Goal: Transaction & Acquisition: Obtain resource

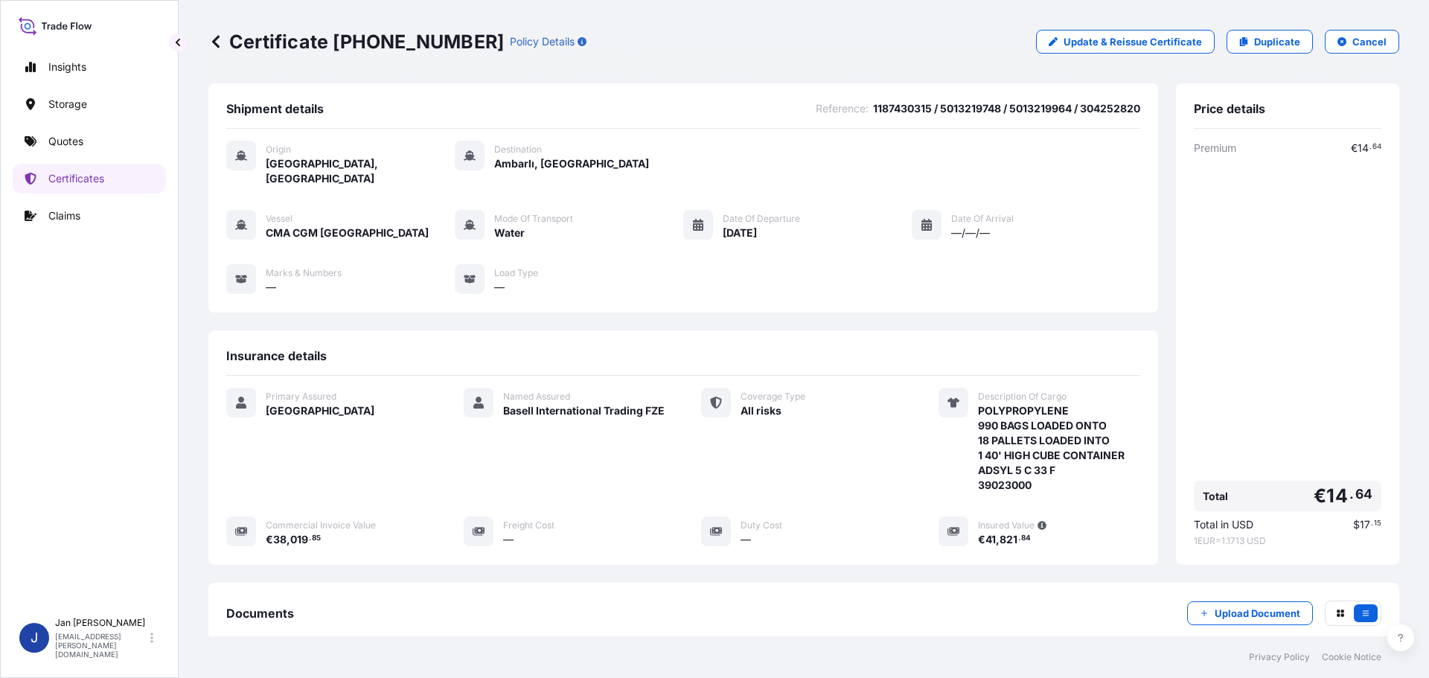
scroll to position [164, 0]
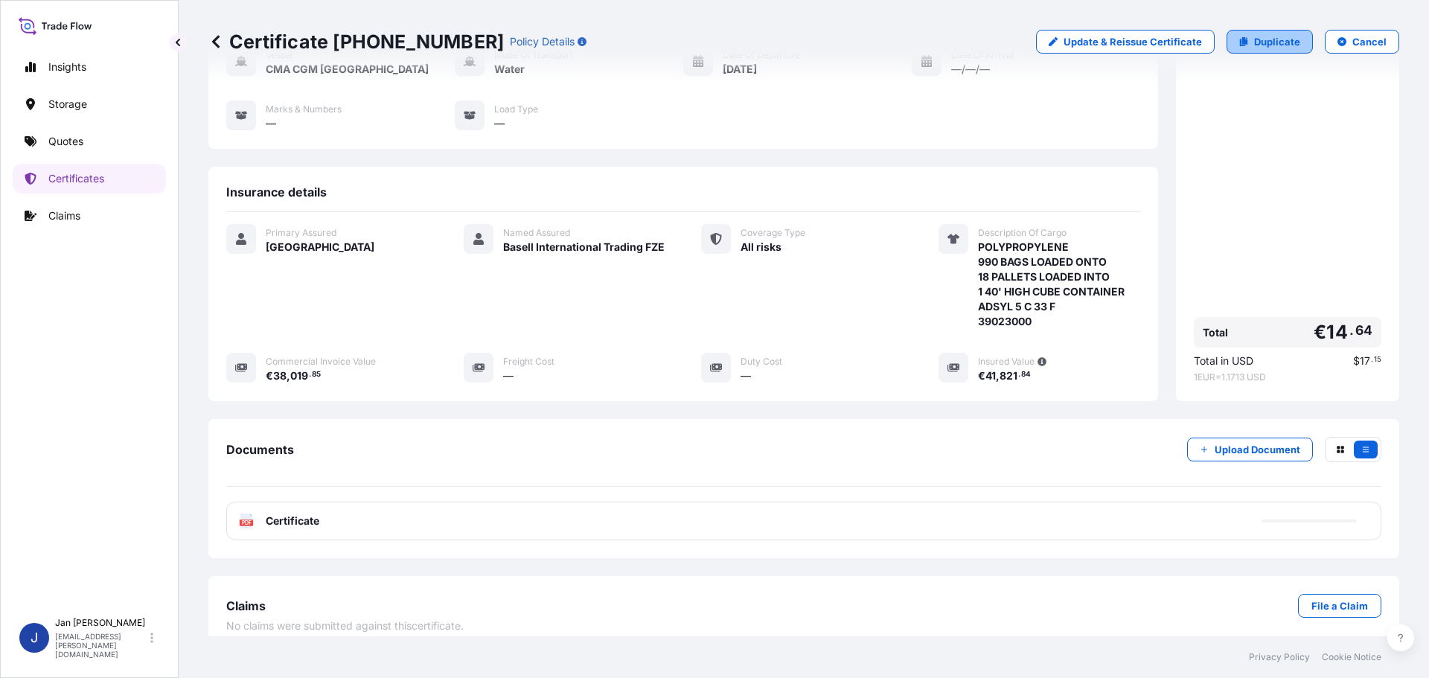
click at [1281, 46] on p "Duplicate" at bounding box center [1277, 41] width 46 height 15
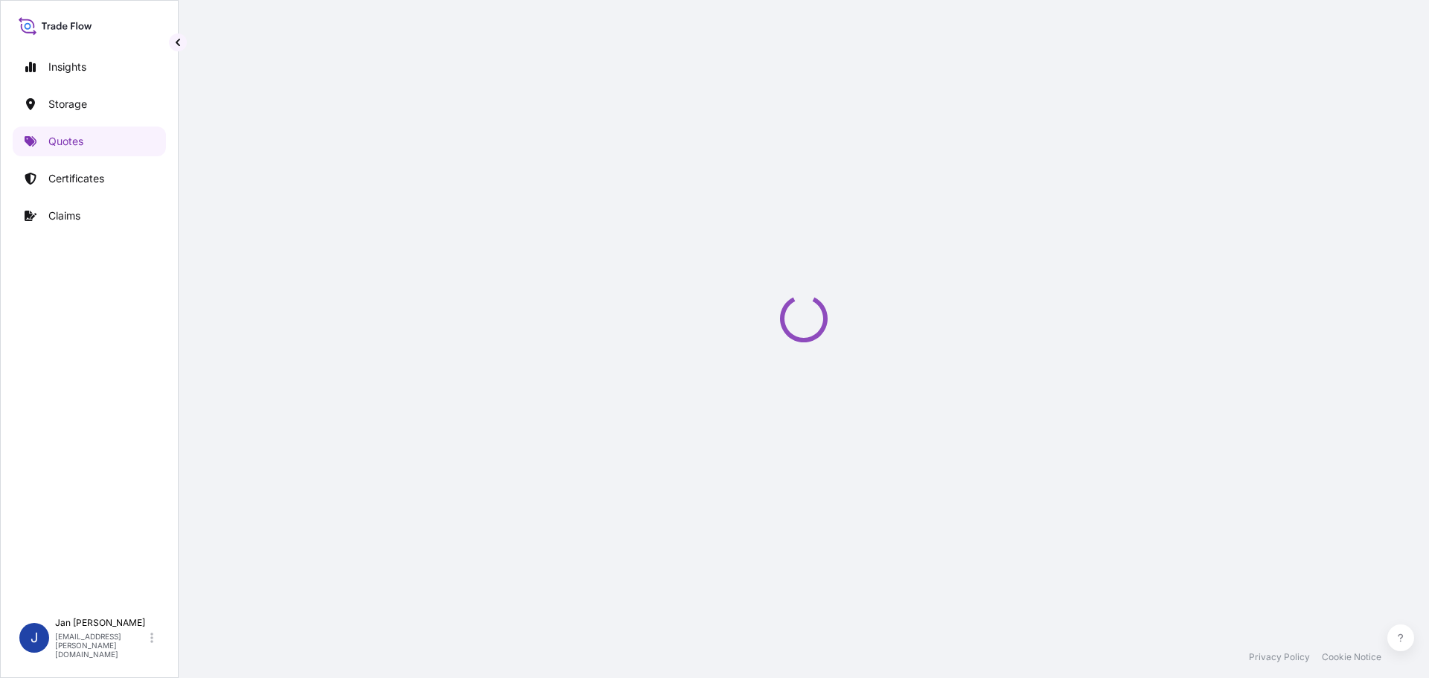
select select "Water"
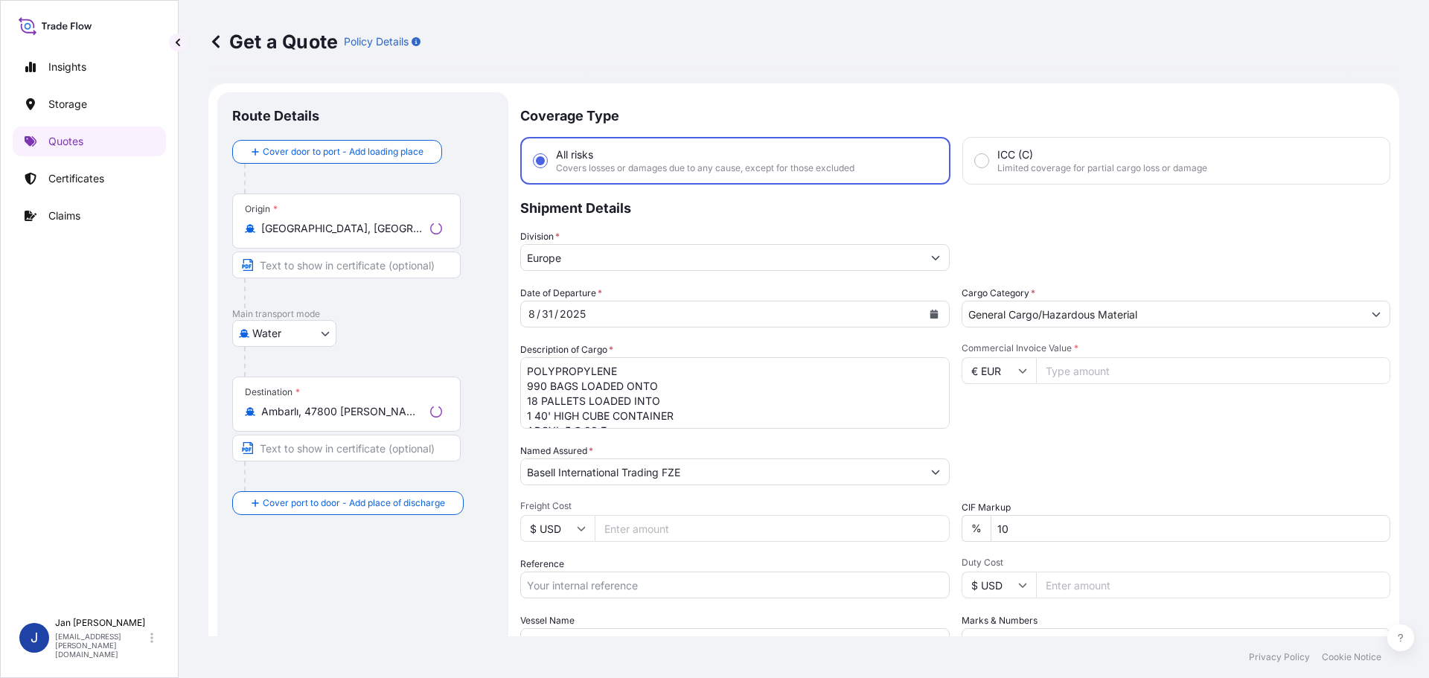
scroll to position [24, 0]
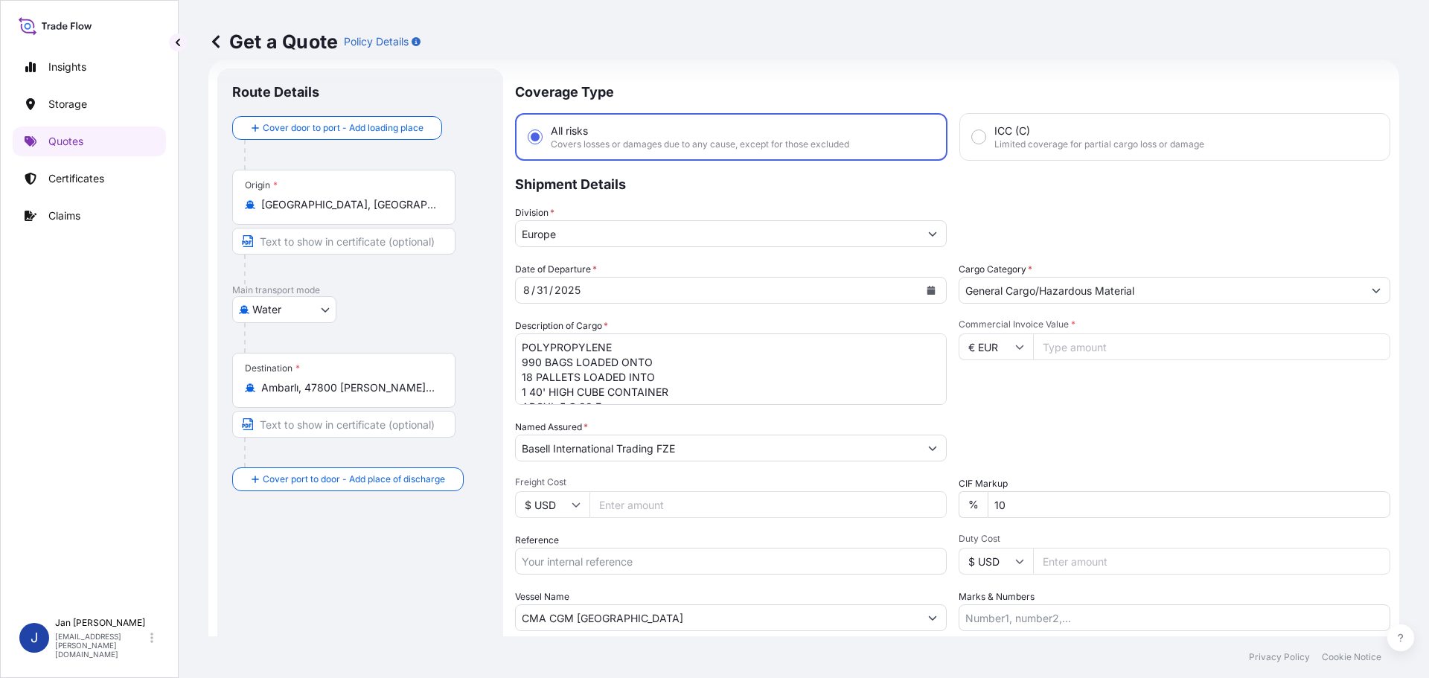
click at [364, 395] on div "Destination * Ambarlı, 47800 [PERSON_NAME]/[PERSON_NAME], [GEOGRAPHIC_DATA]" at bounding box center [343, 380] width 223 height 55
click at [364, 395] on input "Ambarlı, 47800 [PERSON_NAME]/[PERSON_NAME], [GEOGRAPHIC_DATA]" at bounding box center [349, 387] width 176 height 15
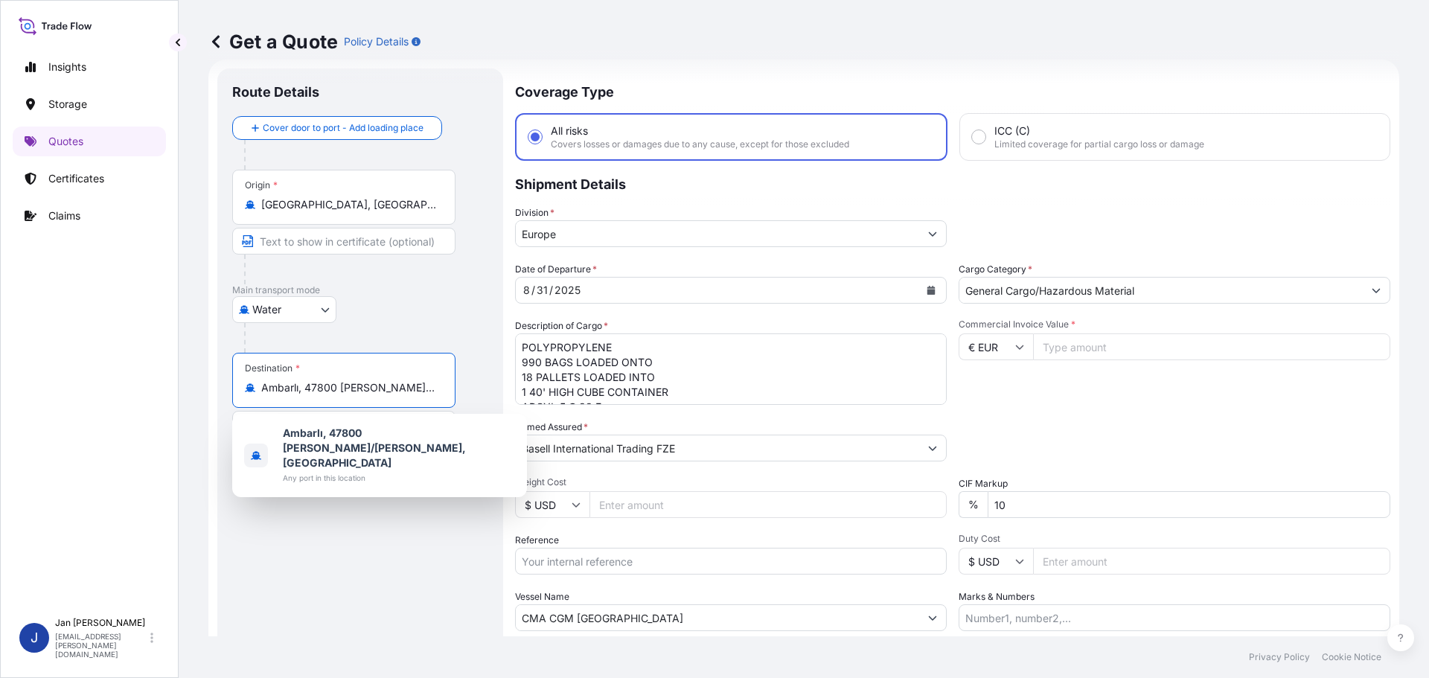
scroll to position [0, 9]
click at [364, 395] on div "Destination * Ambarlı, 47800 [PERSON_NAME]/[PERSON_NAME], [GEOGRAPHIC_DATA]" at bounding box center [343, 380] width 223 height 55
click at [364, 395] on input "Ambarlı, 47800 [PERSON_NAME]/[PERSON_NAME], [GEOGRAPHIC_DATA]" at bounding box center [349, 387] width 176 height 15
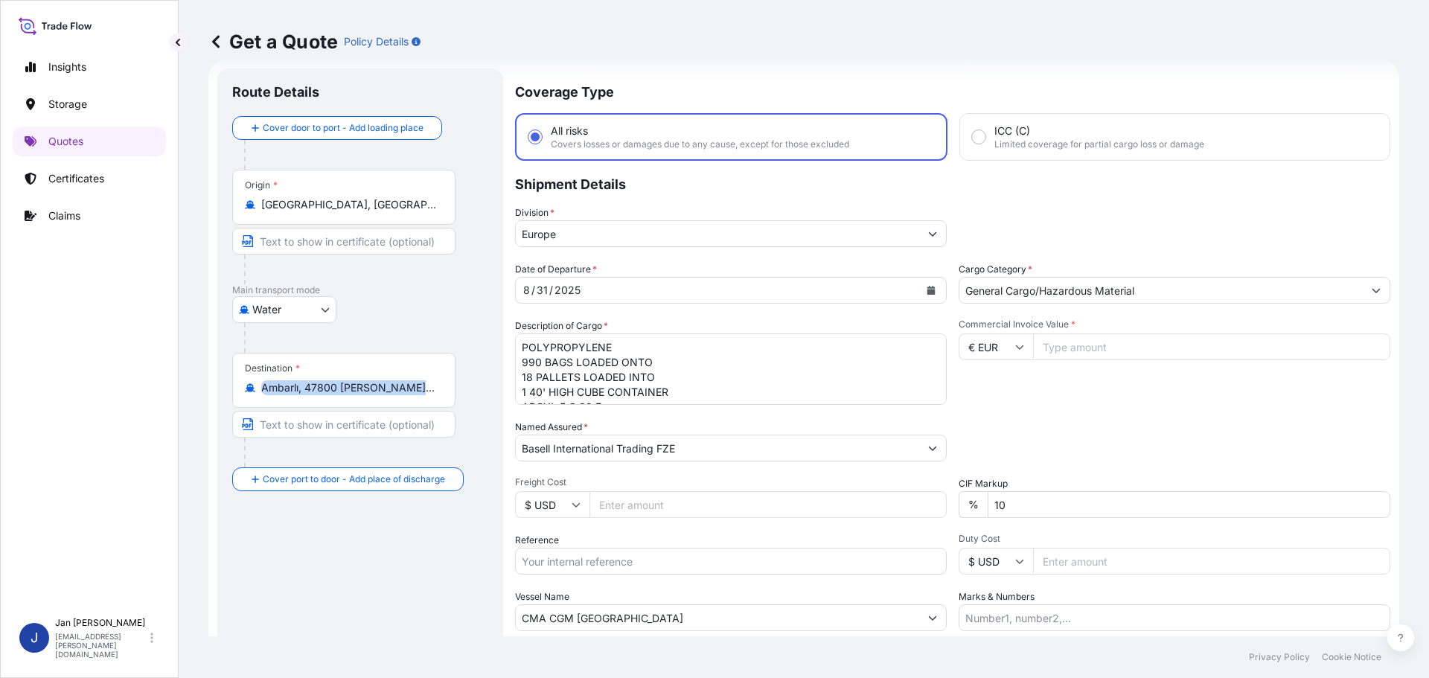
click at [364, 395] on div "Destination * Ambarlı, 47800 [PERSON_NAME]/[PERSON_NAME], [GEOGRAPHIC_DATA]" at bounding box center [343, 380] width 223 height 55
click at [364, 395] on input "Ambarlı, 47800 [PERSON_NAME]/[PERSON_NAME], [GEOGRAPHIC_DATA]" at bounding box center [349, 387] width 176 height 15
click at [364, 388] on input "Ambarlı, 47800 [PERSON_NAME]/[PERSON_NAME], [GEOGRAPHIC_DATA]" at bounding box center [349, 387] width 176 height 15
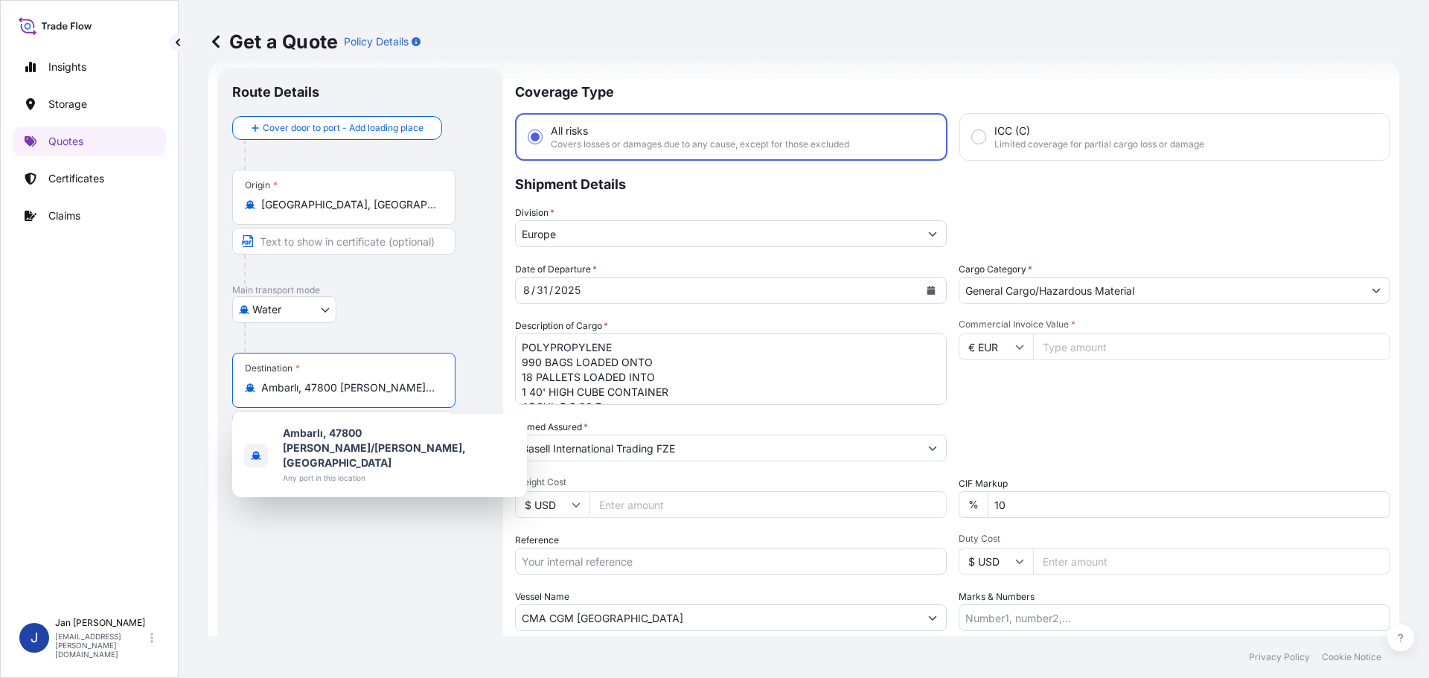
click at [364, 388] on input "Ambarlı, 47800 [PERSON_NAME]/[PERSON_NAME], [GEOGRAPHIC_DATA]" at bounding box center [349, 387] width 176 height 15
paste input "LEXANDRIA, EGYP"
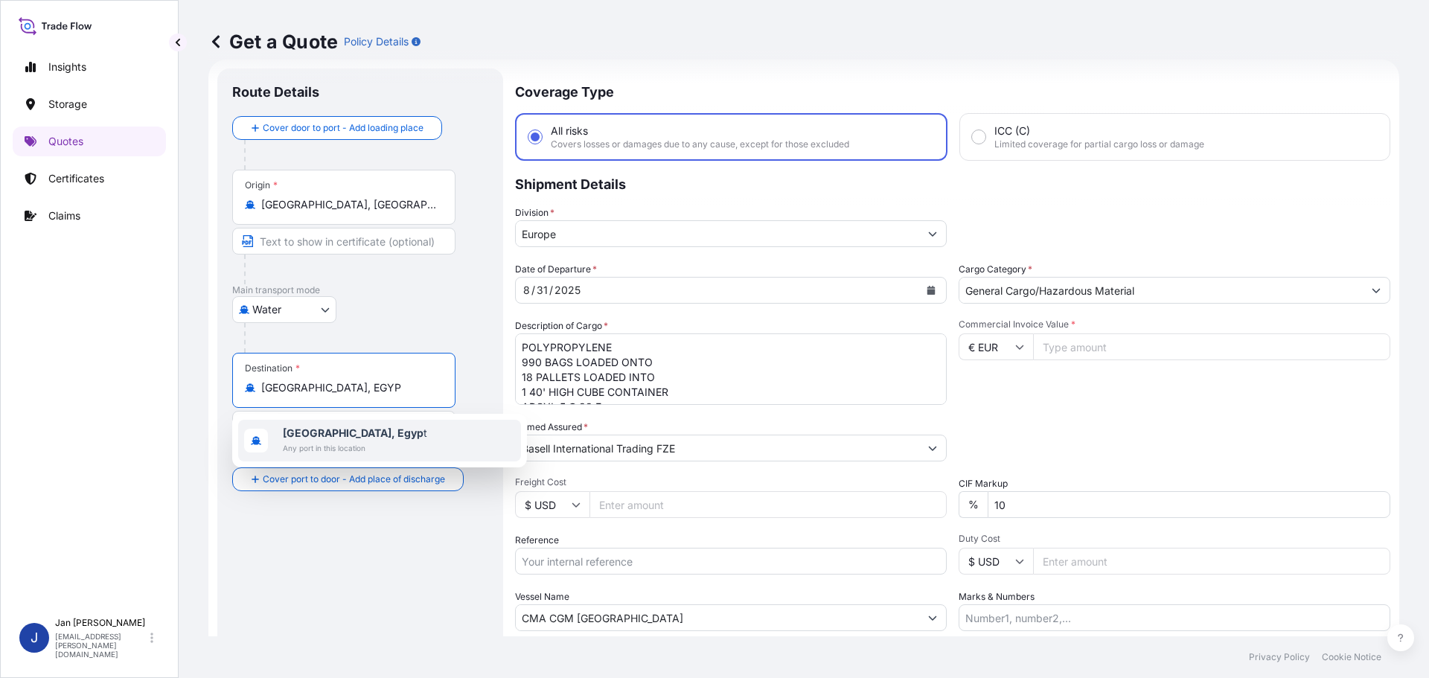
click at [345, 449] on span "Any port in this location" at bounding box center [355, 448] width 144 height 15
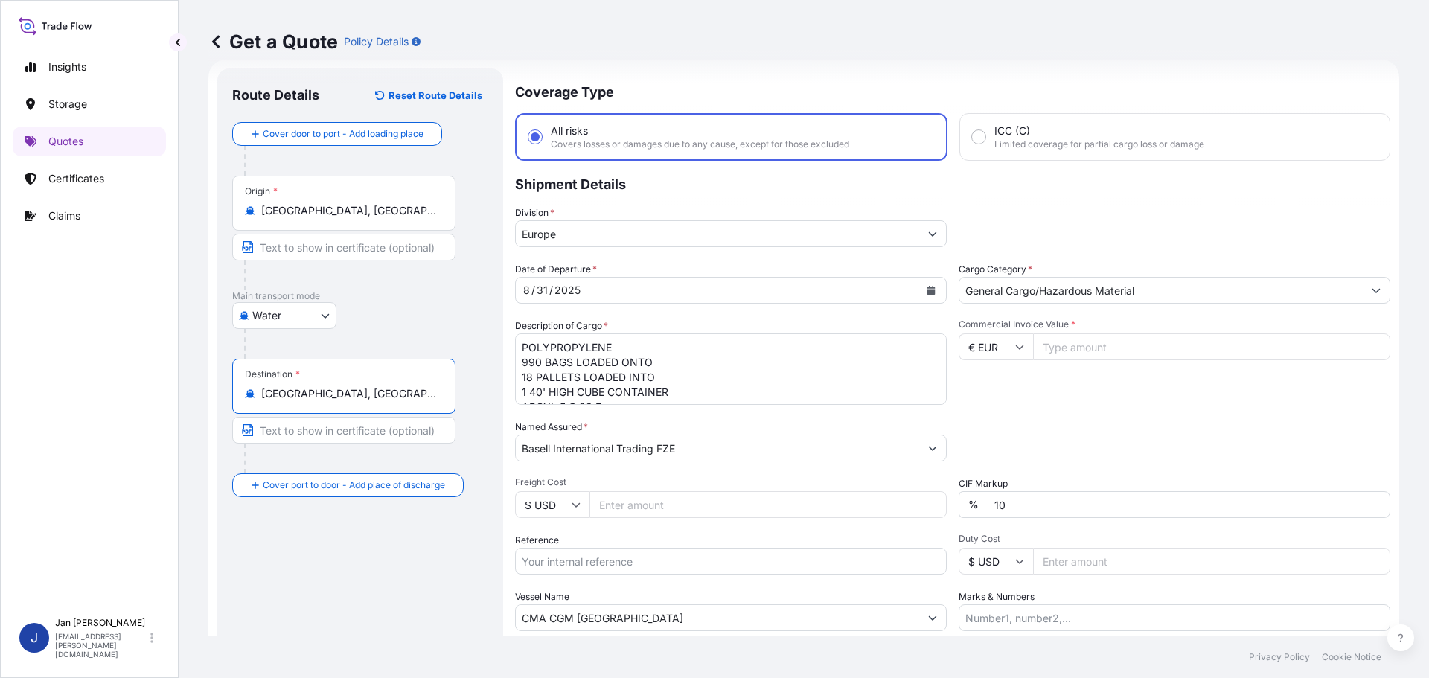
type input "[GEOGRAPHIC_DATA], [GEOGRAPHIC_DATA]"
click at [1168, 383] on div "Commercial Invoice Value * € EUR" at bounding box center [1175, 362] width 432 height 86
click at [674, 374] on textarea "POLYPROPYLENE 990 BAGS LOADED ONTO 18 PALLETS LOADED INTO 1 40' HIGH CUBE CONTA…" at bounding box center [731, 368] width 432 height 71
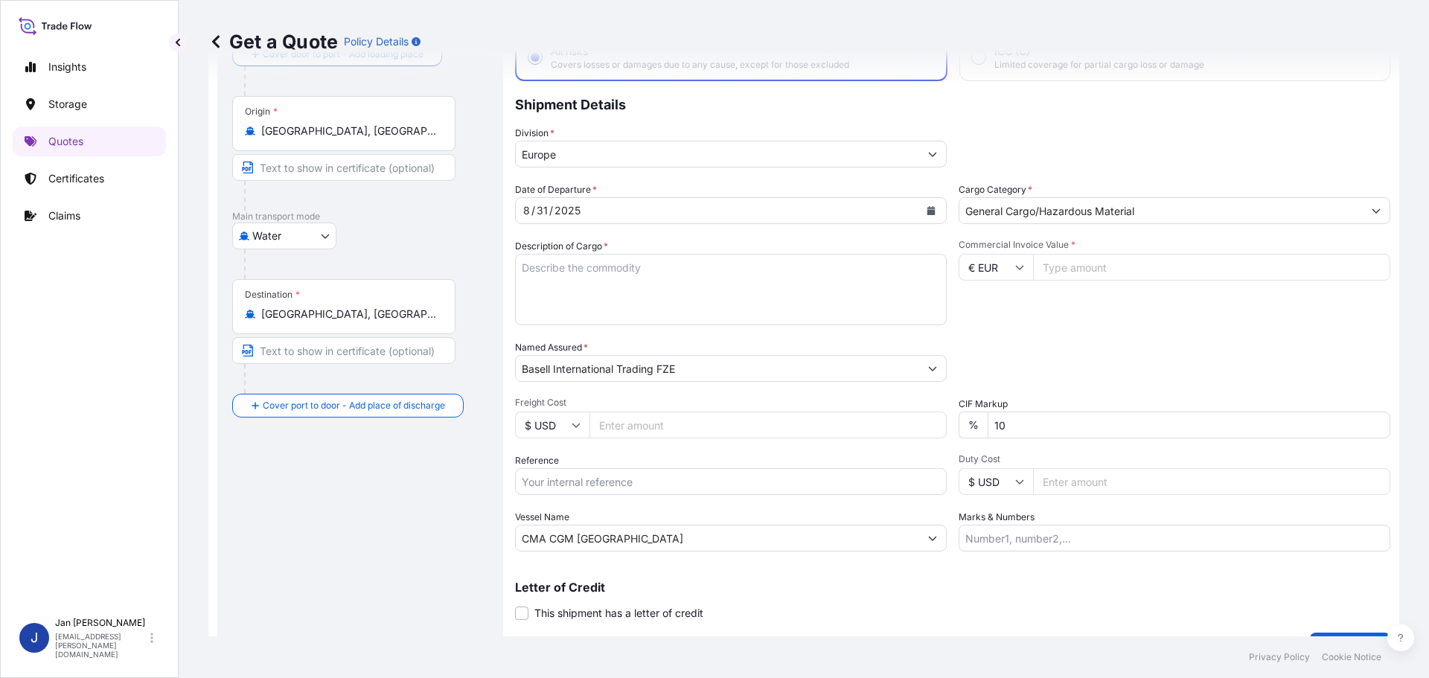
scroll to position [138, 0]
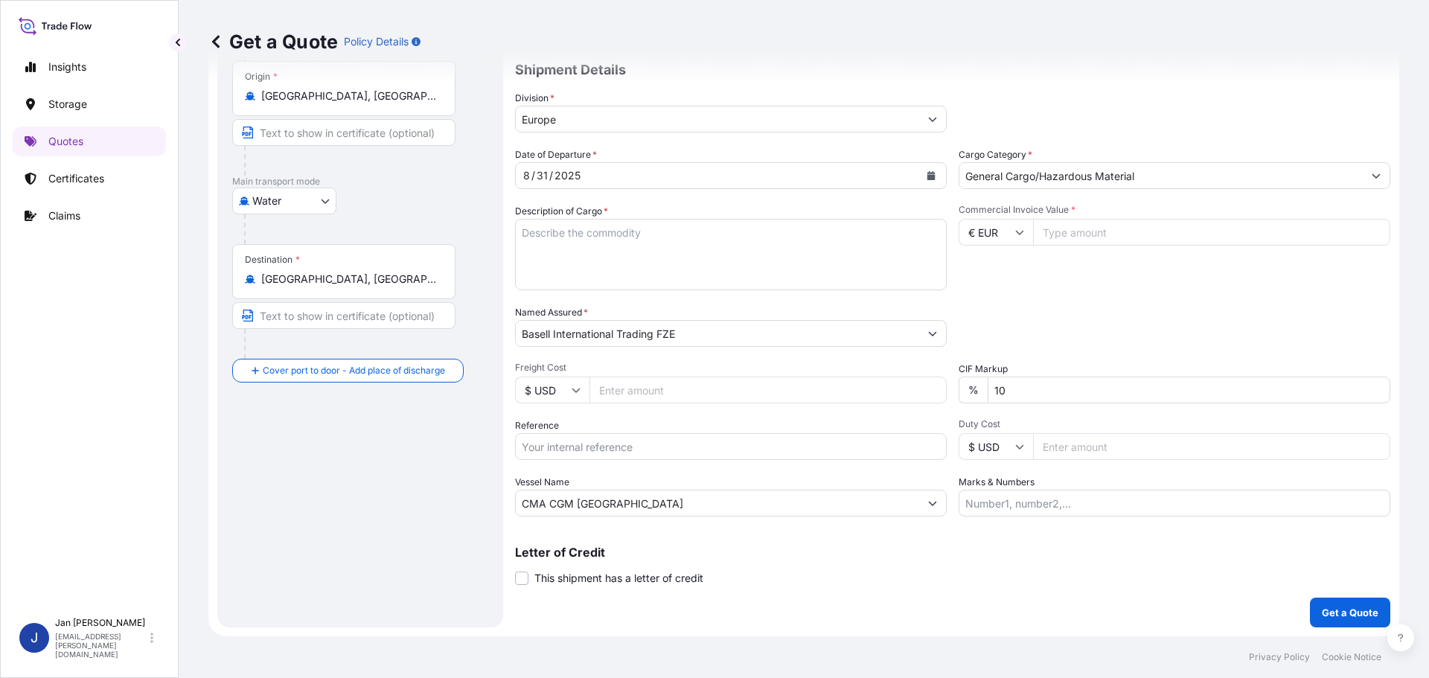
drag, startPoint x: 621, startPoint y: 489, endPoint x: 620, endPoint y: 500, distance: 11.2
click at [621, 490] on div "Vessel Name CMA CGM [GEOGRAPHIC_DATA]" at bounding box center [731, 496] width 432 height 42
click at [620, 503] on input "CMA CGM [GEOGRAPHIC_DATA]" at bounding box center [717, 503] width 403 height 27
click at [620, 502] on input "CMA CGM [GEOGRAPHIC_DATA]" at bounding box center [717, 503] width 403 height 27
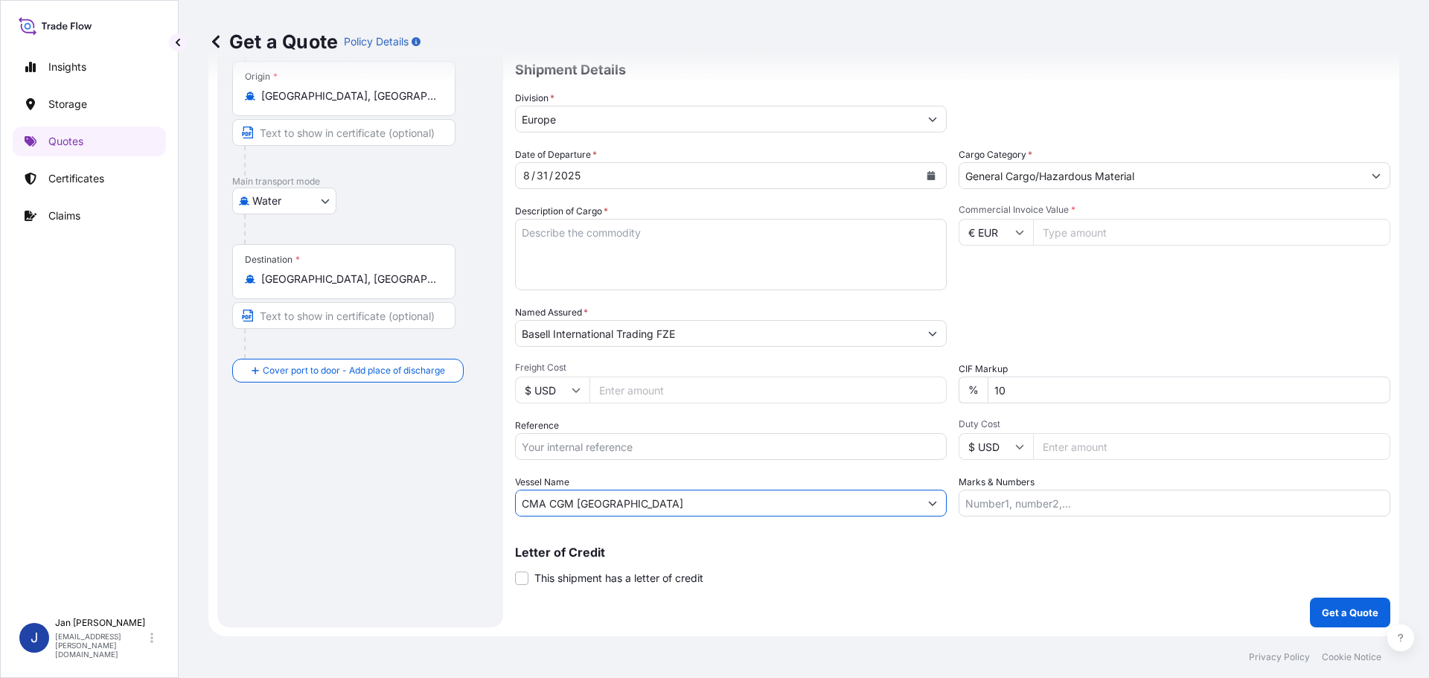
paste input "HSL NIKE"
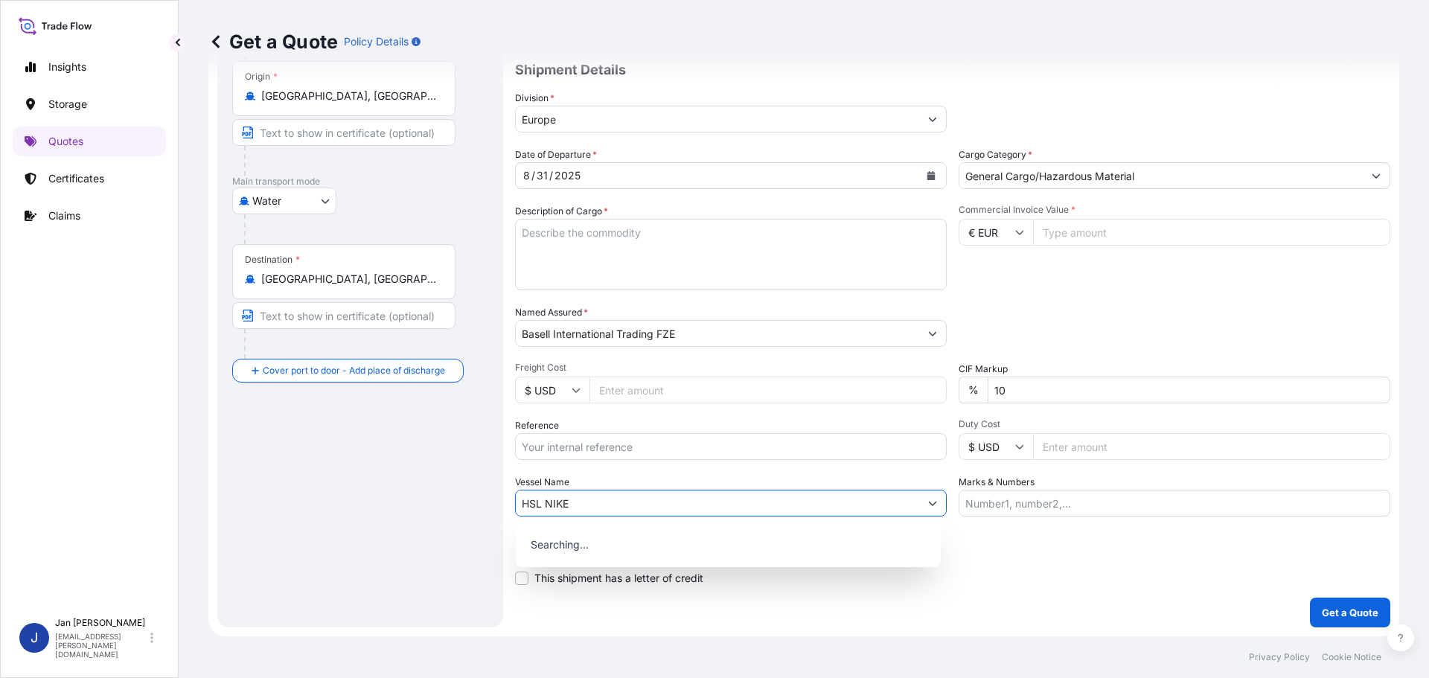
type input "HSL NIKE"
click at [860, 484] on div "Vessel Name HSL NIKE" at bounding box center [731, 496] width 432 height 42
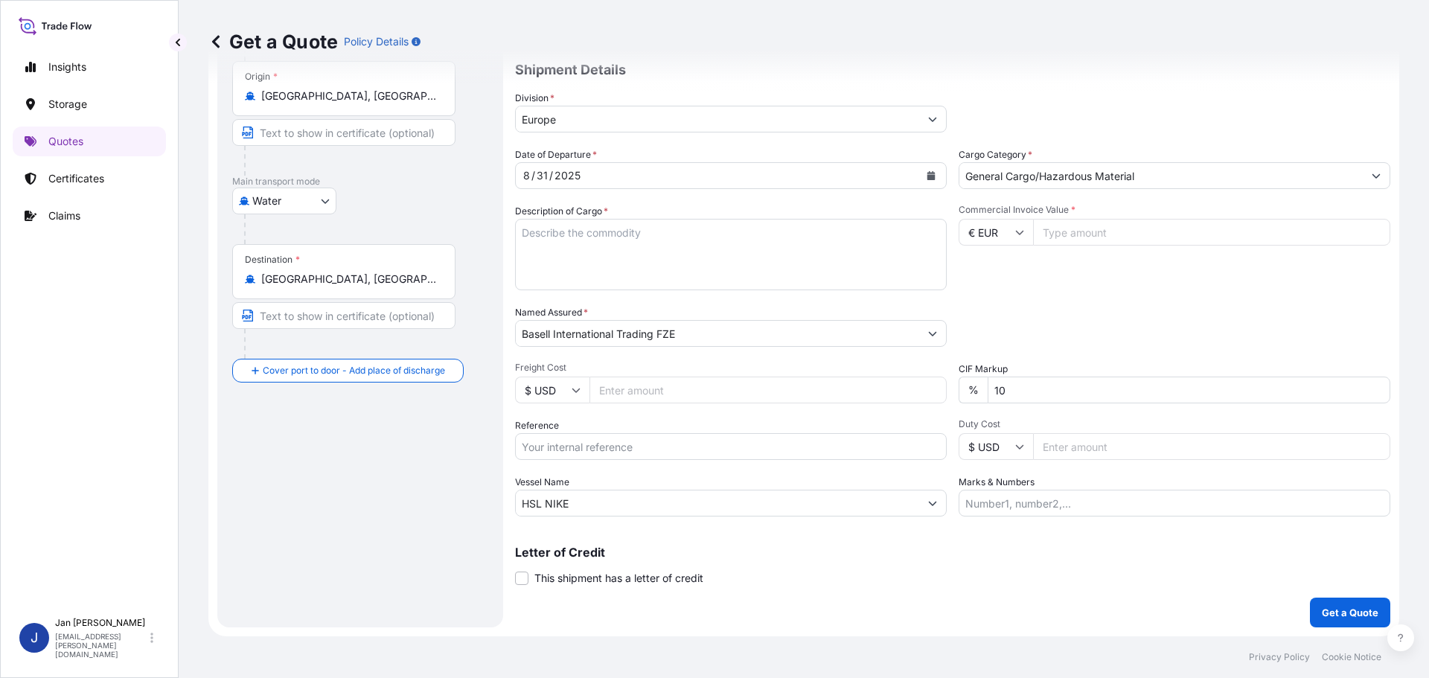
click at [650, 447] on input "Reference" at bounding box center [731, 446] width 432 height 27
paste input "1187434045"
type input "1187434045 /"
click at [1103, 341] on div "Packing Category Type to search a container mode Please select a primary mode o…" at bounding box center [1175, 326] width 432 height 42
click at [1074, 237] on input "Commercial Invoice Value *" at bounding box center [1211, 232] width 357 height 27
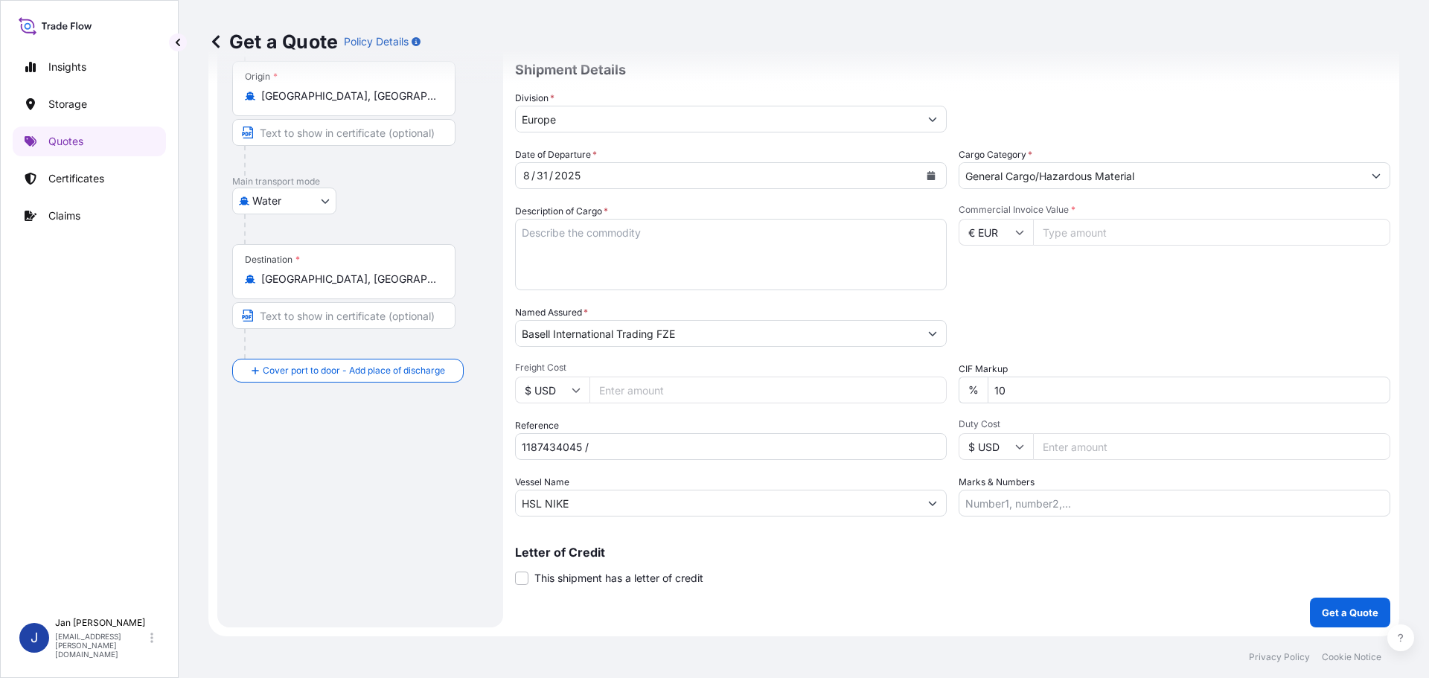
paste input "1187434045"
click at [1113, 241] on input "1187434045" at bounding box center [1211, 232] width 357 height 27
paste input "79369.74"
click at [1077, 231] on input "118743404579369.74" at bounding box center [1211, 232] width 357 height 27
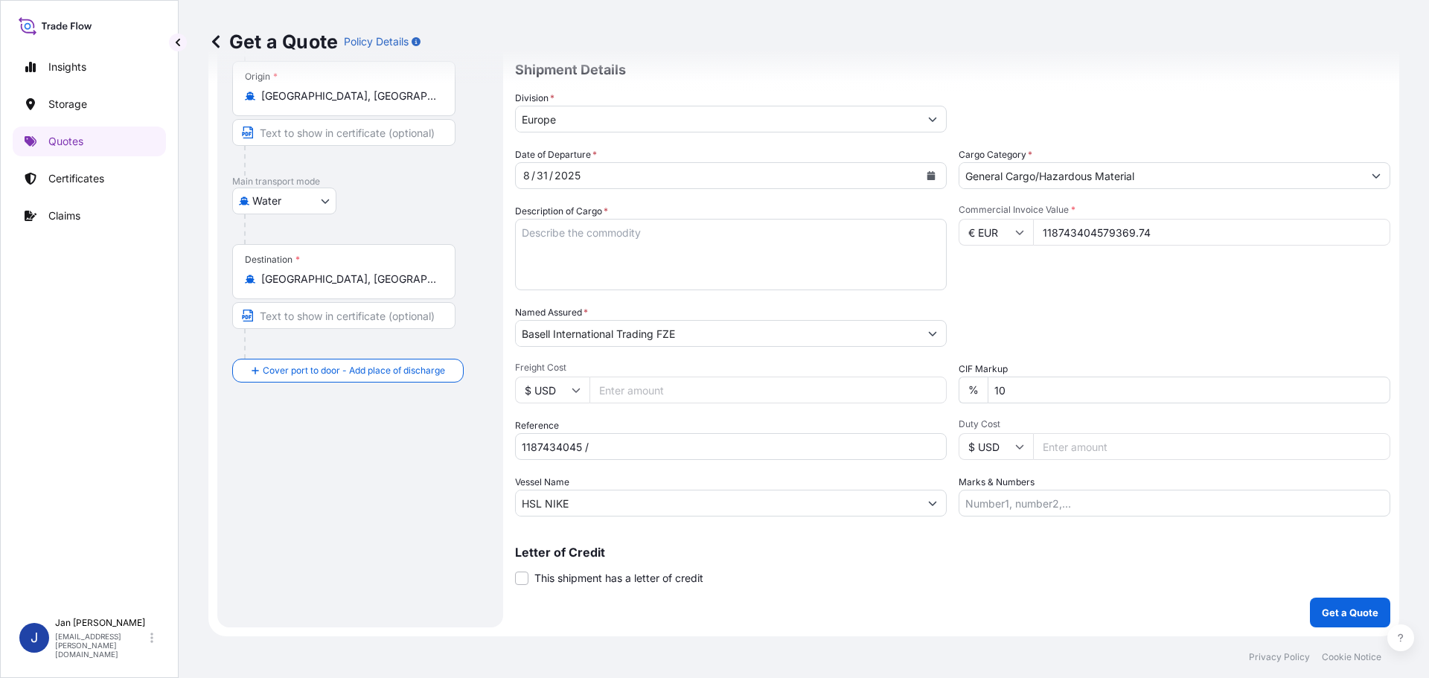
click at [1077, 231] on input "118743404579369.74" at bounding box center [1211, 232] width 357 height 27
paste input "number"
type input "79369.74"
click at [1083, 291] on div "Date of Departure * [DATE] Cargo Category * General Cargo/Hazardous Material De…" at bounding box center [952, 331] width 875 height 369
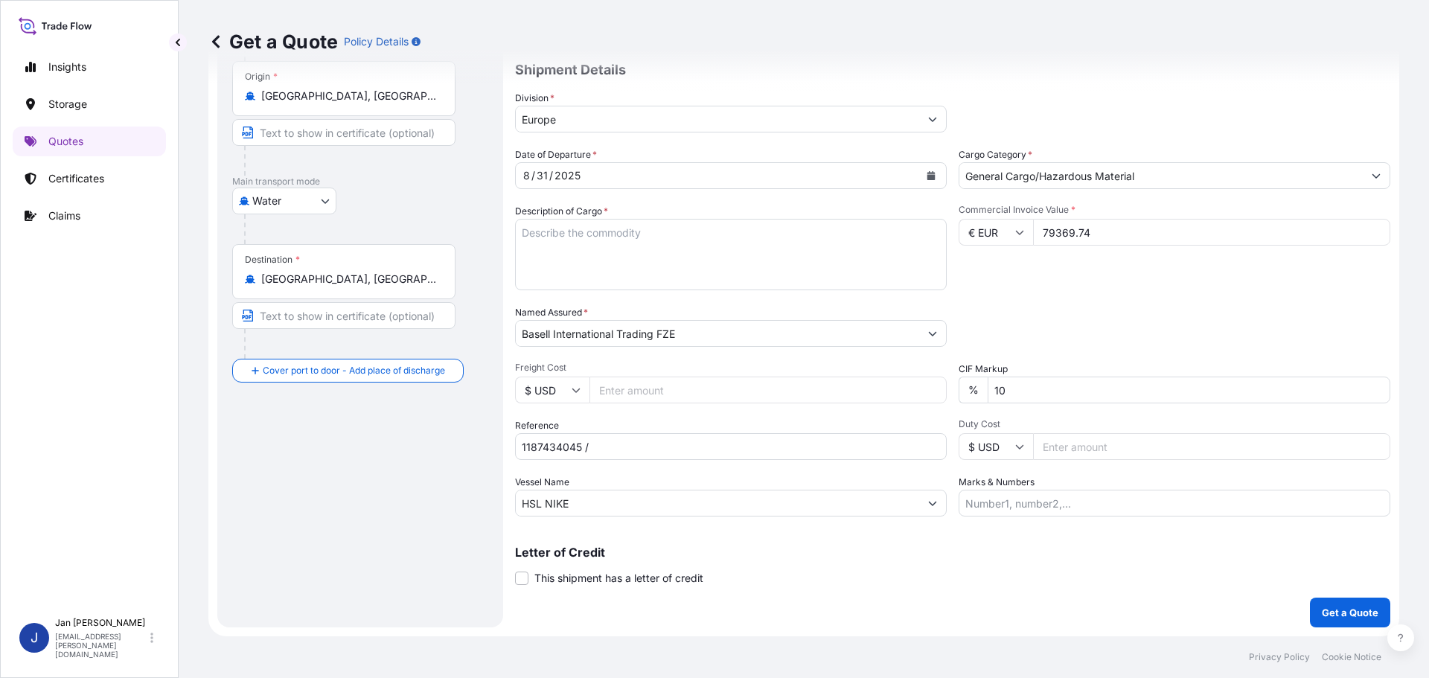
click at [601, 263] on textarea "POLYPROPYLENE 990 BAGS LOADED ONTO 18 PALLETS LOADED INTO 1 40' HIGH CUBE CONTA…" at bounding box center [731, 254] width 432 height 71
paste textarea "POLYPROPYLENE 1980 BAGS LOADED ONTO 36 PALLETS LOADED INTO 2 40' HIGH CUBE CONT…"
type textarea "POLYPROPYLENE 1980 BAGS LOADED ONTO 36 PALLETS LOADED INTO 2 40' HIGH CUBE CONT…"
click at [659, 459] on input "1187434045 /" at bounding box center [731, 446] width 432 height 27
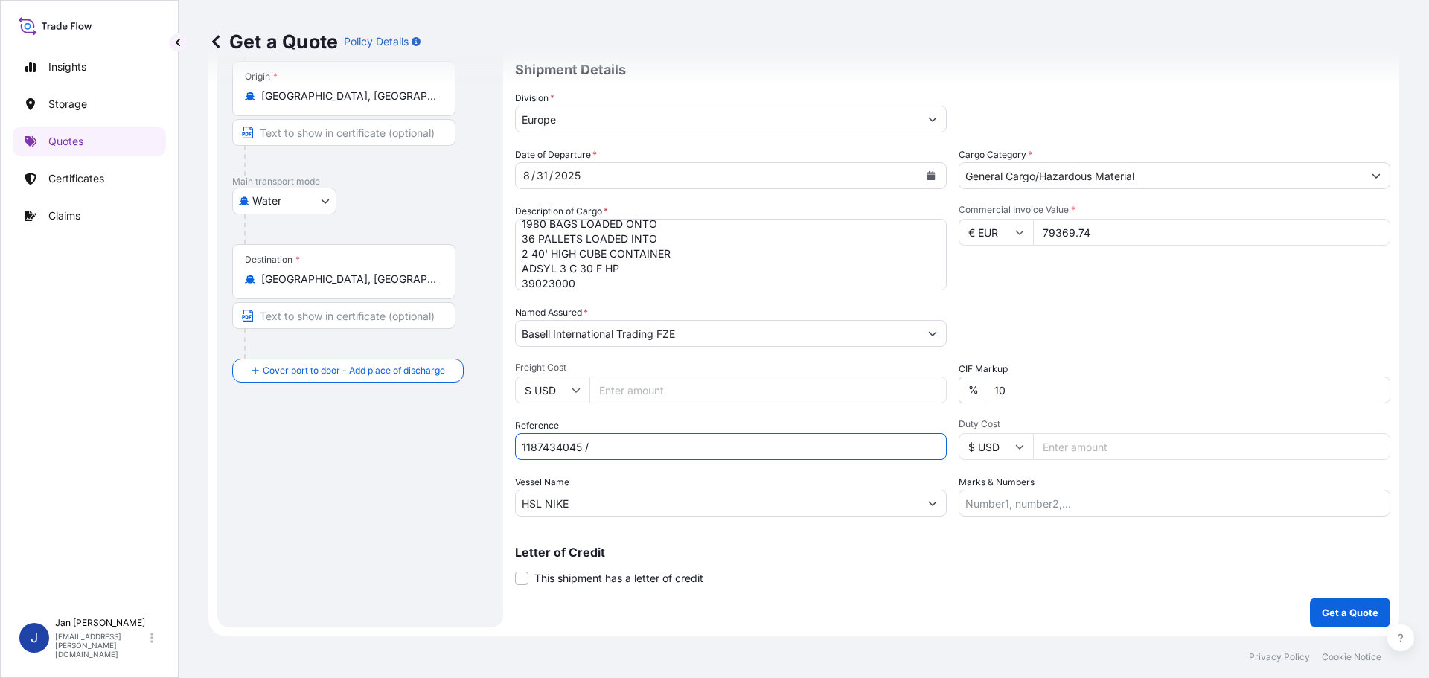
paste input "5013214784 / 5013217017 / 304258464"
type input "1187434045 / 5013214784 / 5013217017 / 304258464"
click at [1329, 612] on p "Get a Quote" at bounding box center [1350, 612] width 57 height 15
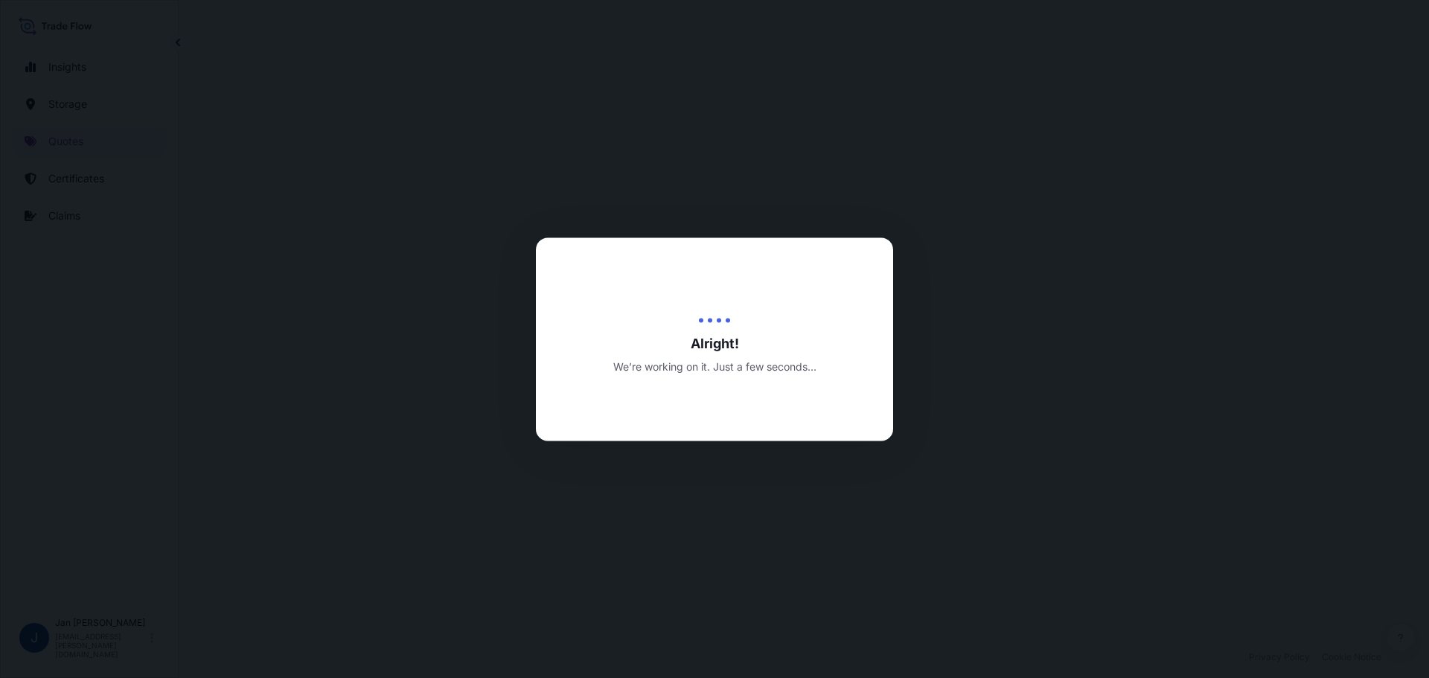
select select "Water"
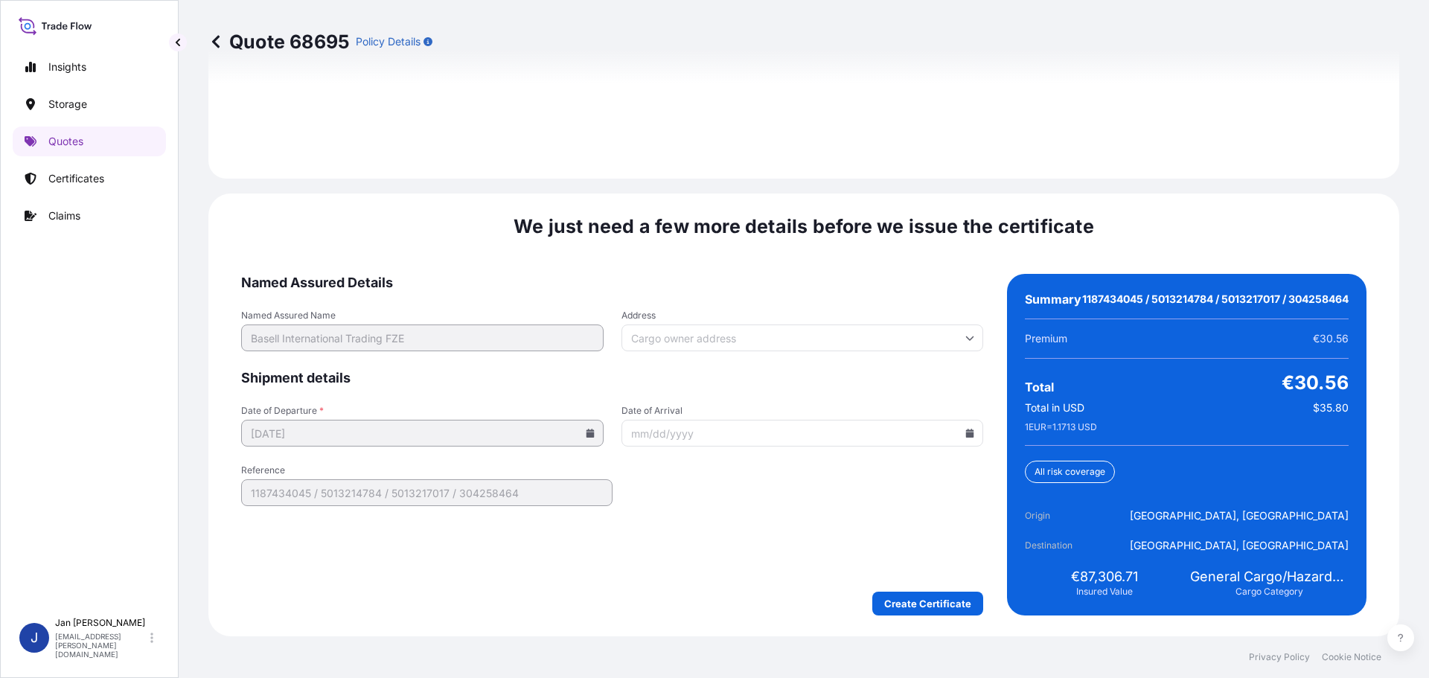
scroll to position [2190, 0]
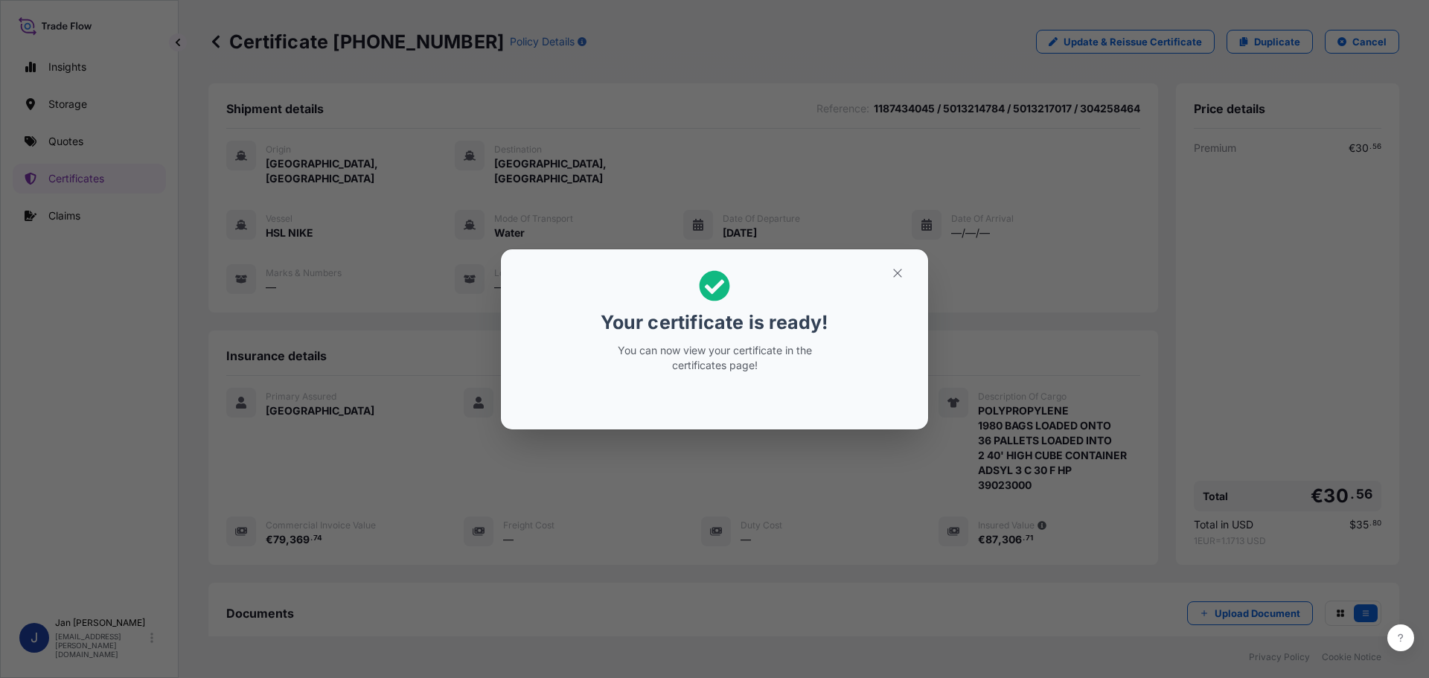
click at [894, 284] on section "Your certificate is ready! You can now view your certificate in the certificate…" at bounding box center [714, 339] width 427 height 180
click at [895, 271] on icon "button" at bounding box center [897, 273] width 8 height 8
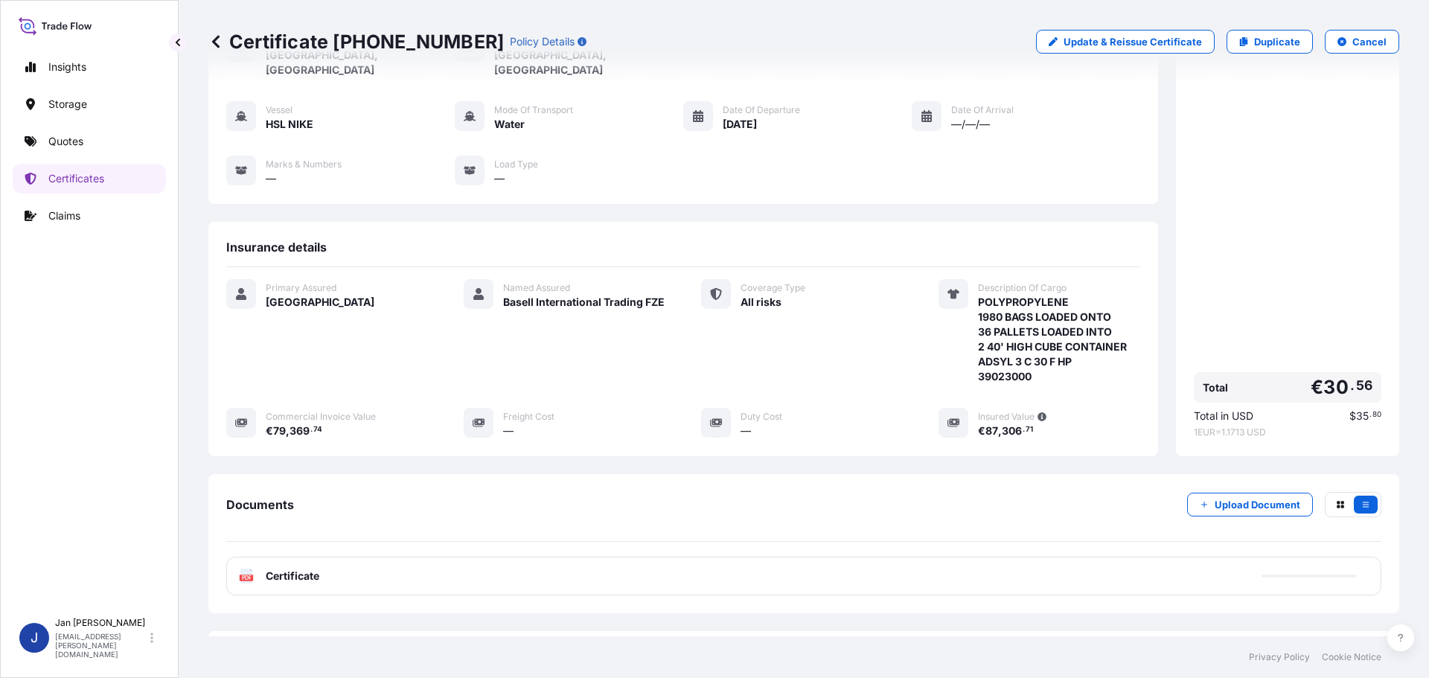
scroll to position [164, 0]
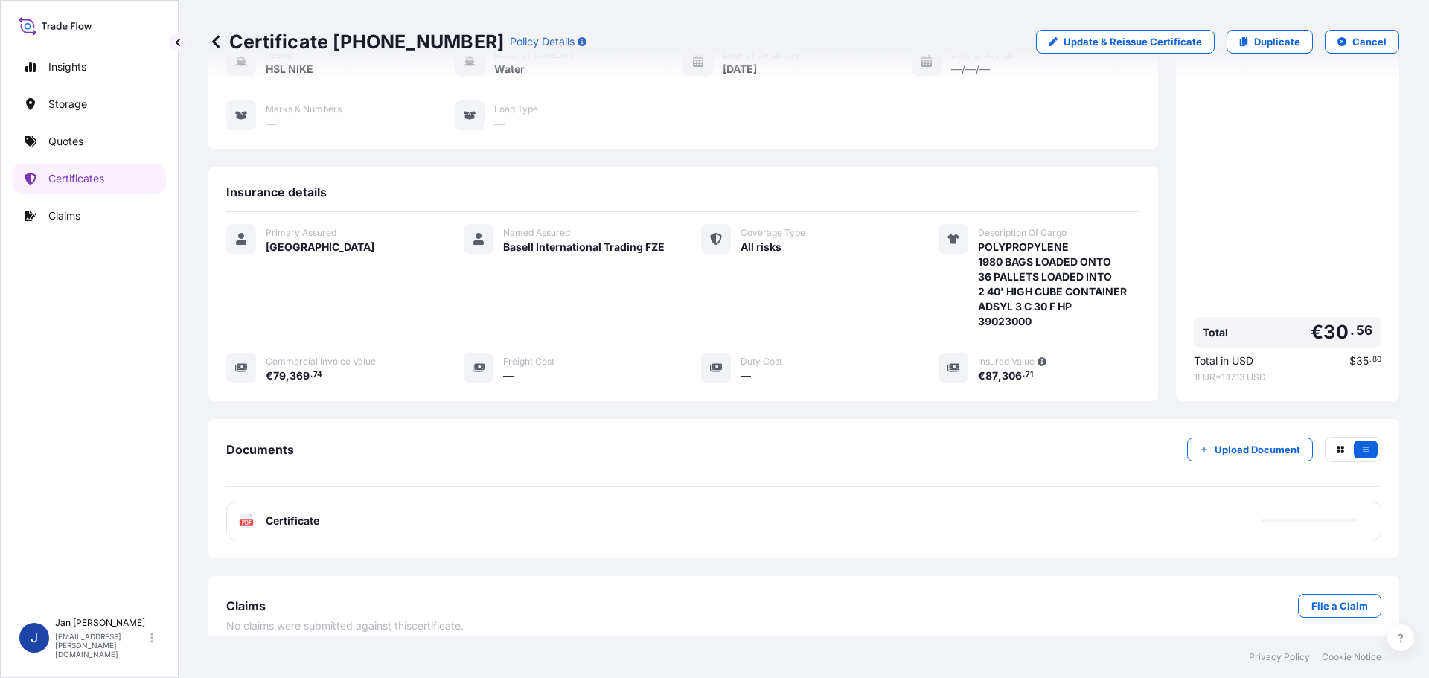
drag, startPoint x: 285, startPoint y: 505, endPoint x: 423, endPoint y: 447, distance: 150.1
click at [288, 514] on span "Certificate" at bounding box center [293, 521] width 54 height 15
click at [276, 548] on div "Shipment details Reference : 1187434045 / 5013214784 / 5013217017 / 304258464 O…" at bounding box center [803, 286] width 1191 height 732
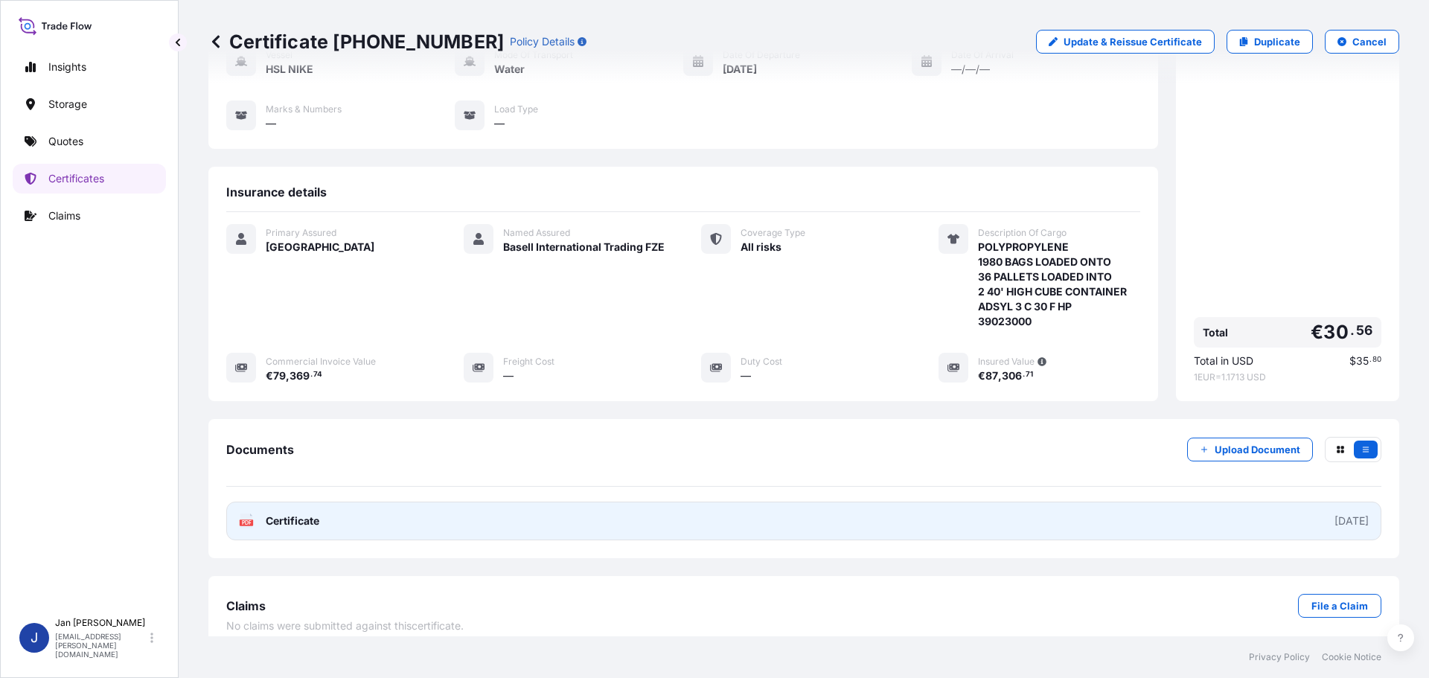
click at [231, 512] on link "PDF Certificate [DATE]" at bounding box center [803, 521] width 1155 height 39
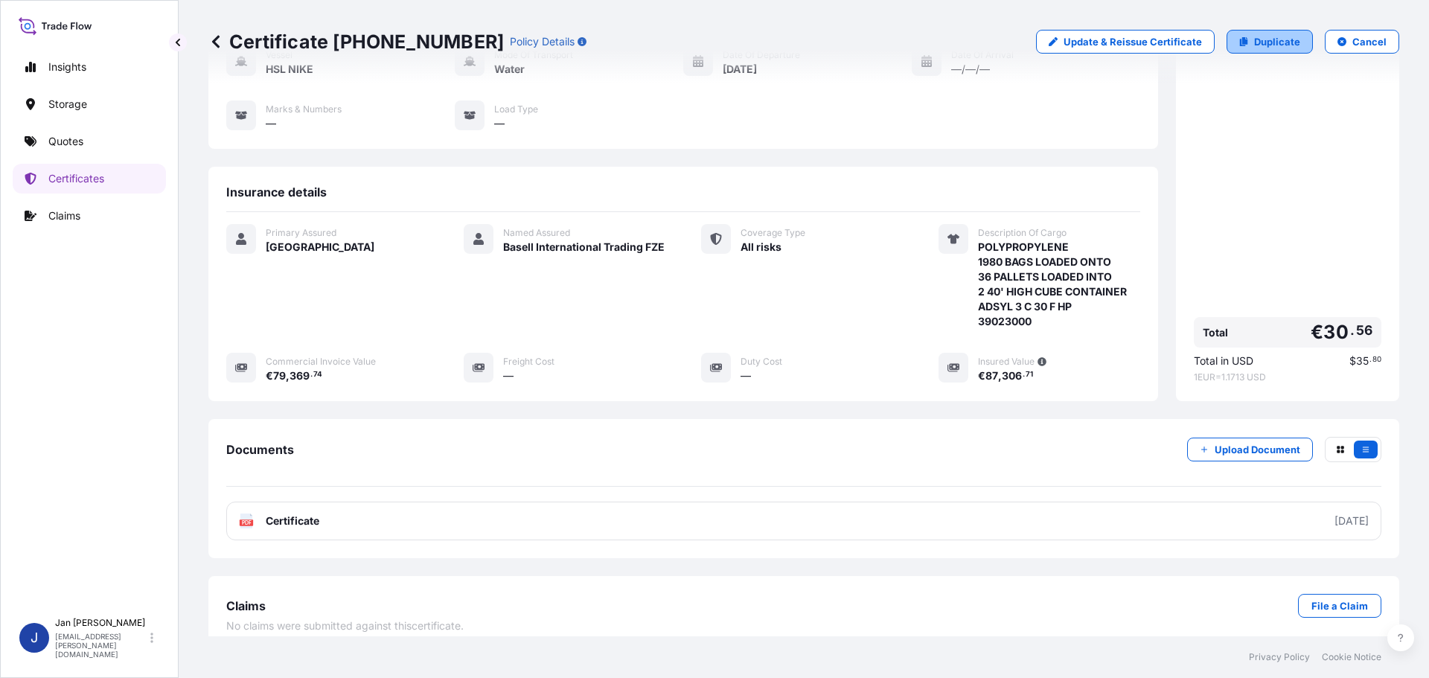
click at [1241, 43] on link "Duplicate" at bounding box center [1270, 42] width 86 height 24
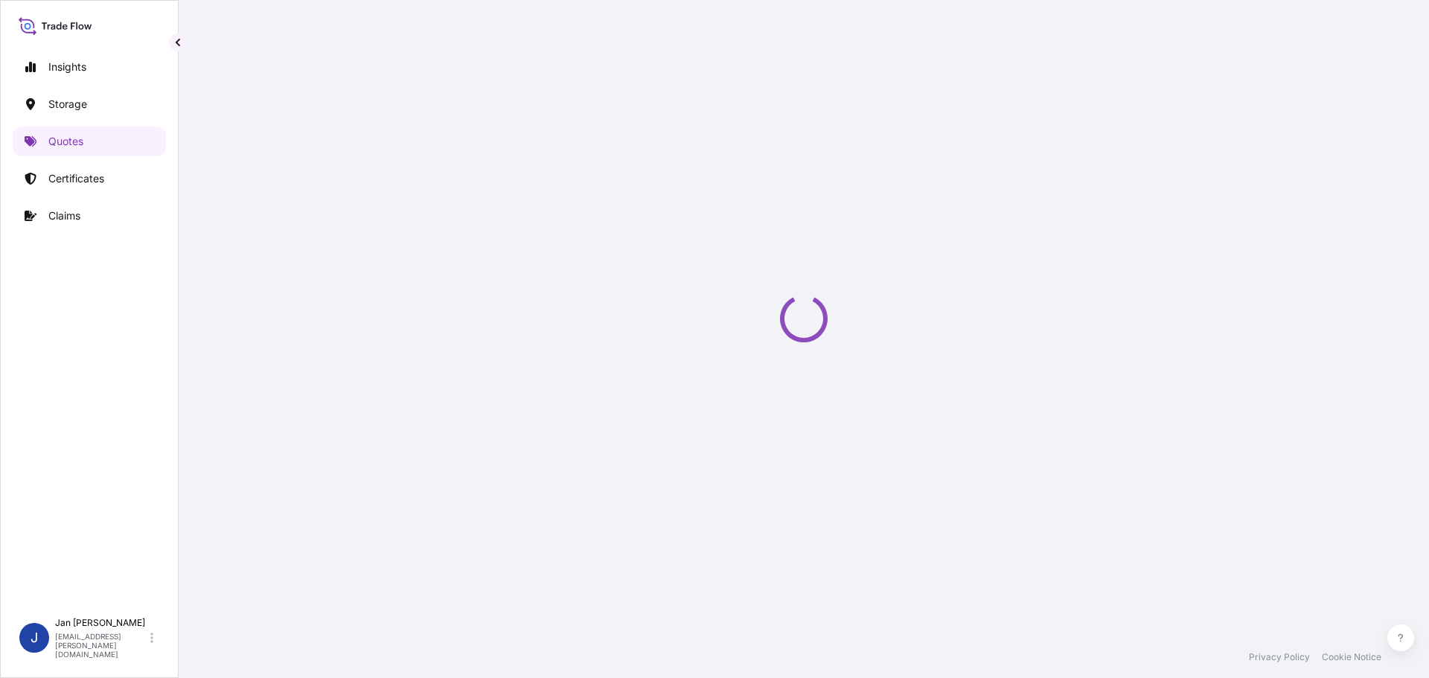
select select "Water"
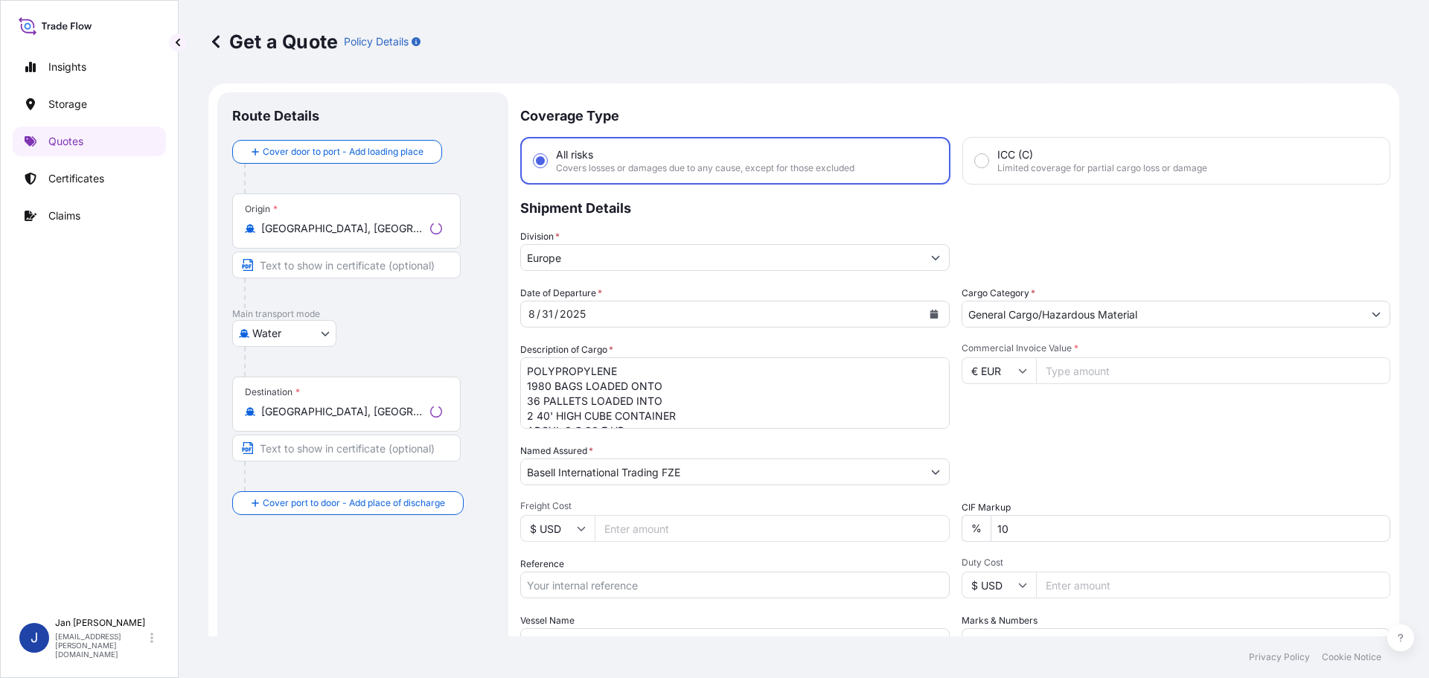
scroll to position [24, 0]
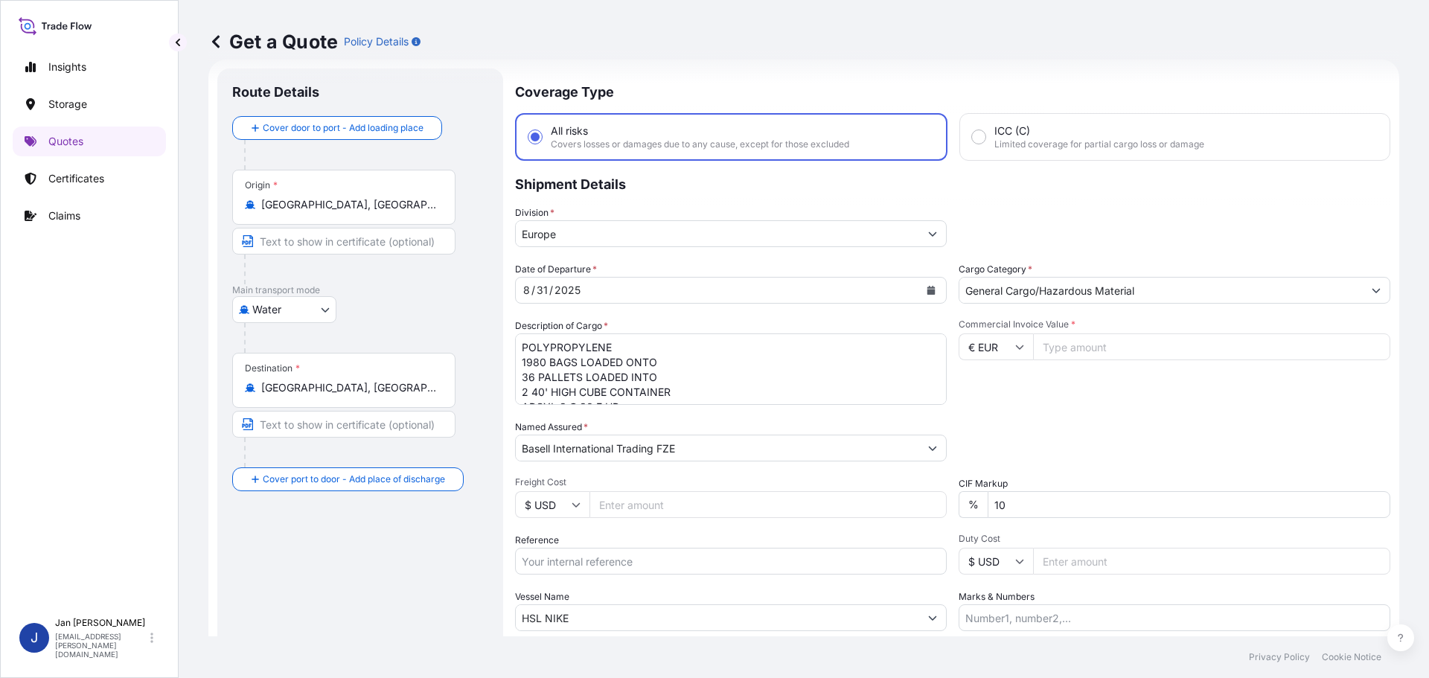
click at [731, 566] on input "Reference" at bounding box center [731, 561] width 432 height 27
paste input "1187433535"
click at [700, 595] on div "Vessel Name HSL NIKE" at bounding box center [731, 610] width 432 height 42
drag, startPoint x: 704, startPoint y: 554, endPoint x: 707, endPoint y: 561, distance: 8.0
click at [706, 557] on input "1187433535" at bounding box center [731, 561] width 432 height 27
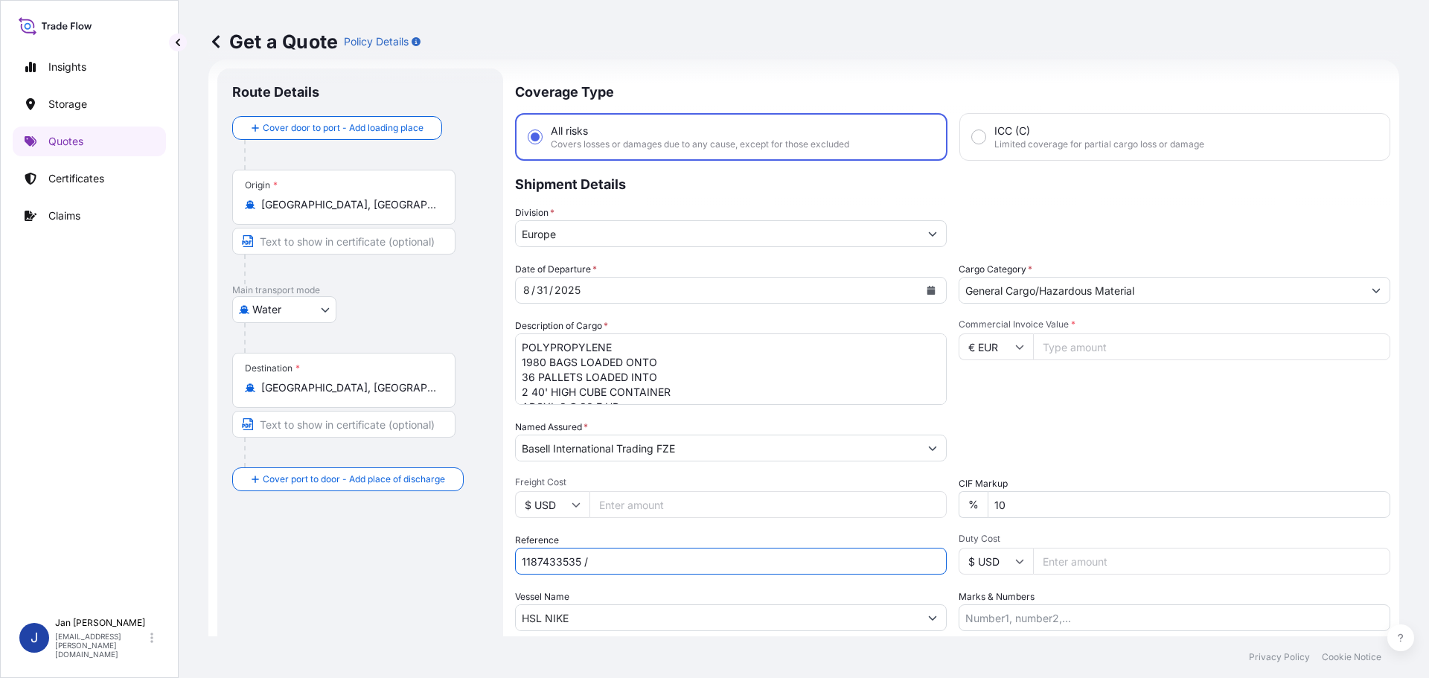
type input "1187433535 /"
click at [721, 585] on div "Date of Departure * [DATE] Cargo Category * General Cargo/Hazardous Material De…" at bounding box center [952, 446] width 875 height 369
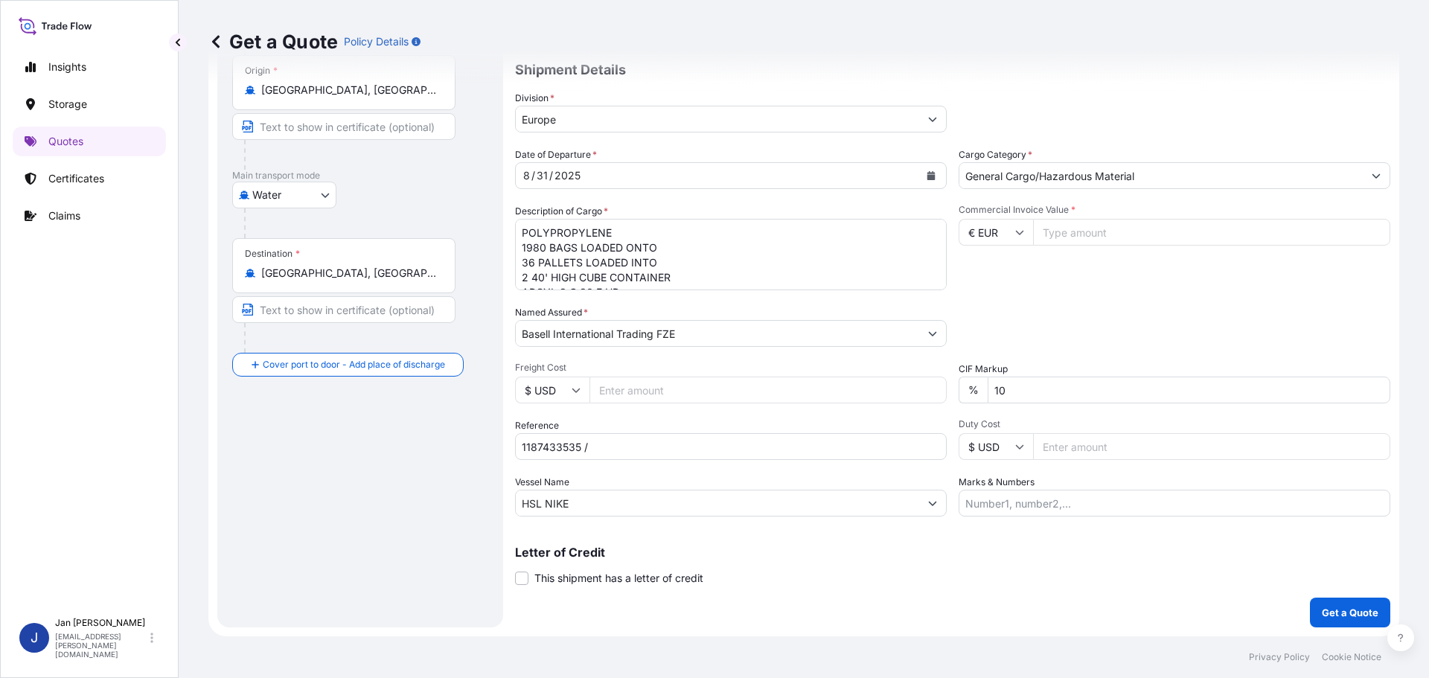
click at [700, 508] on input "HSL NIKE" at bounding box center [717, 503] width 403 height 27
paste input "MSC FABIENN"
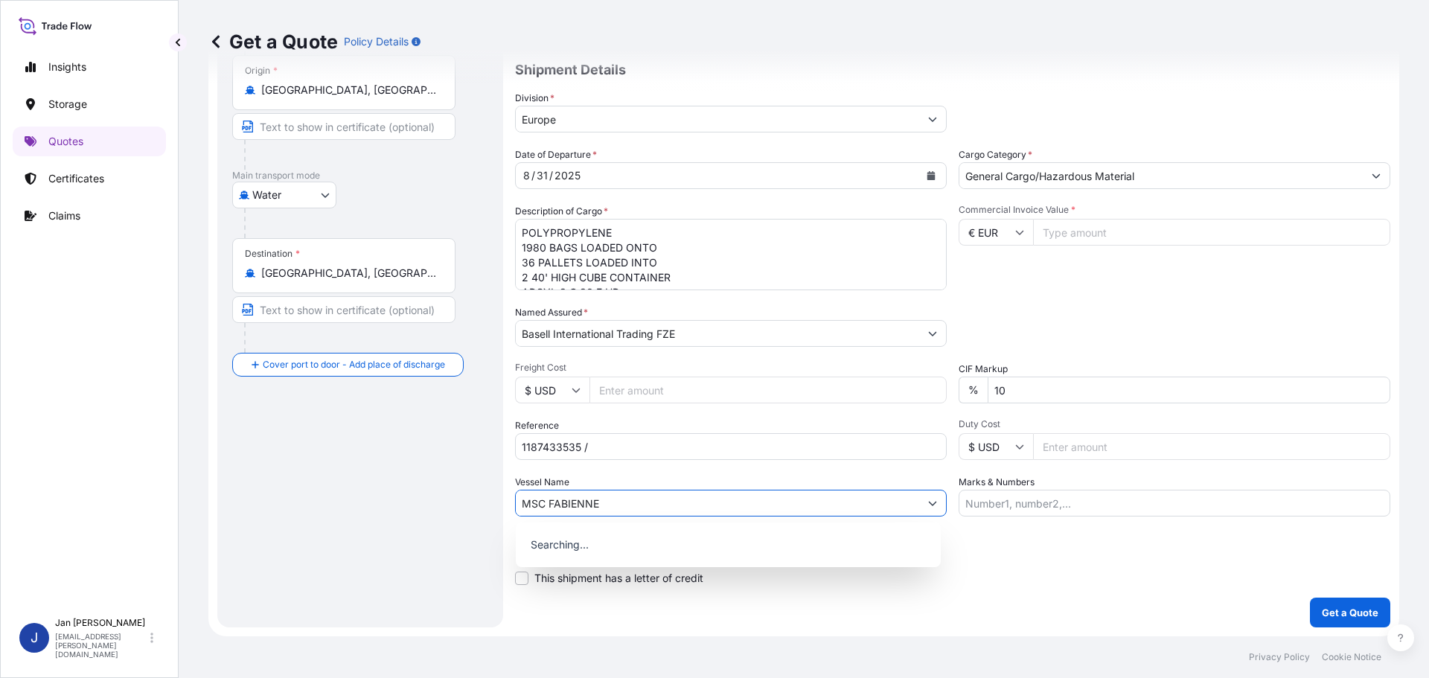
type input "MSC FABIENNE"
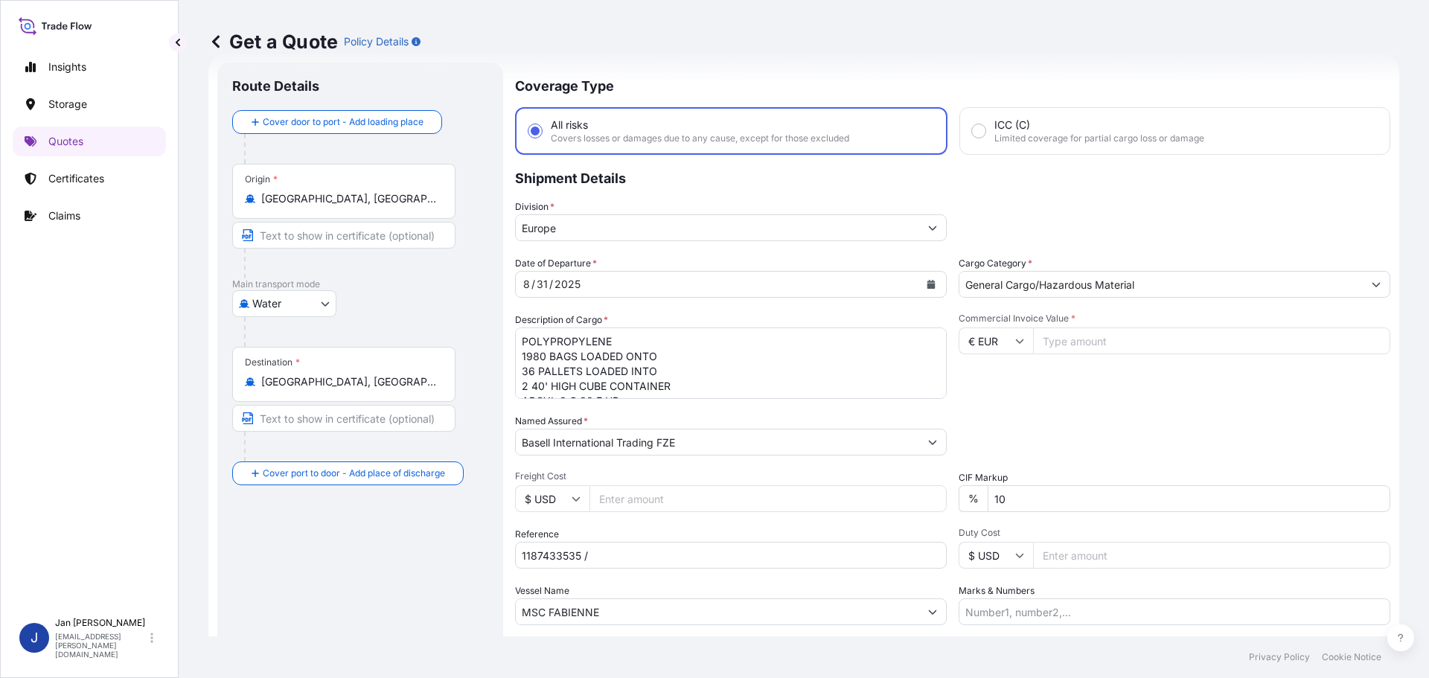
scroll to position [14, 0]
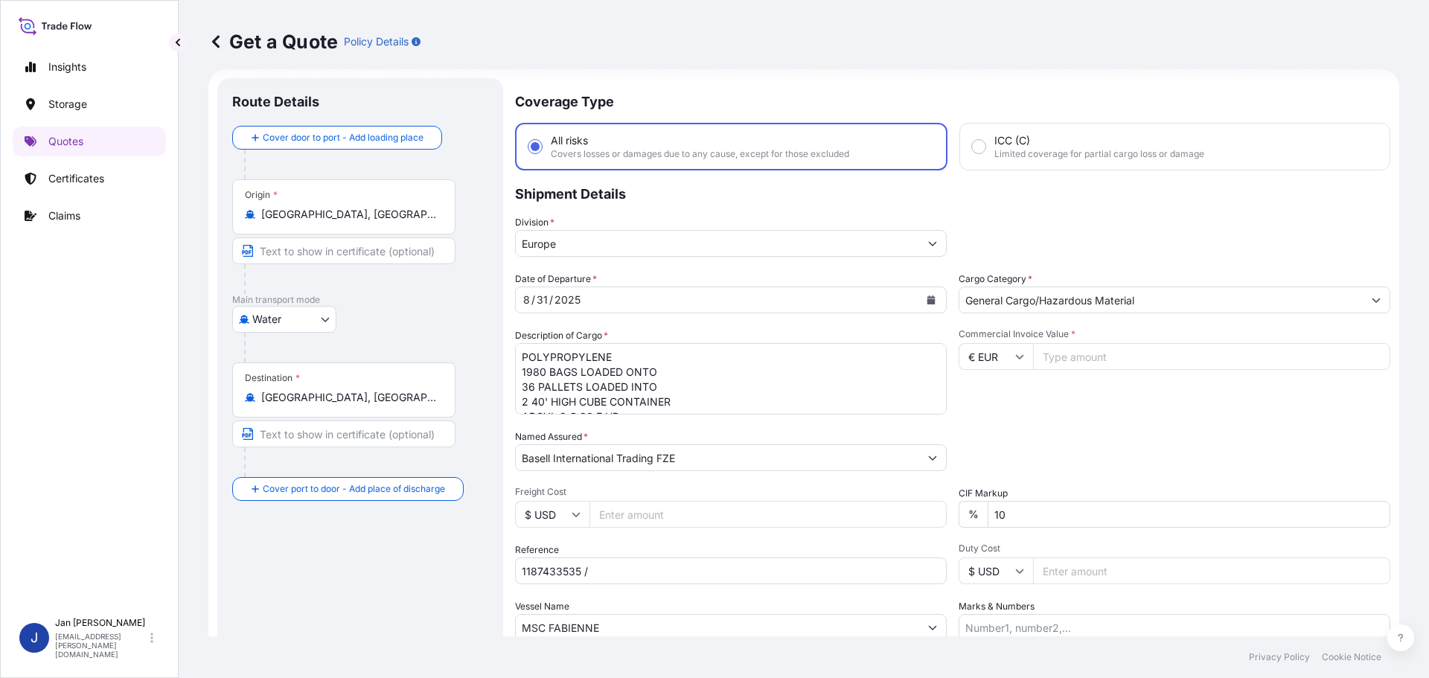
click at [333, 216] on input "[GEOGRAPHIC_DATA], [GEOGRAPHIC_DATA]" at bounding box center [349, 214] width 176 height 15
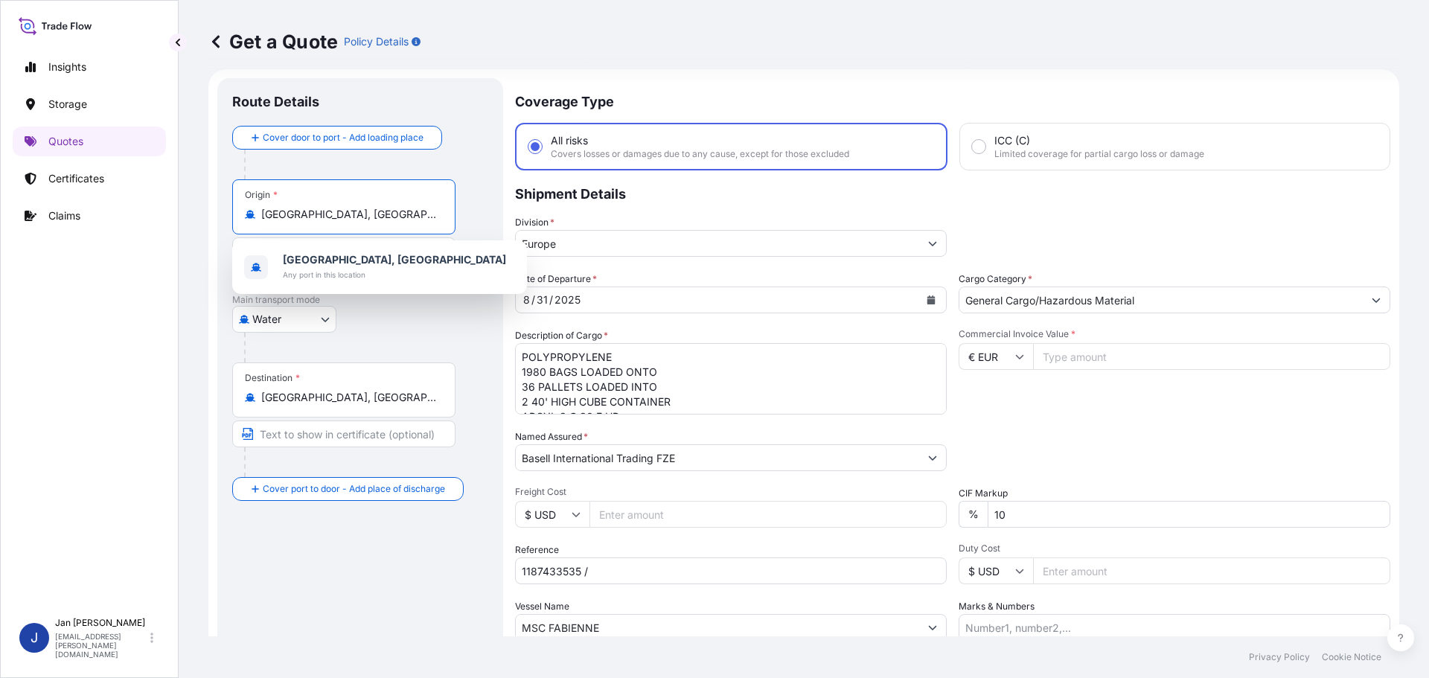
click at [333, 216] on input "[GEOGRAPHIC_DATA], [GEOGRAPHIC_DATA]" at bounding box center [349, 214] width 176 height 15
paste input "[GEOGRAPHIC_DATA], [GEOGRAPHIC_DATA]"
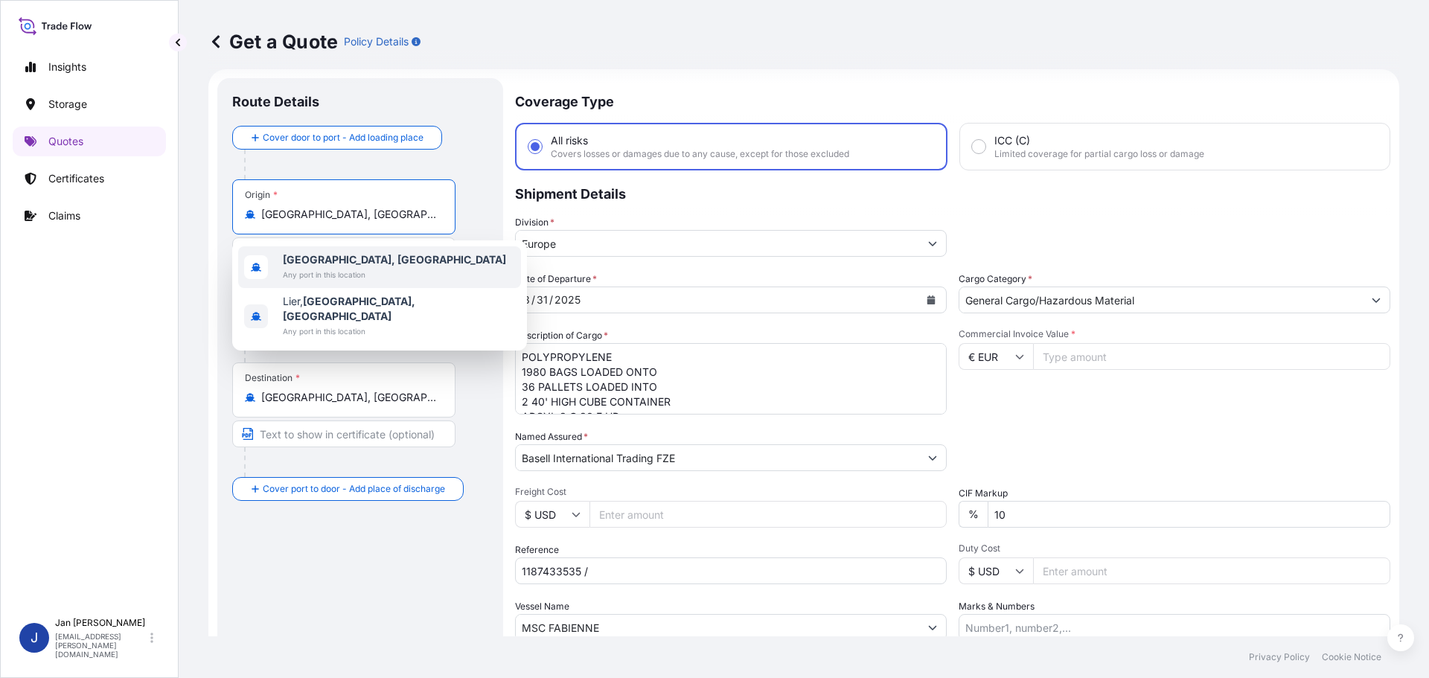
click at [337, 256] on b "[GEOGRAPHIC_DATA], [GEOGRAPHIC_DATA]" at bounding box center [394, 259] width 223 height 13
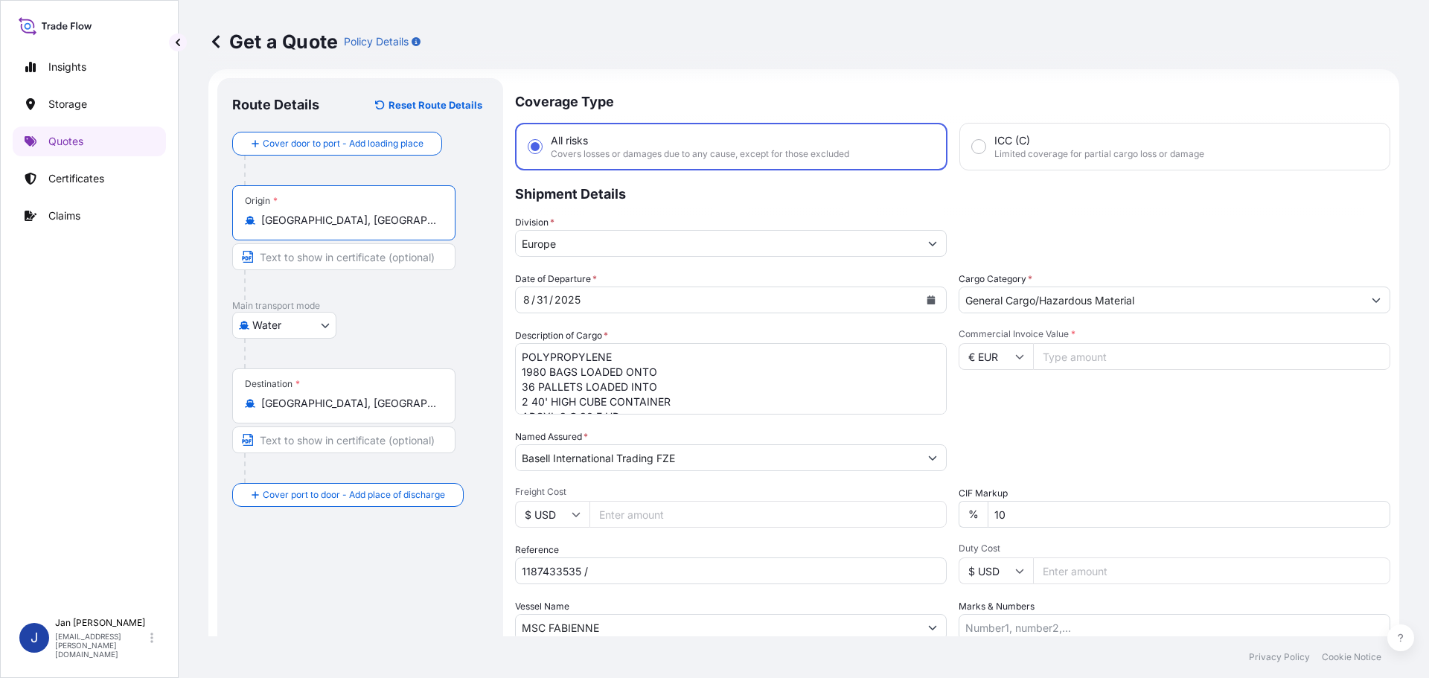
type input "[GEOGRAPHIC_DATA], [GEOGRAPHIC_DATA]"
click at [365, 401] on input "[GEOGRAPHIC_DATA], [GEOGRAPHIC_DATA], [GEOGRAPHIC_DATA]" at bounding box center [349, 403] width 176 height 15
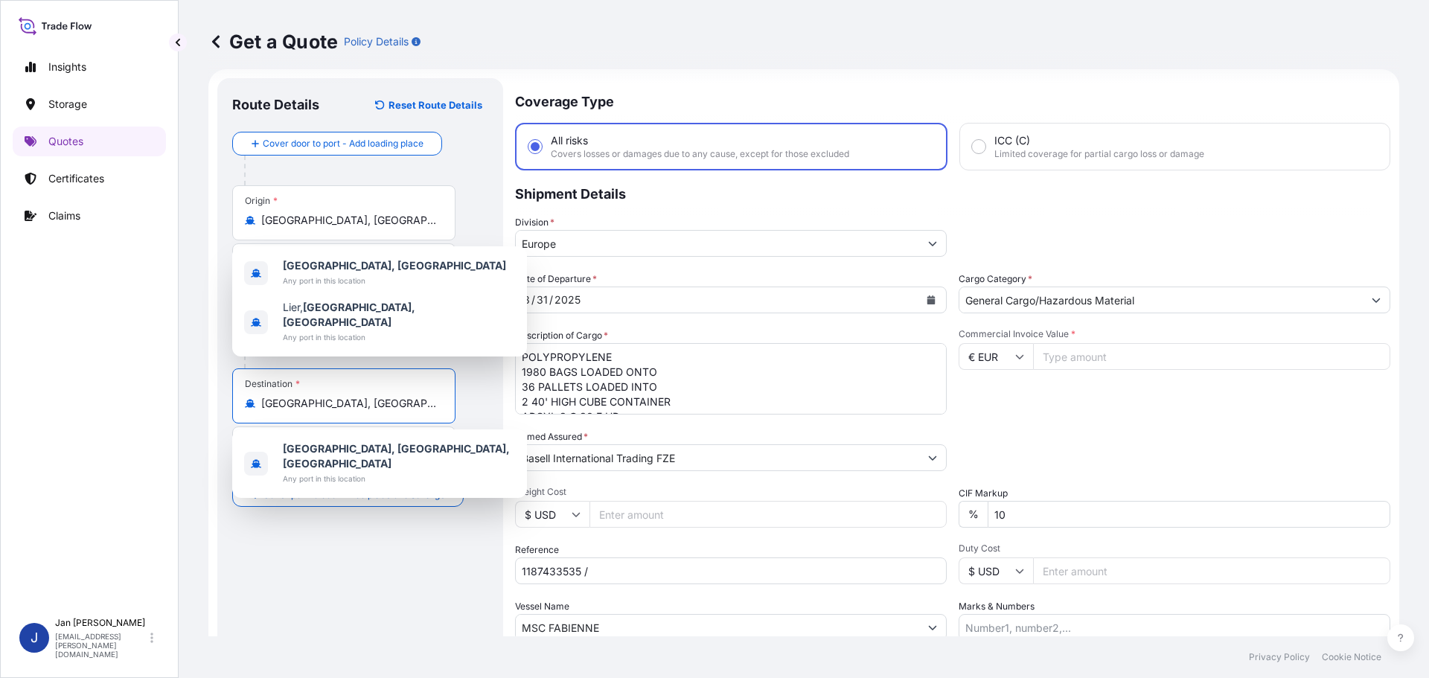
click at [365, 401] on input "[GEOGRAPHIC_DATA], [GEOGRAPHIC_DATA], [GEOGRAPHIC_DATA]" at bounding box center [349, 403] width 176 height 15
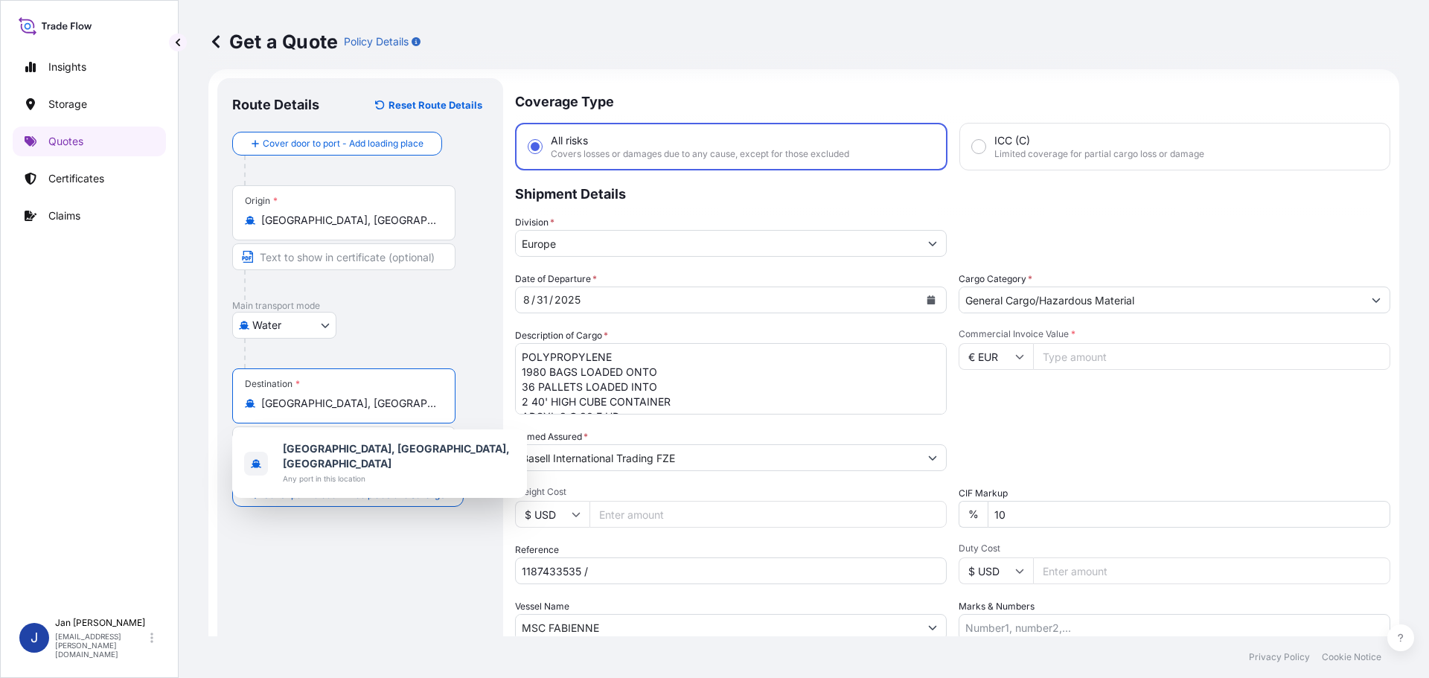
click at [365, 401] on input "[GEOGRAPHIC_DATA], [GEOGRAPHIC_DATA], [GEOGRAPHIC_DATA]" at bounding box center [349, 403] width 176 height 15
paste input "GEMLIK"
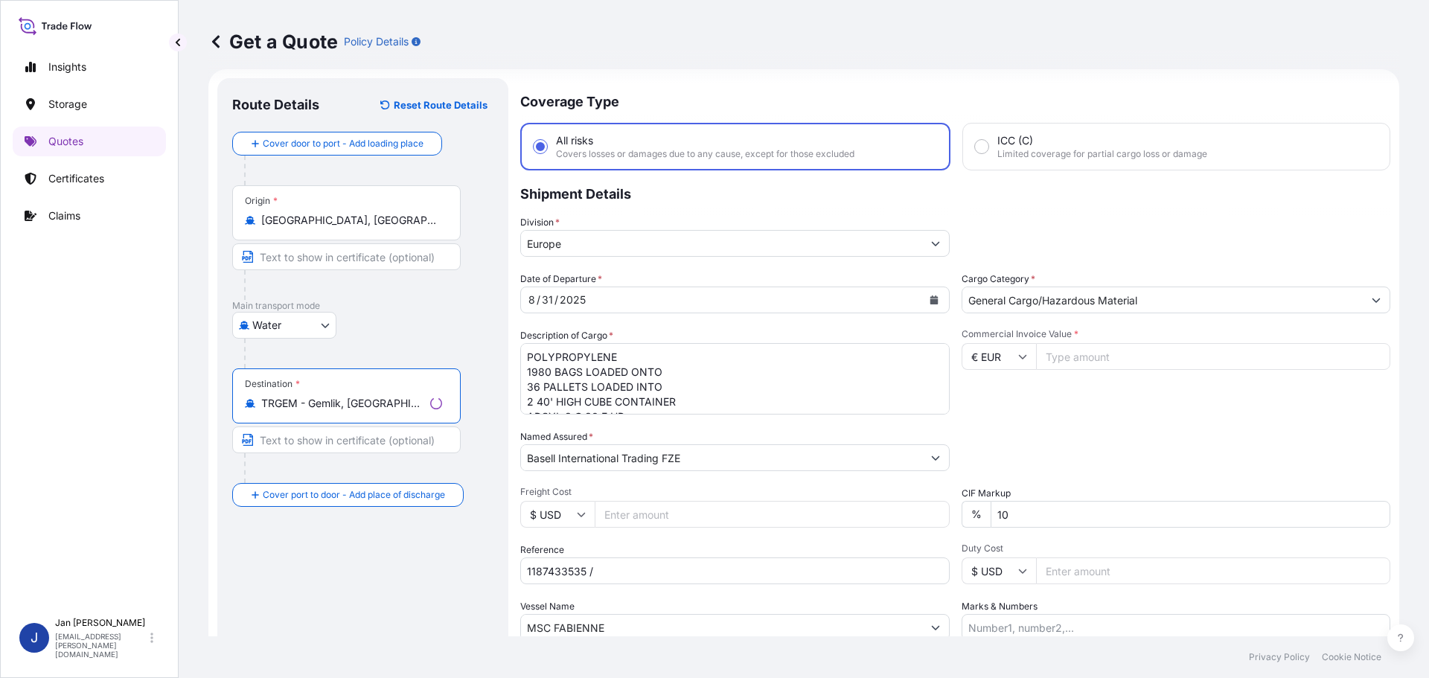
type input "TRGEM - Gemlik, [GEOGRAPHIC_DATA]"
click at [1075, 76] on div "Get a Quote Policy Details" at bounding box center [803, 41] width 1191 height 83
click at [662, 379] on textarea "POLYPROPYLENE 1980 BAGS LOADED ONTO 36 PALLETS LOADED INTO 2 40' HIGH CUBE CONT…" at bounding box center [731, 378] width 432 height 71
click at [1096, 248] on div "Division * [GEOGRAPHIC_DATA]" at bounding box center [952, 236] width 875 height 42
click at [1165, 359] on input "Commercial Invoice Value *" at bounding box center [1211, 356] width 357 height 27
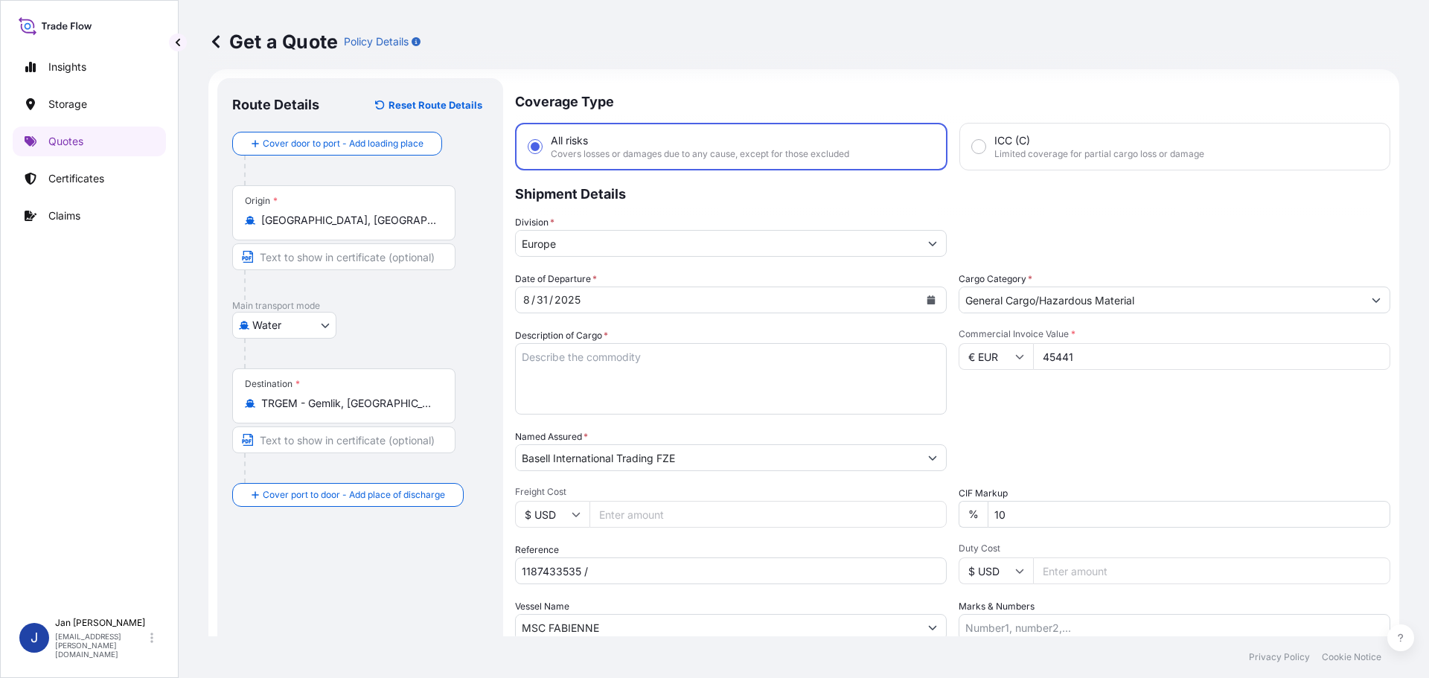
type input "45441"
click at [1196, 386] on div "Commercial Invoice Value * € EUR 45441" at bounding box center [1175, 371] width 432 height 86
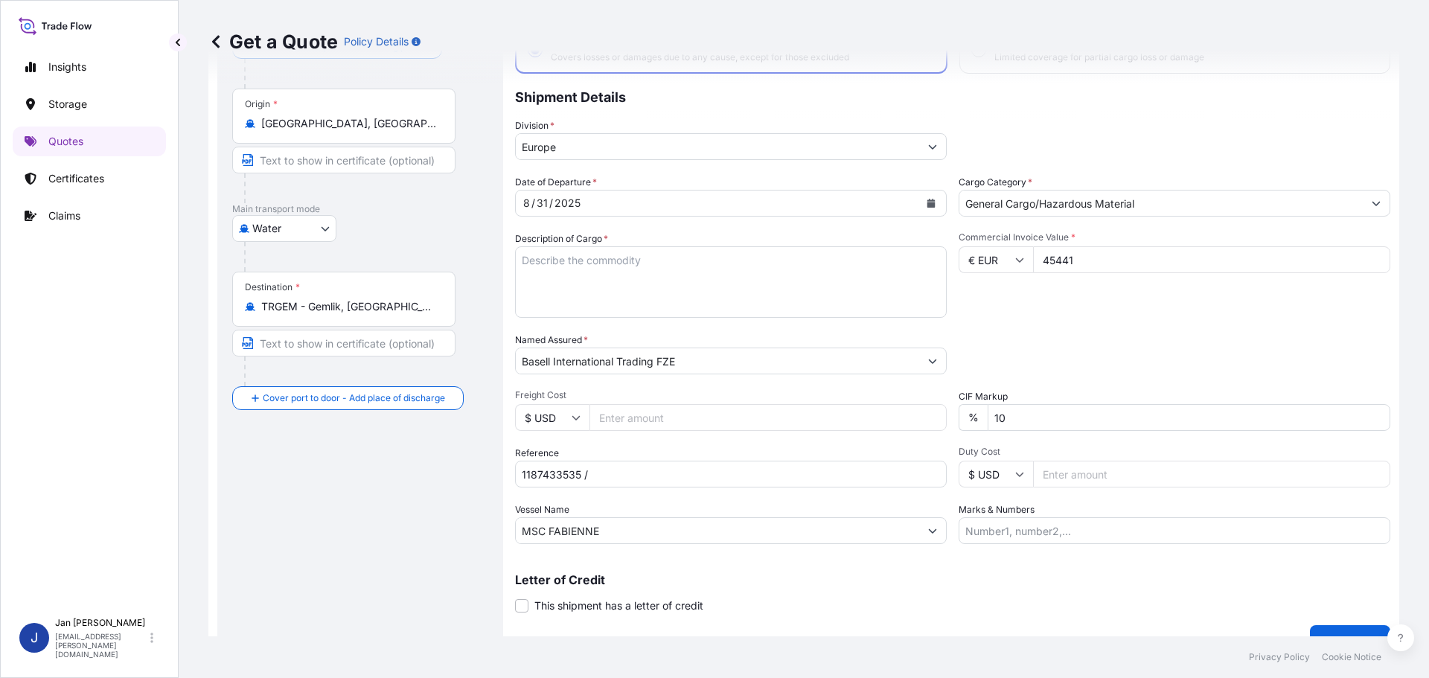
scroll to position [138, 0]
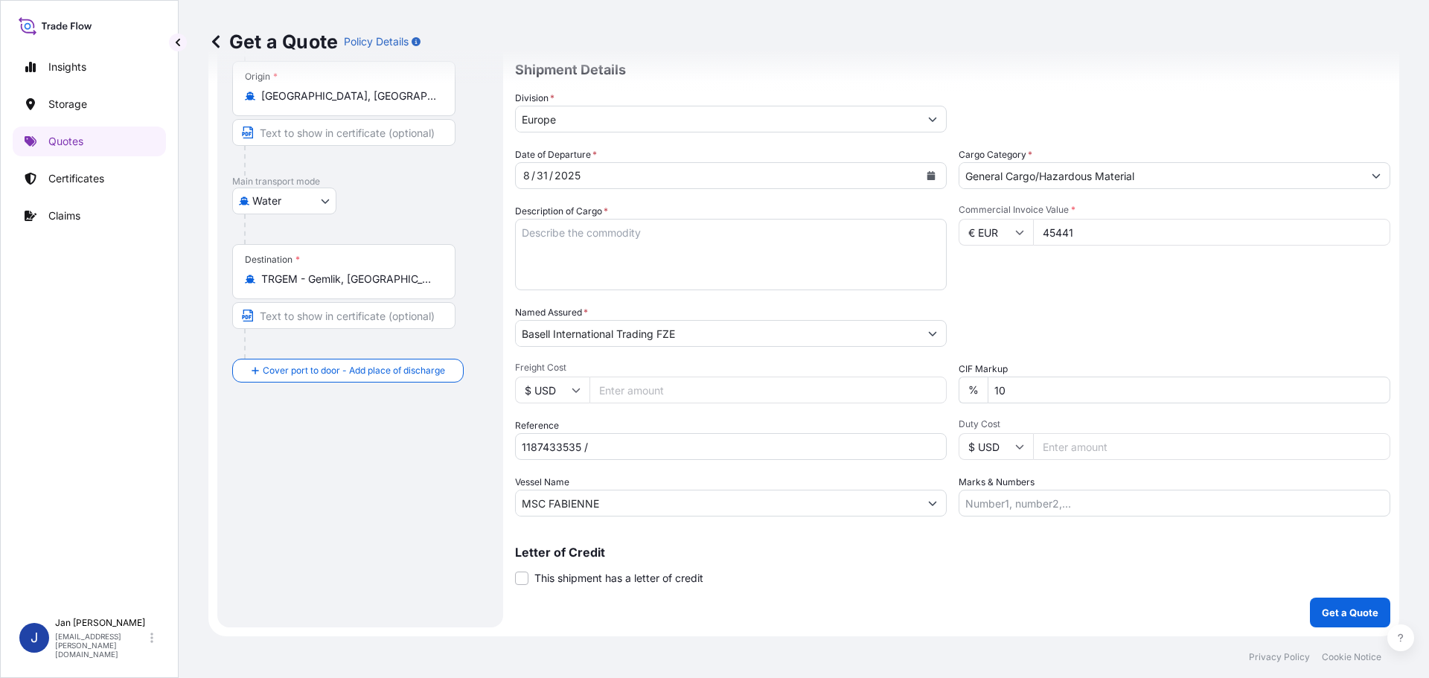
click at [621, 279] on textarea "POLYPROPYLENE 1980 BAGS LOADED ONTO 36 PALLETS LOADED INTO 2 40' HIGH CUBE CONT…" at bounding box center [731, 254] width 432 height 71
paste textarea "POLYPROPYLENE 990 BAGS LOADED ONTO 18 PALLETS LOADED INTO 1 40' HIGH CUBE CONTA…"
type textarea "POLYPROPYLENE 990 BAGS LOADED ONTO 18 PALLETS LOADED INTO 1 40' HIGH CUBE CONTA…"
click at [1107, 330] on div "Packing Category Type to search a container mode Please select a primary mode o…" at bounding box center [1175, 326] width 432 height 42
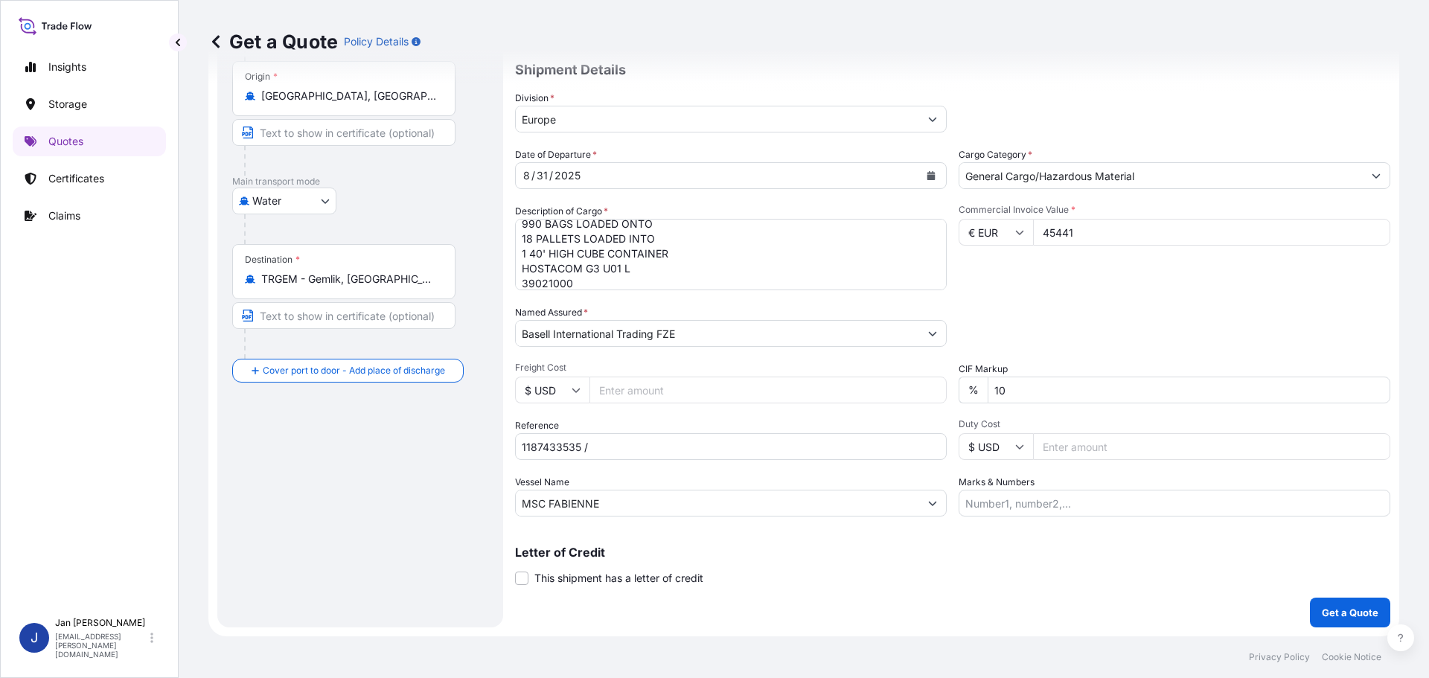
drag, startPoint x: 689, startPoint y: 465, endPoint x: 685, endPoint y: 452, distance: 14.1
click at [689, 464] on div "Date of Departure * [DATE] Cargo Category * General Cargo/Hazardous Material De…" at bounding box center [952, 331] width 875 height 369
paste input "5013220994 / 304257773"
click at [685, 452] on input "1187433535 /" at bounding box center [731, 446] width 432 height 27
type input "1187433535 / 5013220994 / 304257773"
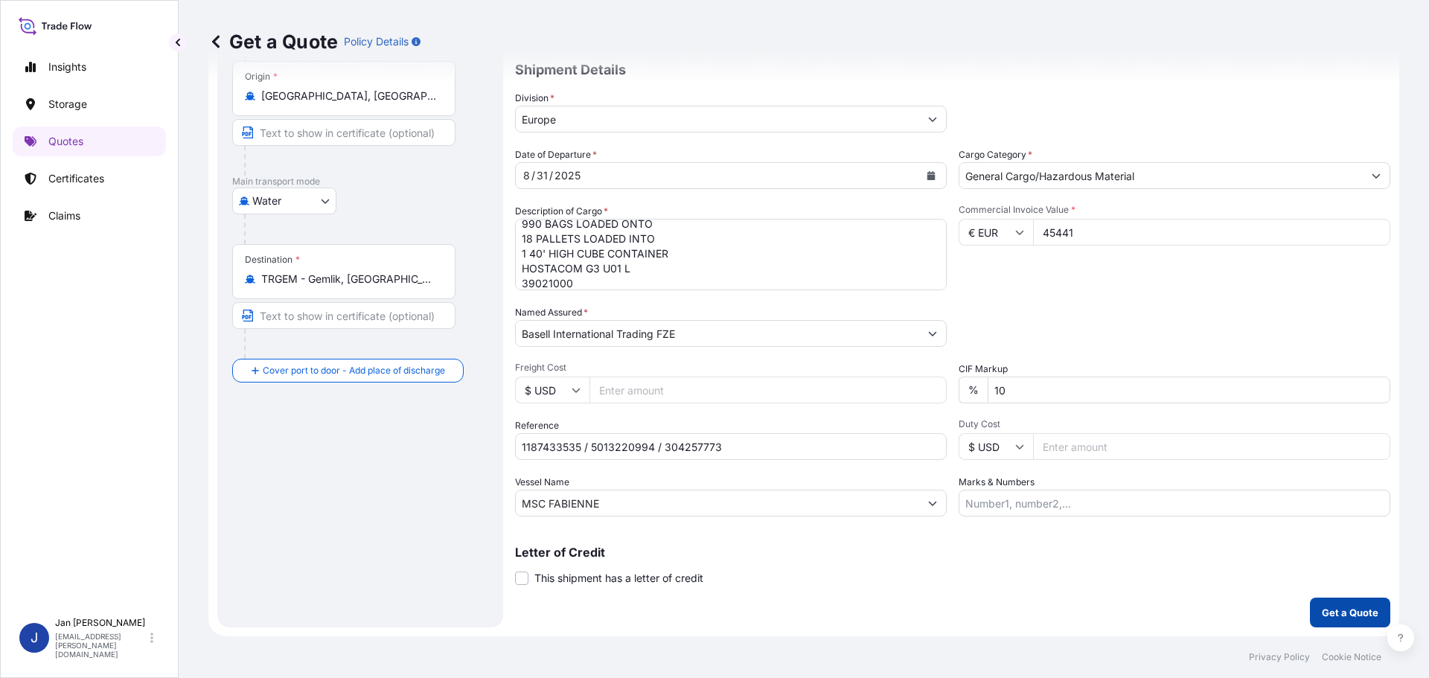
click at [1337, 610] on p "Get a Quote" at bounding box center [1350, 612] width 57 height 15
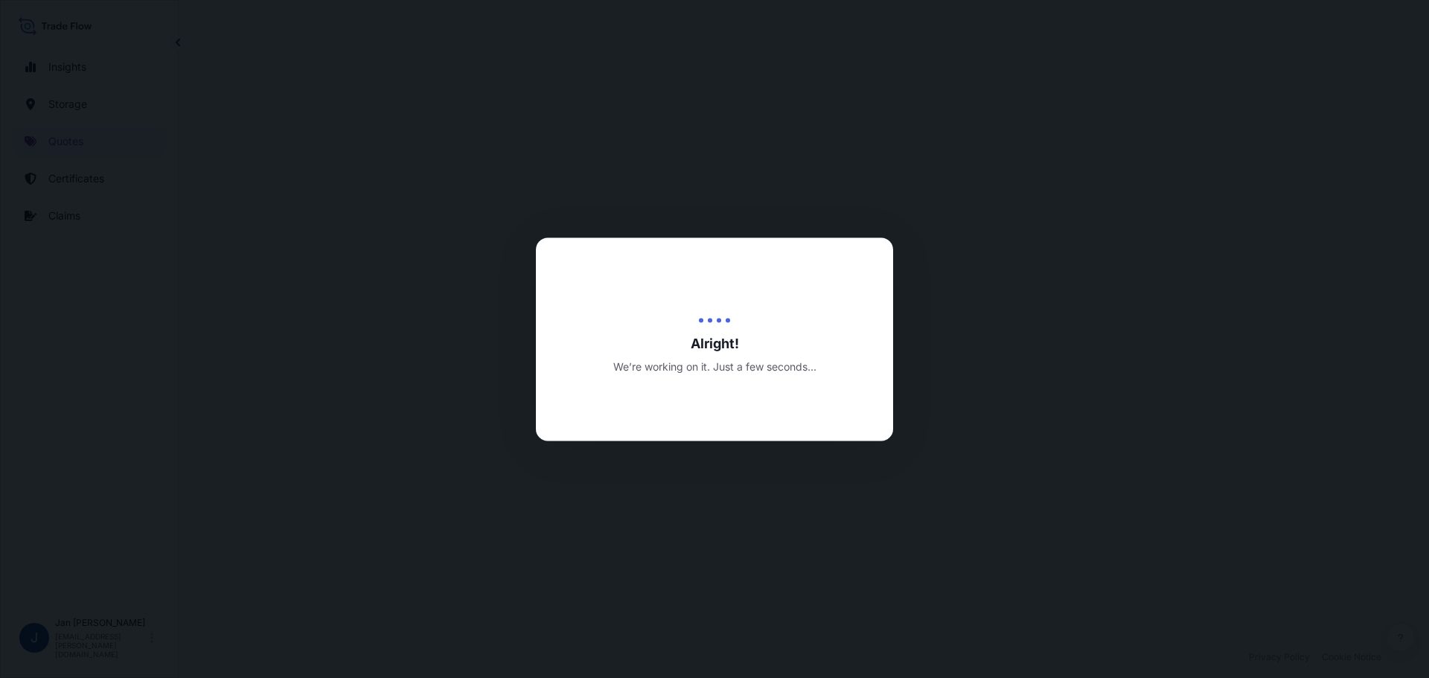
select select "Water"
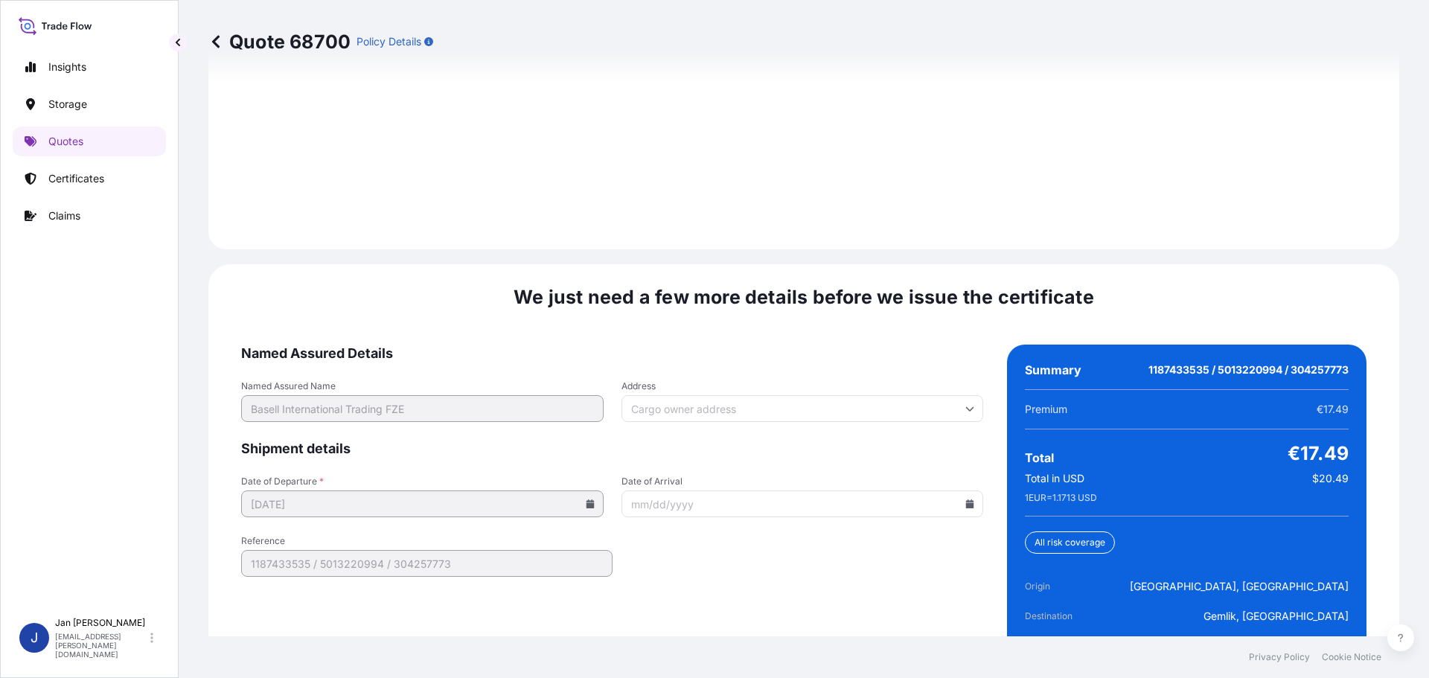
scroll to position [2161, 0]
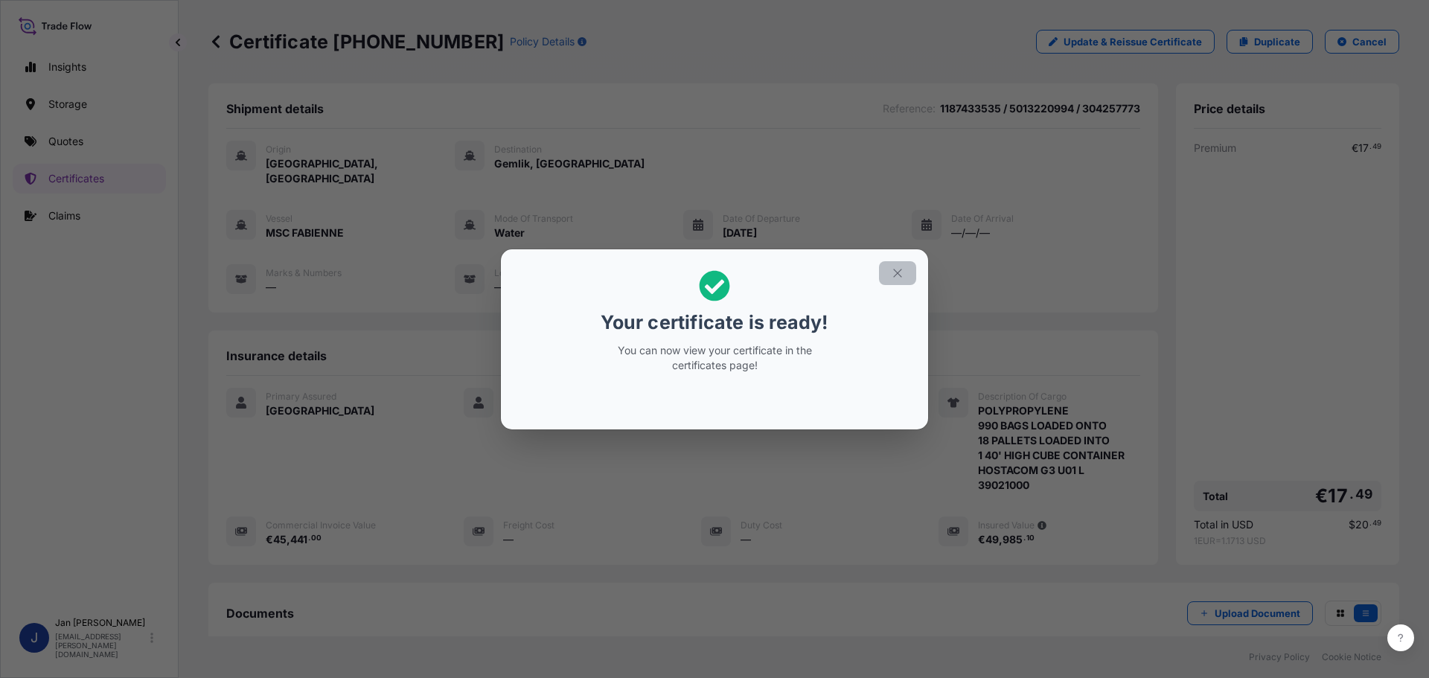
click at [889, 282] on button "button" at bounding box center [897, 273] width 37 height 24
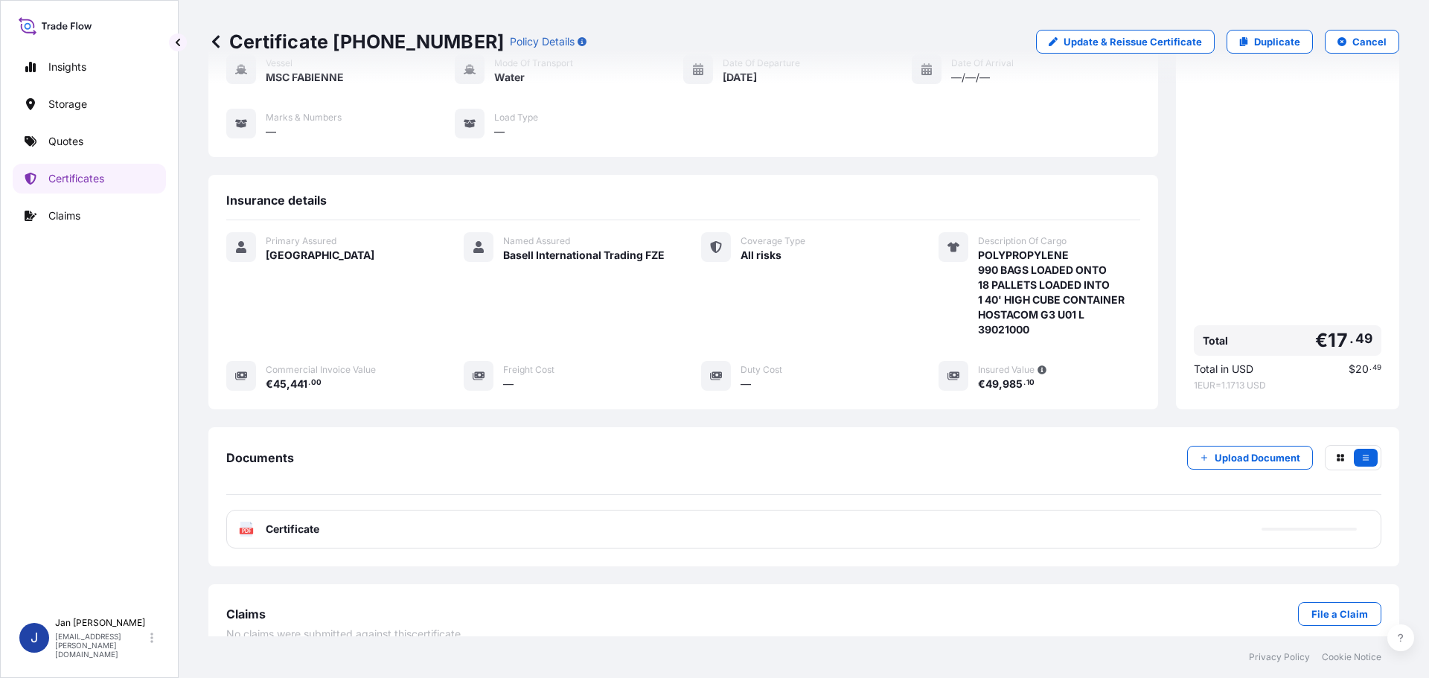
scroll to position [164, 0]
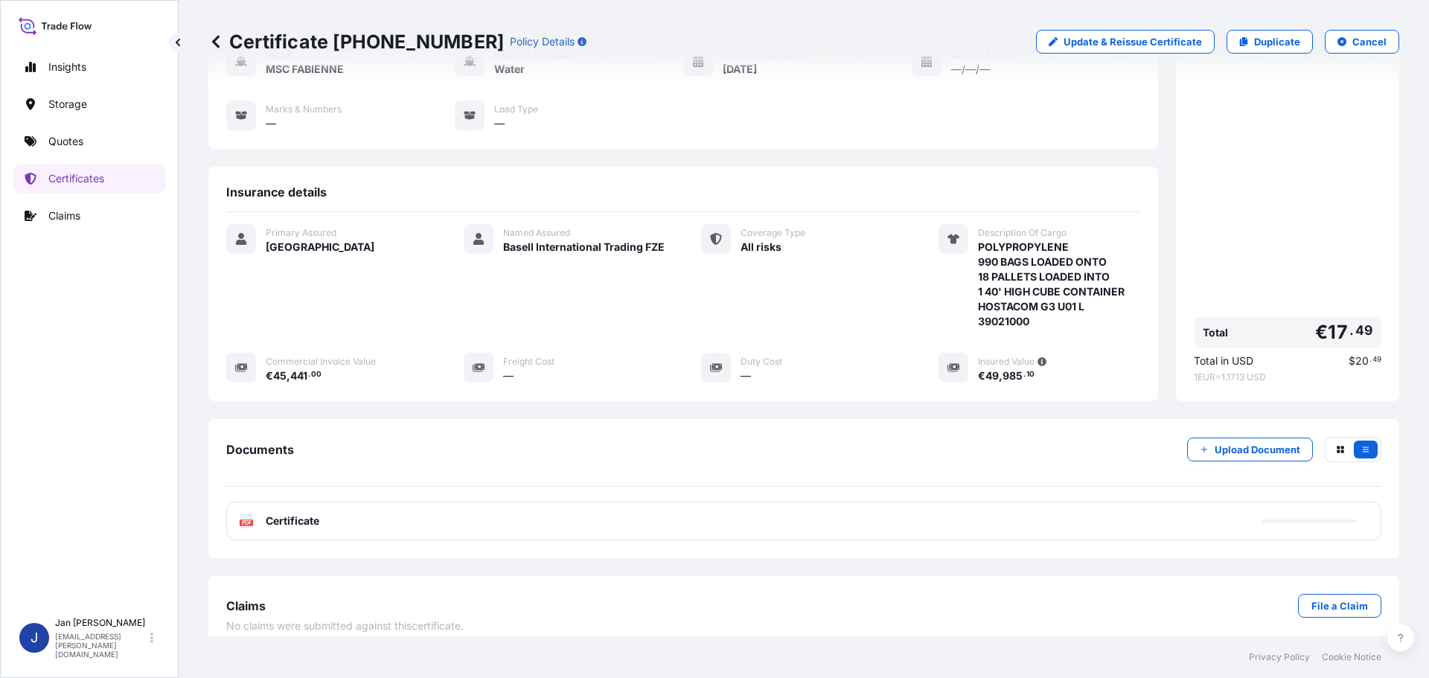
click at [318, 514] on span "Certificate" at bounding box center [293, 521] width 54 height 15
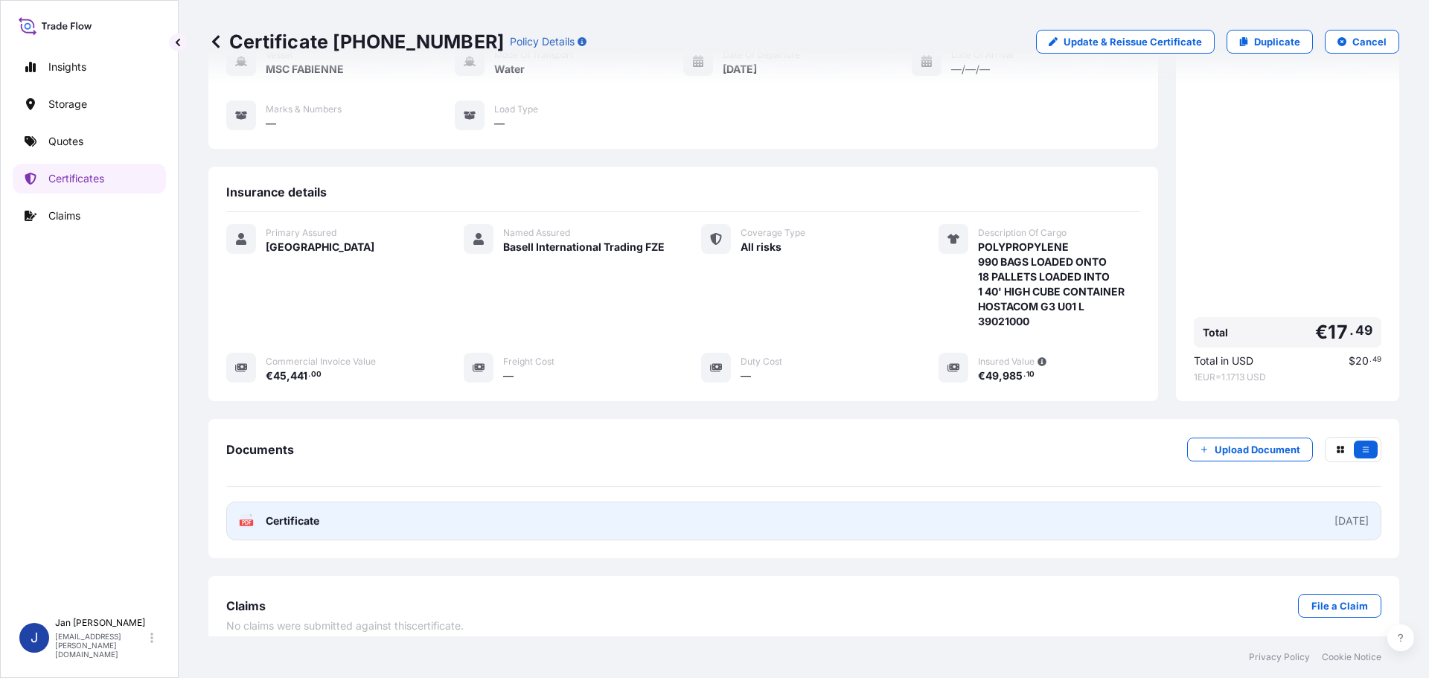
click at [276, 502] on link "PDF Certificate [DATE]" at bounding box center [803, 521] width 1155 height 39
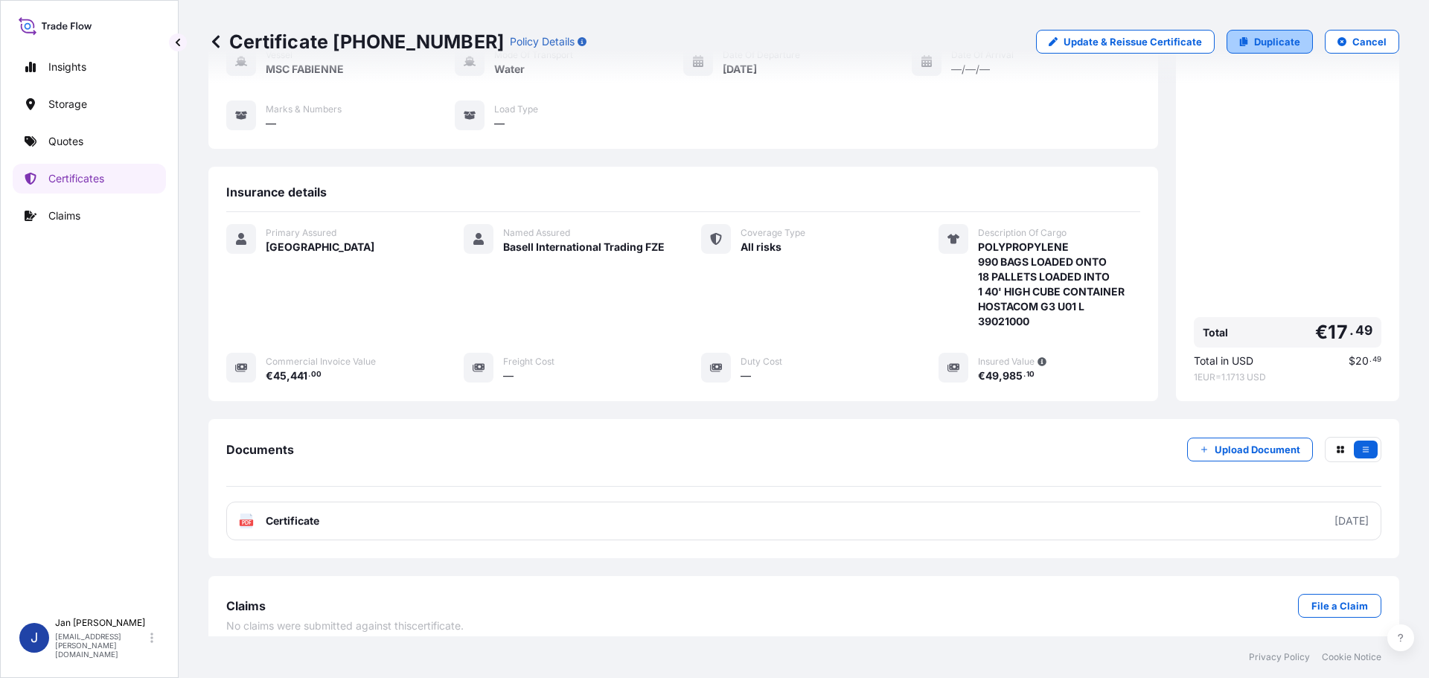
click at [1254, 42] on p "Duplicate" at bounding box center [1277, 41] width 46 height 15
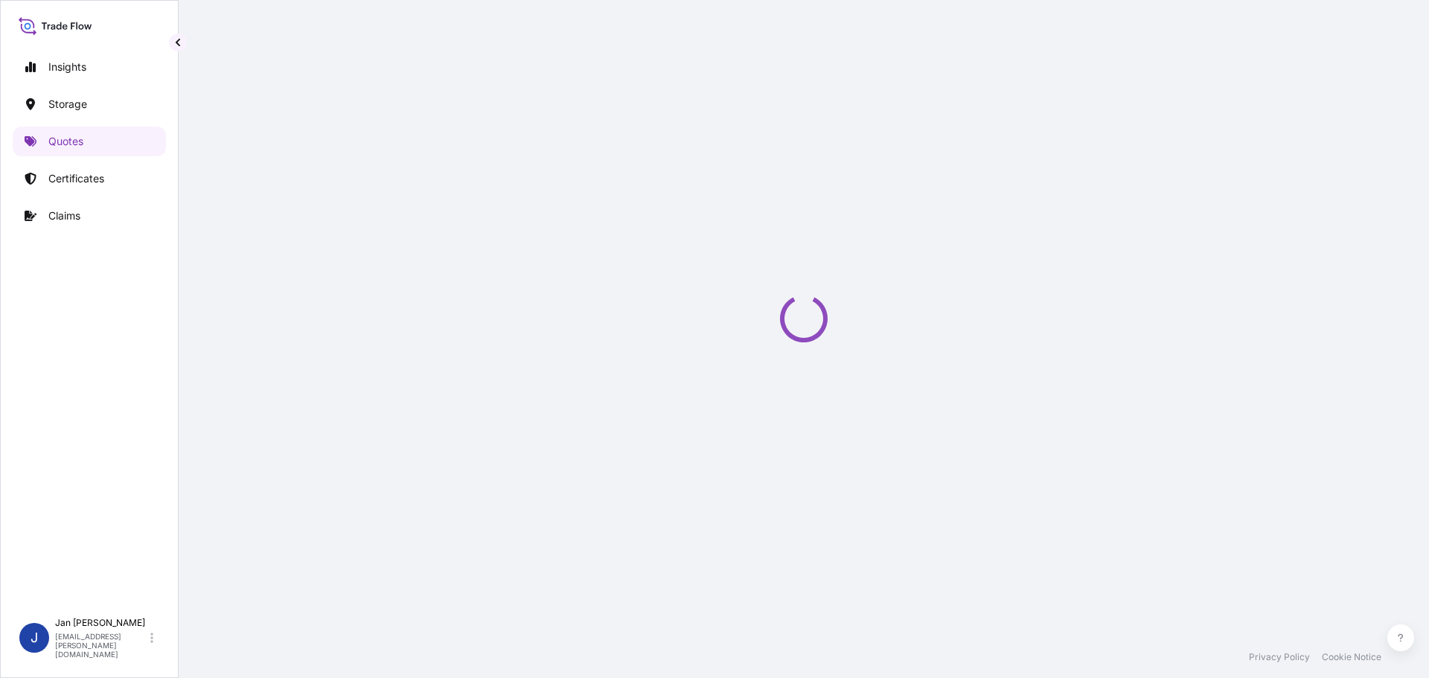
select select "Water"
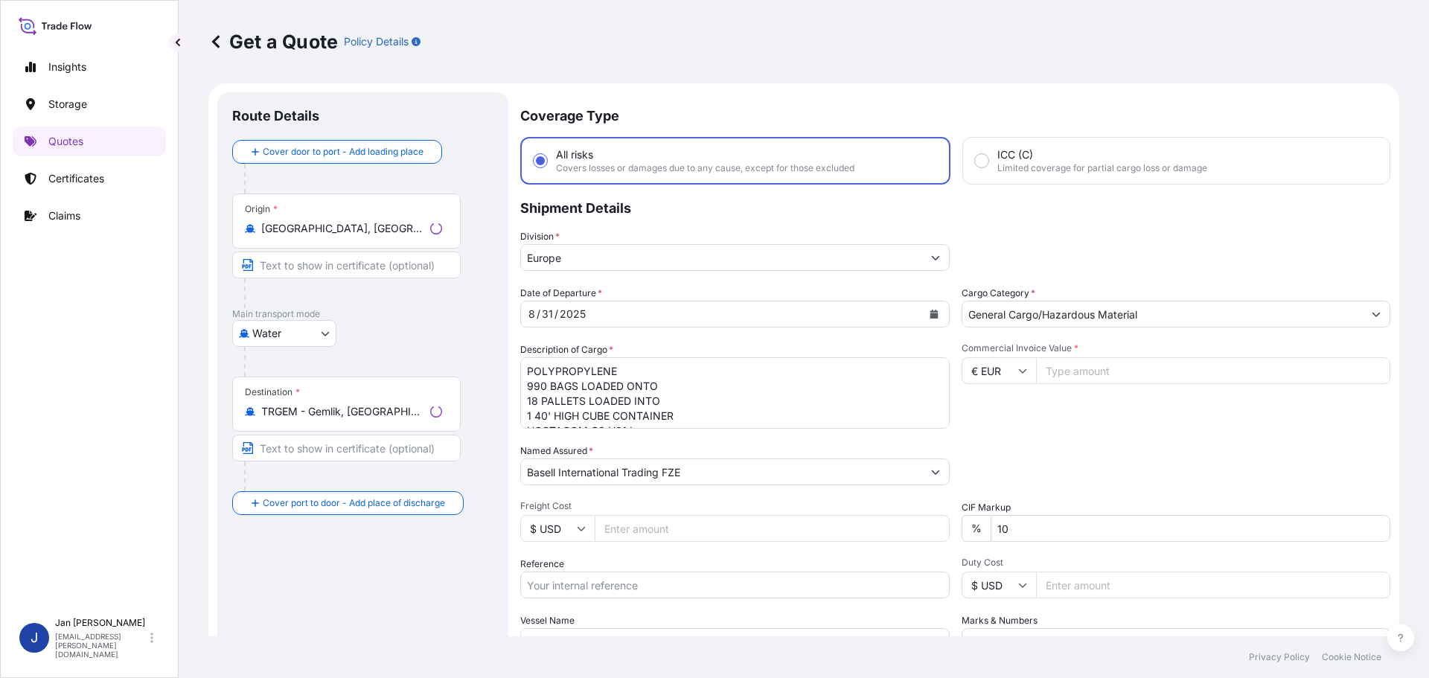
scroll to position [24, 0]
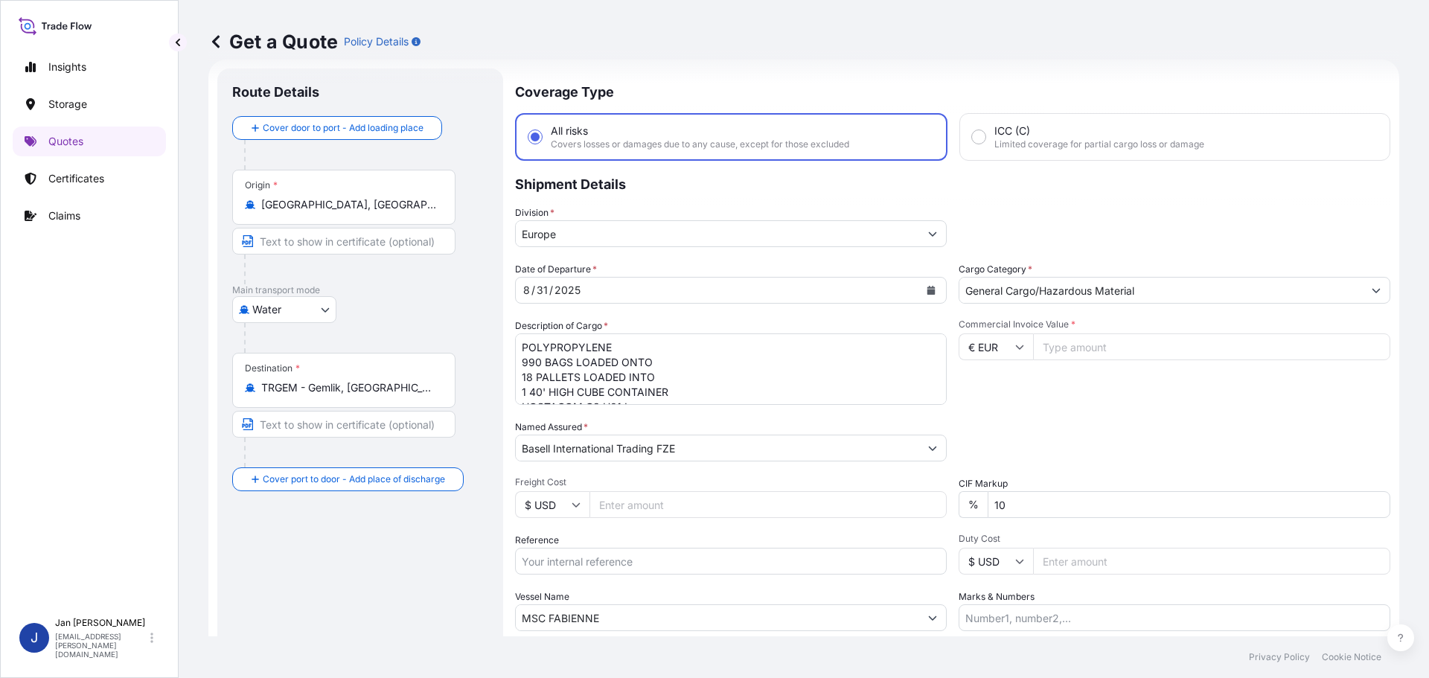
click at [361, 213] on div "Origin * [GEOGRAPHIC_DATA], [GEOGRAPHIC_DATA]" at bounding box center [343, 197] width 223 height 55
click at [361, 212] on input "[GEOGRAPHIC_DATA], [GEOGRAPHIC_DATA]" at bounding box center [349, 204] width 176 height 15
click at [361, 213] on div "Origin * [GEOGRAPHIC_DATA], [GEOGRAPHIC_DATA]" at bounding box center [343, 197] width 223 height 55
click at [361, 212] on input "[GEOGRAPHIC_DATA], [GEOGRAPHIC_DATA]" at bounding box center [349, 204] width 176 height 15
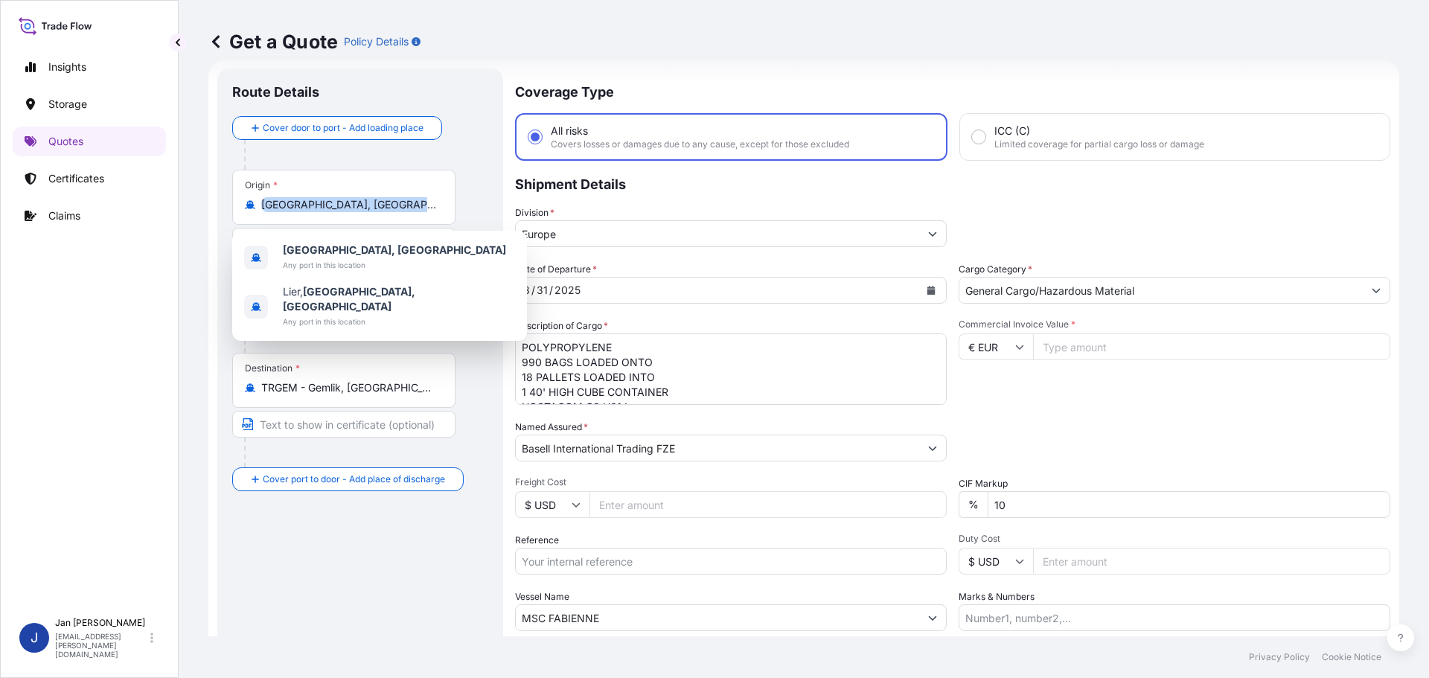
click at [361, 213] on div "Origin * [GEOGRAPHIC_DATA], [GEOGRAPHIC_DATA]" at bounding box center [343, 197] width 223 height 55
click at [361, 212] on input "[GEOGRAPHIC_DATA], [GEOGRAPHIC_DATA]" at bounding box center [349, 204] width 176 height 15
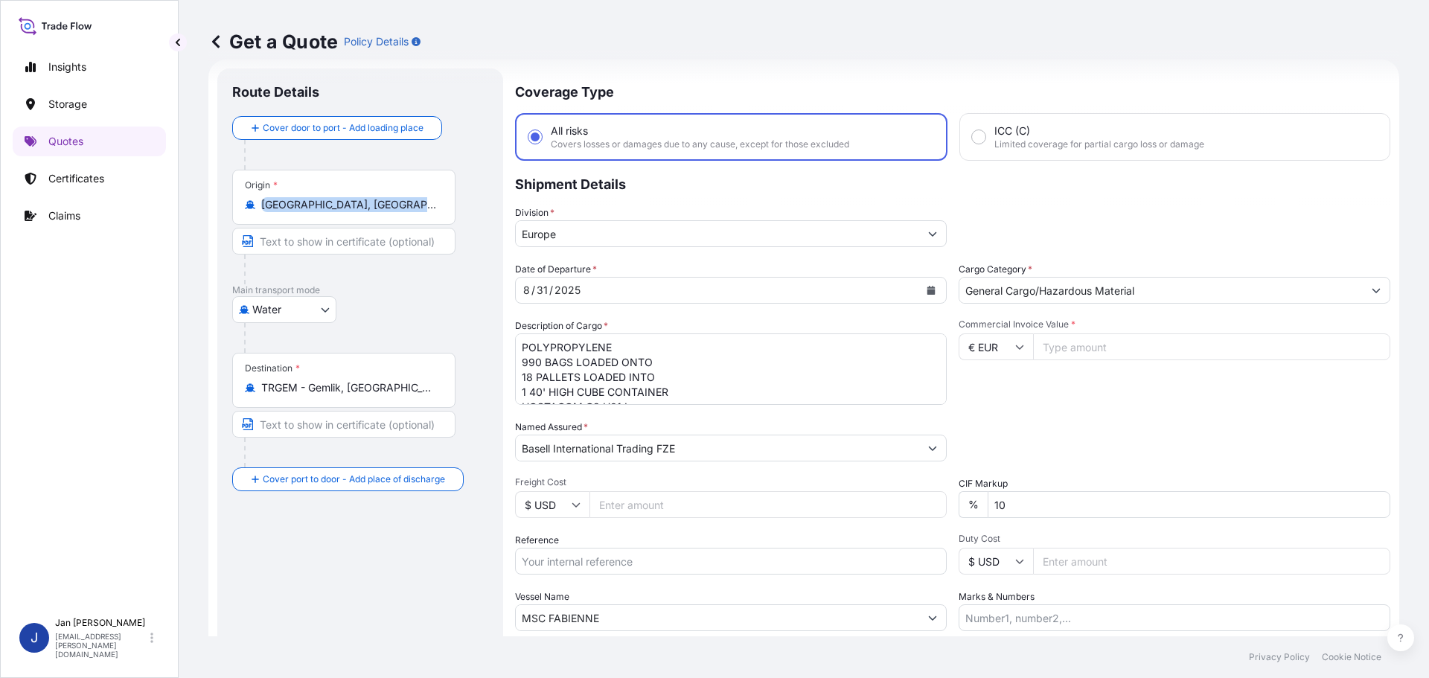
click at [360, 211] on input "[GEOGRAPHIC_DATA], [GEOGRAPHIC_DATA]" at bounding box center [349, 204] width 176 height 15
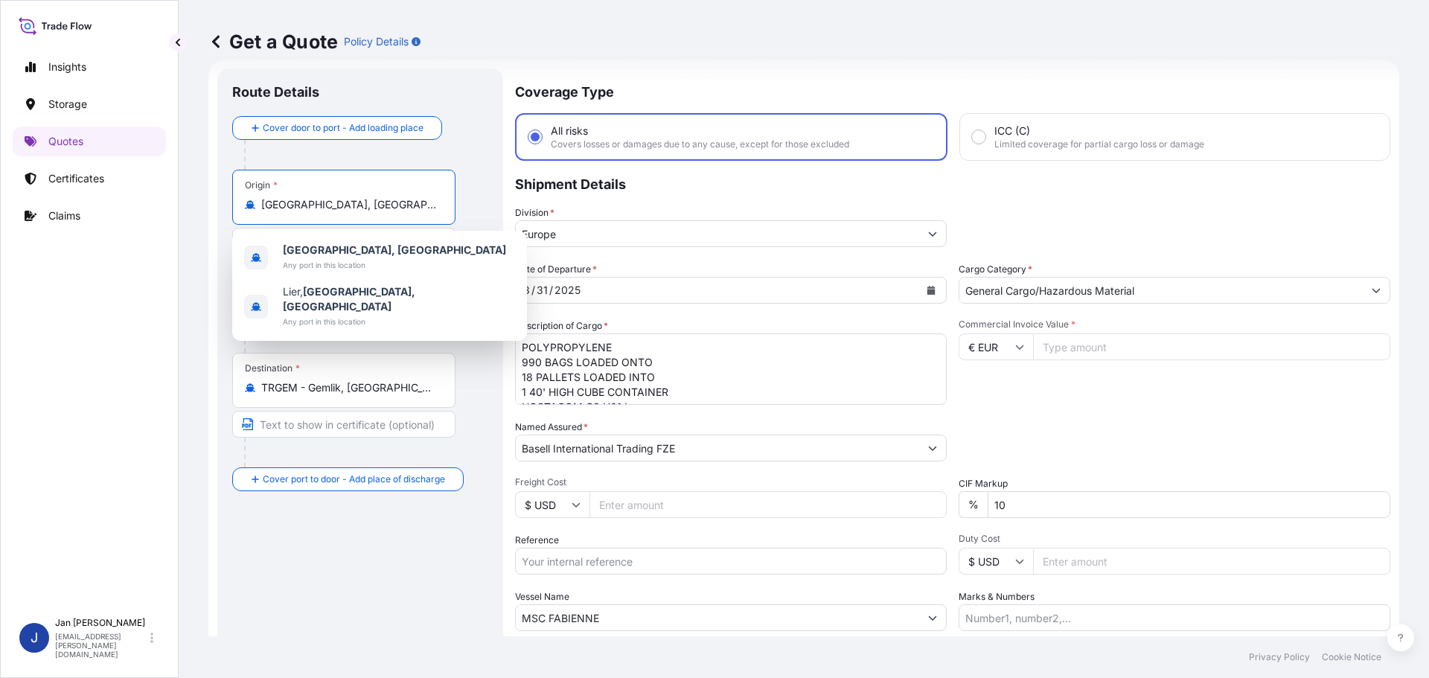
click at [360, 211] on input "[GEOGRAPHIC_DATA], [GEOGRAPHIC_DATA]" at bounding box center [349, 204] width 176 height 15
paste input "[GEOGRAPHIC_DATA]"
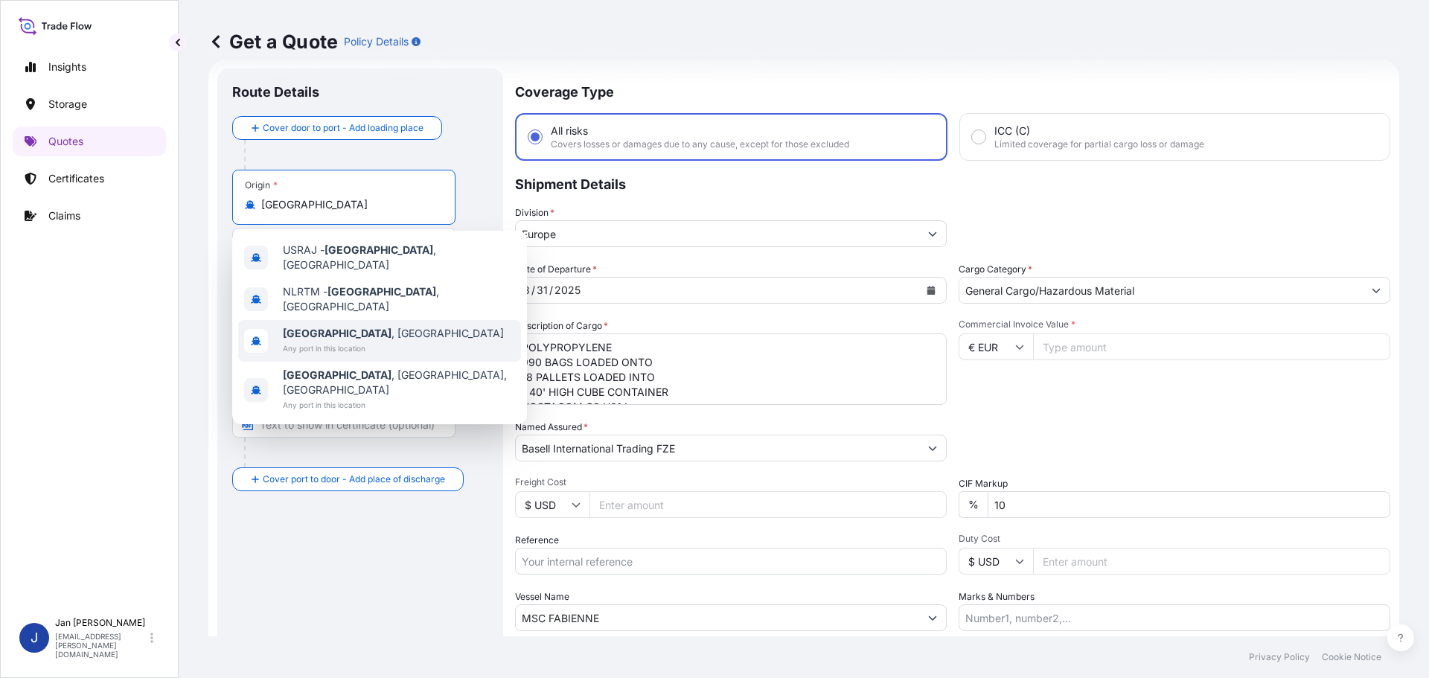
click at [409, 327] on div "[GEOGRAPHIC_DATA] , [GEOGRAPHIC_DATA] Any port in this location" at bounding box center [379, 341] width 283 height 42
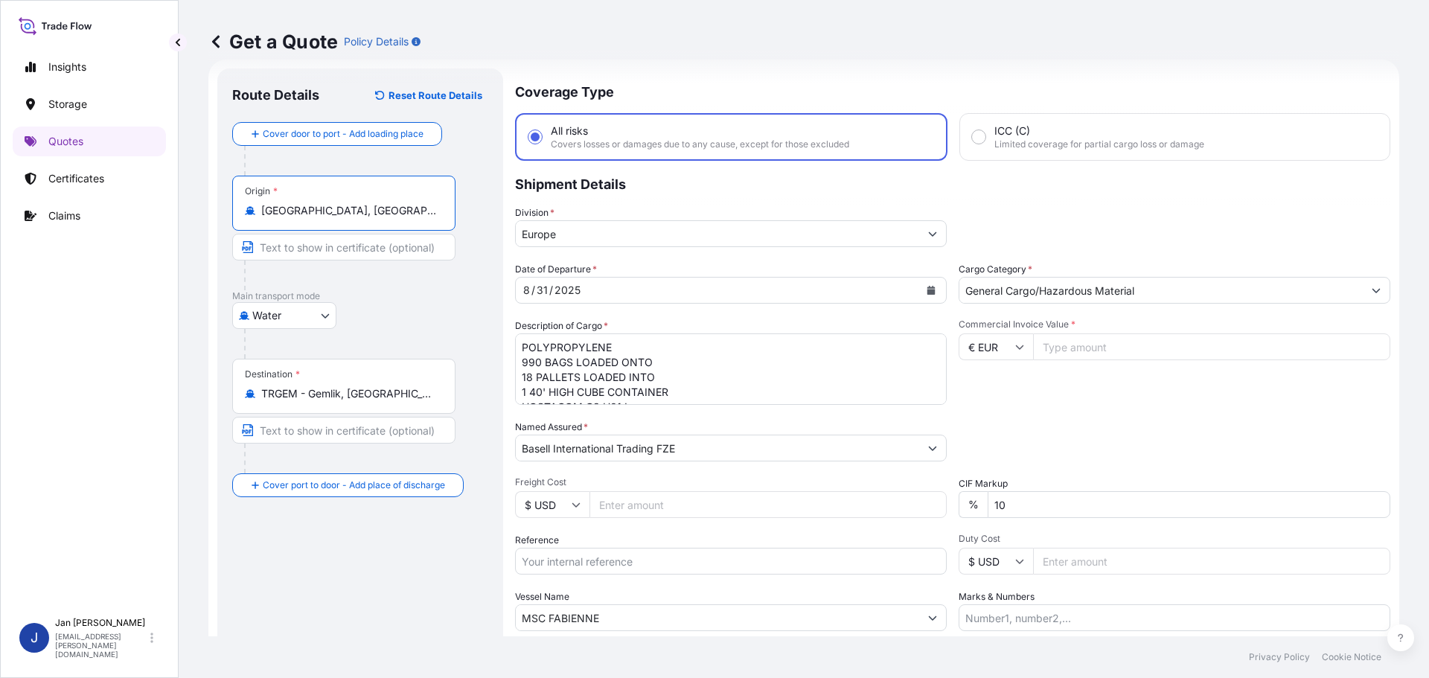
type input "[GEOGRAPHIC_DATA], [GEOGRAPHIC_DATA]"
click at [789, 54] on div "Get a Quote Policy Details" at bounding box center [803, 41] width 1191 height 83
click at [377, 383] on div "Destination * TRGEM - Gemlik, [GEOGRAPHIC_DATA]" at bounding box center [343, 386] width 223 height 55
click at [377, 386] on input "TRGEM - Gemlik, [GEOGRAPHIC_DATA]" at bounding box center [349, 393] width 176 height 15
click at [377, 383] on div "Destination * TRGEM - Gemlik, [GEOGRAPHIC_DATA]" at bounding box center [343, 386] width 223 height 55
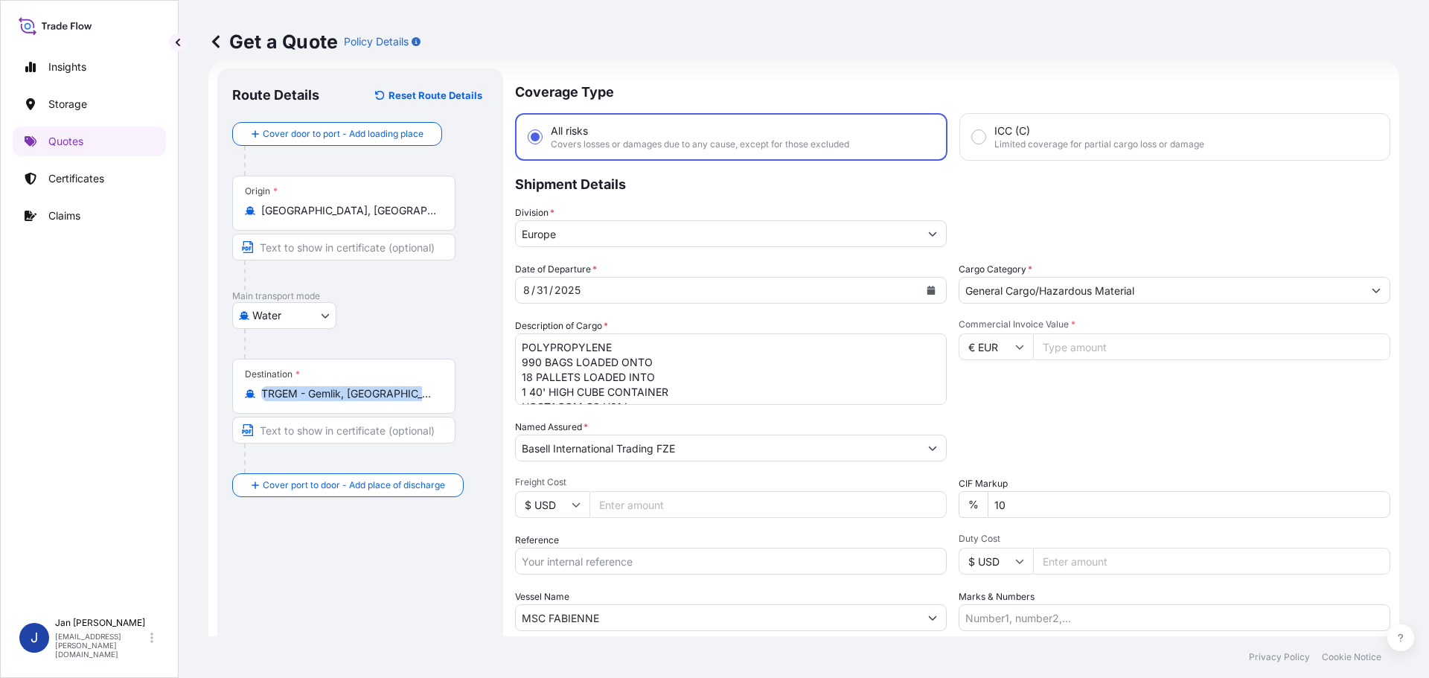
click at [377, 386] on input "TRGEM - Gemlik, [GEOGRAPHIC_DATA]" at bounding box center [349, 393] width 176 height 15
click at [377, 383] on div "Destination * TRGEM - Gemlik, [GEOGRAPHIC_DATA]" at bounding box center [343, 386] width 223 height 55
click at [377, 386] on input "TRGEM - Gemlik, [GEOGRAPHIC_DATA]" at bounding box center [349, 393] width 176 height 15
click at [377, 397] on input "TRGEM - Gemlik, [GEOGRAPHIC_DATA]" at bounding box center [349, 393] width 176 height 15
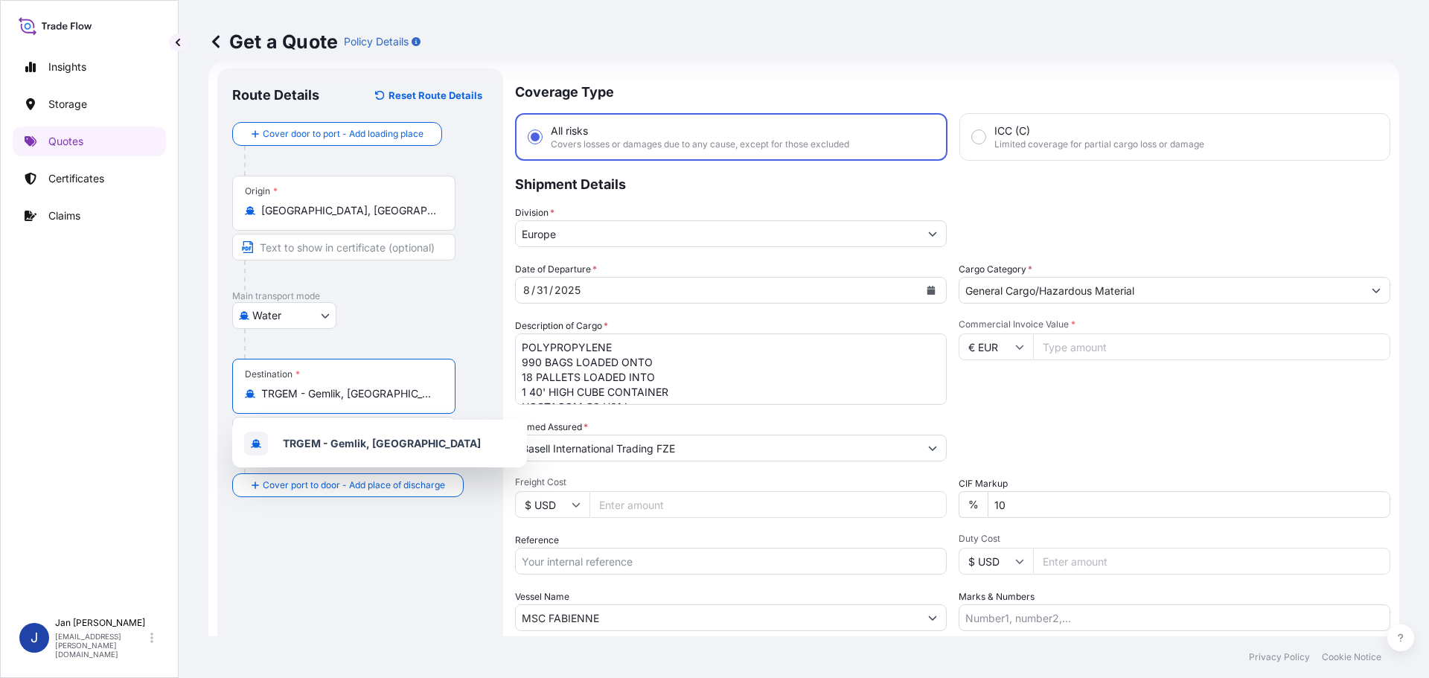
click at [377, 397] on input "TRGEM - Gemlik, [GEOGRAPHIC_DATA]" at bounding box center [349, 393] width 176 height 15
paste input "DAMMAM, [GEOGRAPHIC_DATA]"
click at [409, 317] on div "Water Air Water Inland" at bounding box center [360, 315] width 256 height 27
click at [361, 377] on div "Destination * TRGEM - Gemlik, [GEOGRAPHIC_DATA]" at bounding box center [343, 386] width 223 height 55
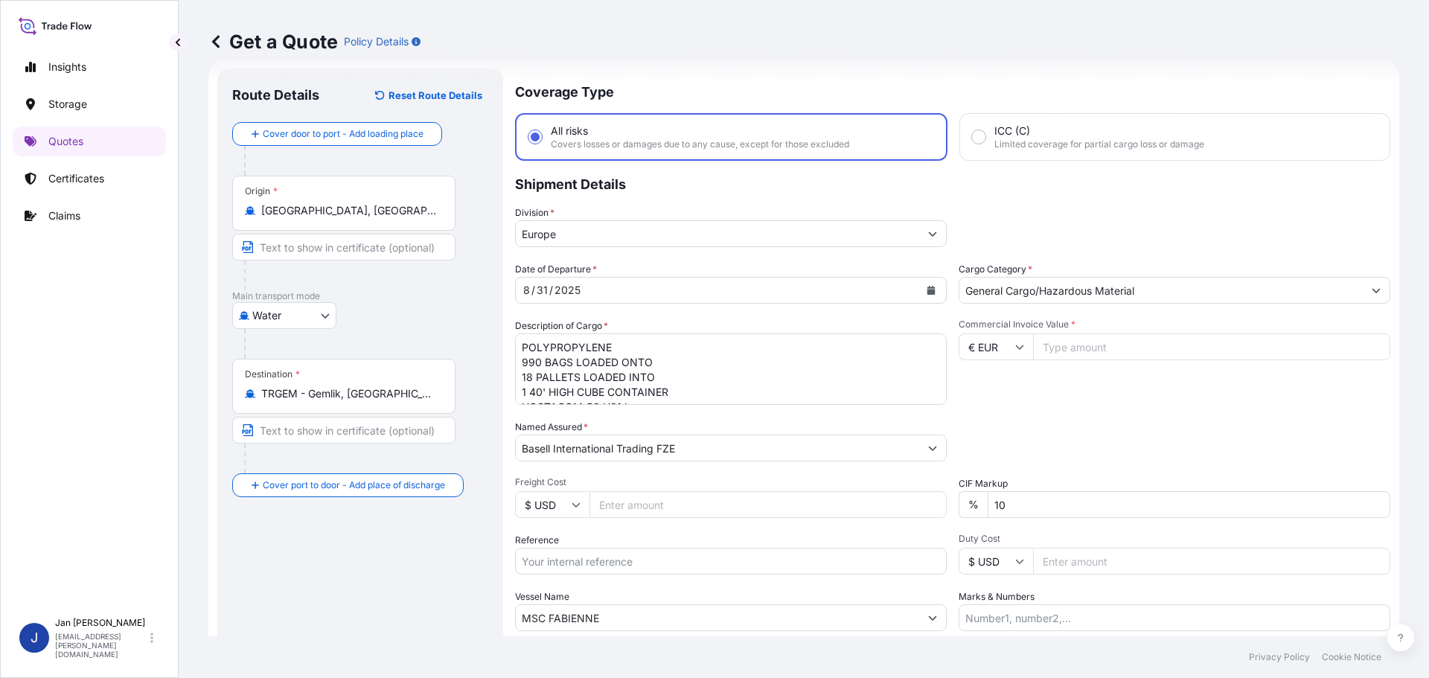
click at [361, 386] on input "TRGEM - Gemlik, [GEOGRAPHIC_DATA]" at bounding box center [349, 393] width 176 height 15
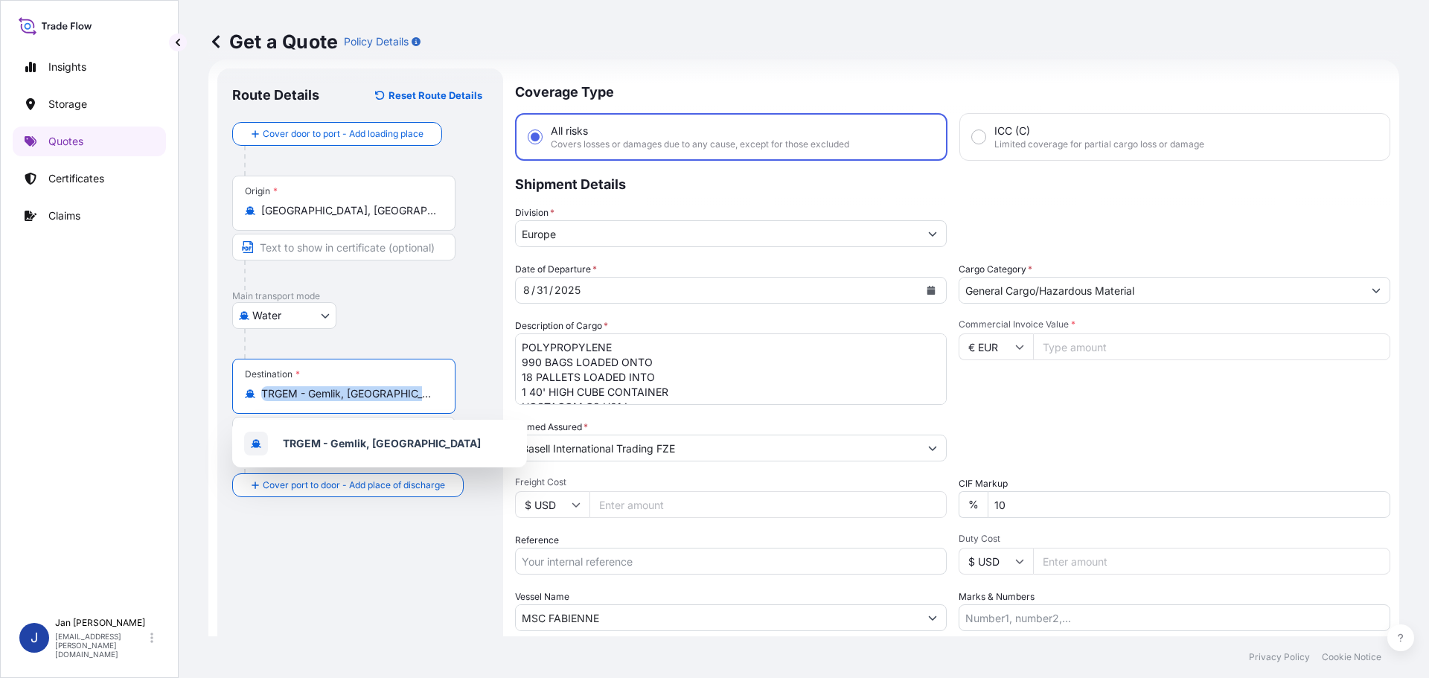
click at [361, 378] on div "Destination * TRGEM - Gemlik, [GEOGRAPHIC_DATA]" at bounding box center [343, 386] width 223 height 55
click at [361, 386] on input "TRGEM - Gemlik, [GEOGRAPHIC_DATA]" at bounding box center [349, 393] width 176 height 15
click at [361, 378] on div "Destination * TRGEM - Gemlik, [GEOGRAPHIC_DATA]" at bounding box center [343, 386] width 223 height 55
click at [361, 386] on input "TRGEM - Gemlik, [GEOGRAPHIC_DATA]" at bounding box center [349, 393] width 176 height 15
click at [361, 377] on div "Destination * TRGEM - Gemlik, [GEOGRAPHIC_DATA]" at bounding box center [343, 386] width 223 height 55
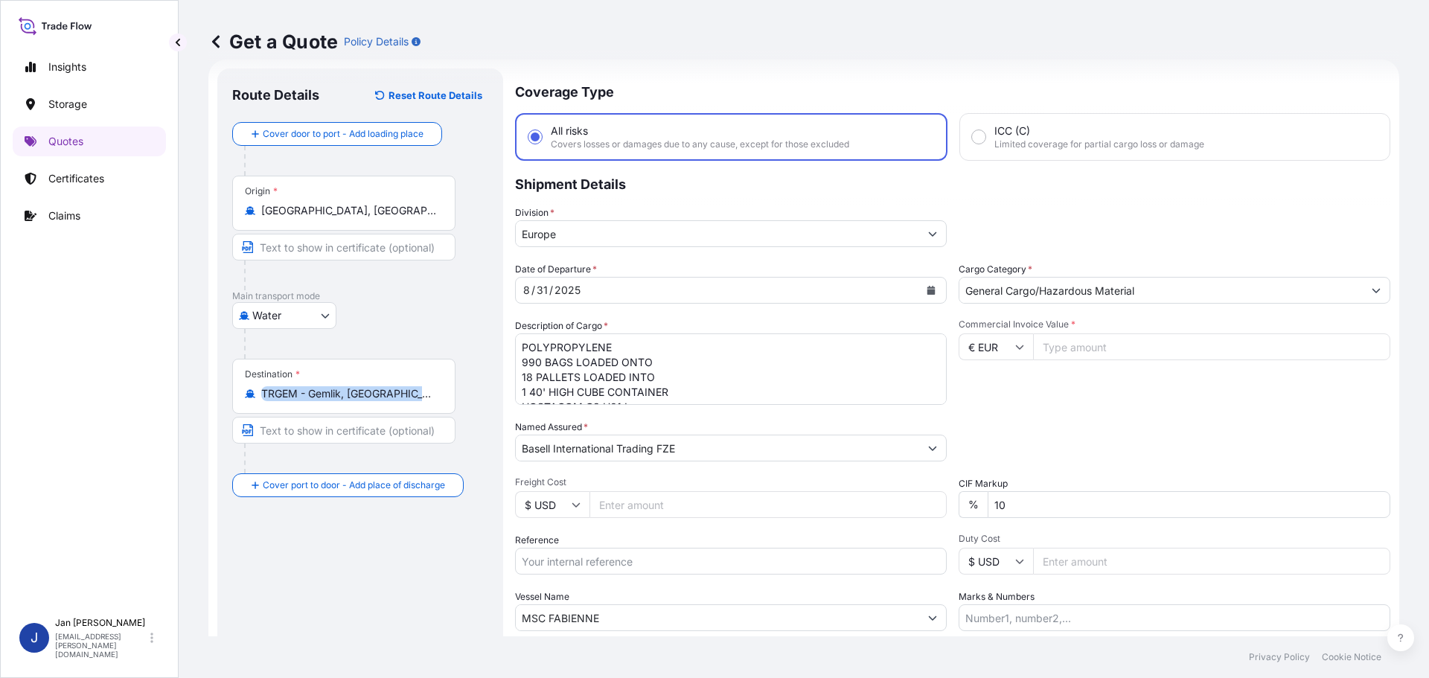
click at [361, 386] on input "TRGEM - Gemlik, [GEOGRAPHIC_DATA]" at bounding box center [349, 393] width 176 height 15
click at [361, 377] on div "Destination * TRGEM - Gemlik, [GEOGRAPHIC_DATA]" at bounding box center [343, 386] width 223 height 55
click at [361, 386] on input "TRGEM - Gemlik, [GEOGRAPHIC_DATA]" at bounding box center [349, 393] width 176 height 15
click at [361, 377] on div "Destination * TRGEM - Gemlik, [GEOGRAPHIC_DATA]" at bounding box center [343, 386] width 223 height 55
click at [361, 386] on input "TRGEM - Gemlik, [GEOGRAPHIC_DATA]" at bounding box center [349, 393] width 176 height 15
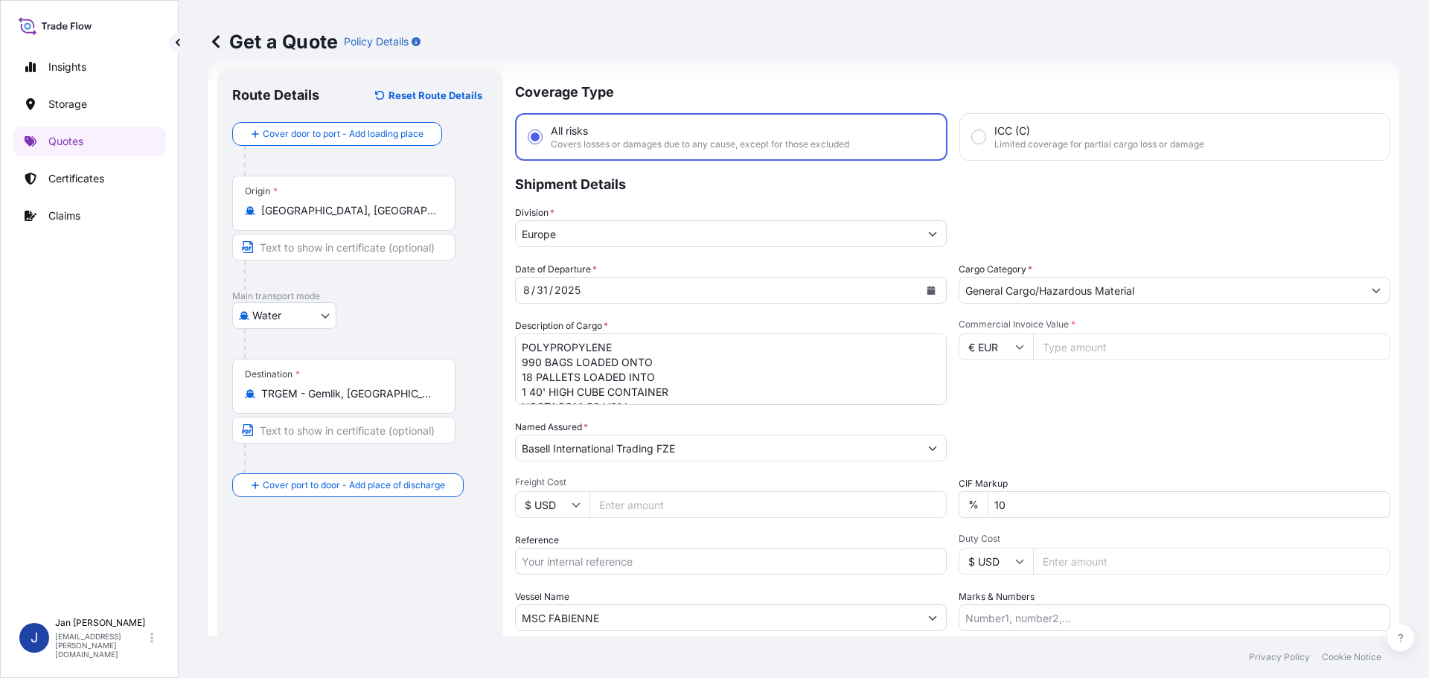
click at [359, 402] on div "Destination * TRGEM - Gemlik, [GEOGRAPHIC_DATA]" at bounding box center [343, 386] width 223 height 55
click at [359, 401] on input "TRGEM - Gemlik, [GEOGRAPHIC_DATA]" at bounding box center [349, 393] width 176 height 15
click at [359, 402] on div "Destination * TRGEM - Gemlik, [GEOGRAPHIC_DATA]" at bounding box center [343, 386] width 223 height 55
click at [359, 401] on input "TRGEM - Gemlik, [GEOGRAPHIC_DATA]" at bounding box center [349, 393] width 176 height 15
click at [359, 402] on div "Destination * TRGEM - Gemlik, [GEOGRAPHIC_DATA]" at bounding box center [343, 386] width 223 height 55
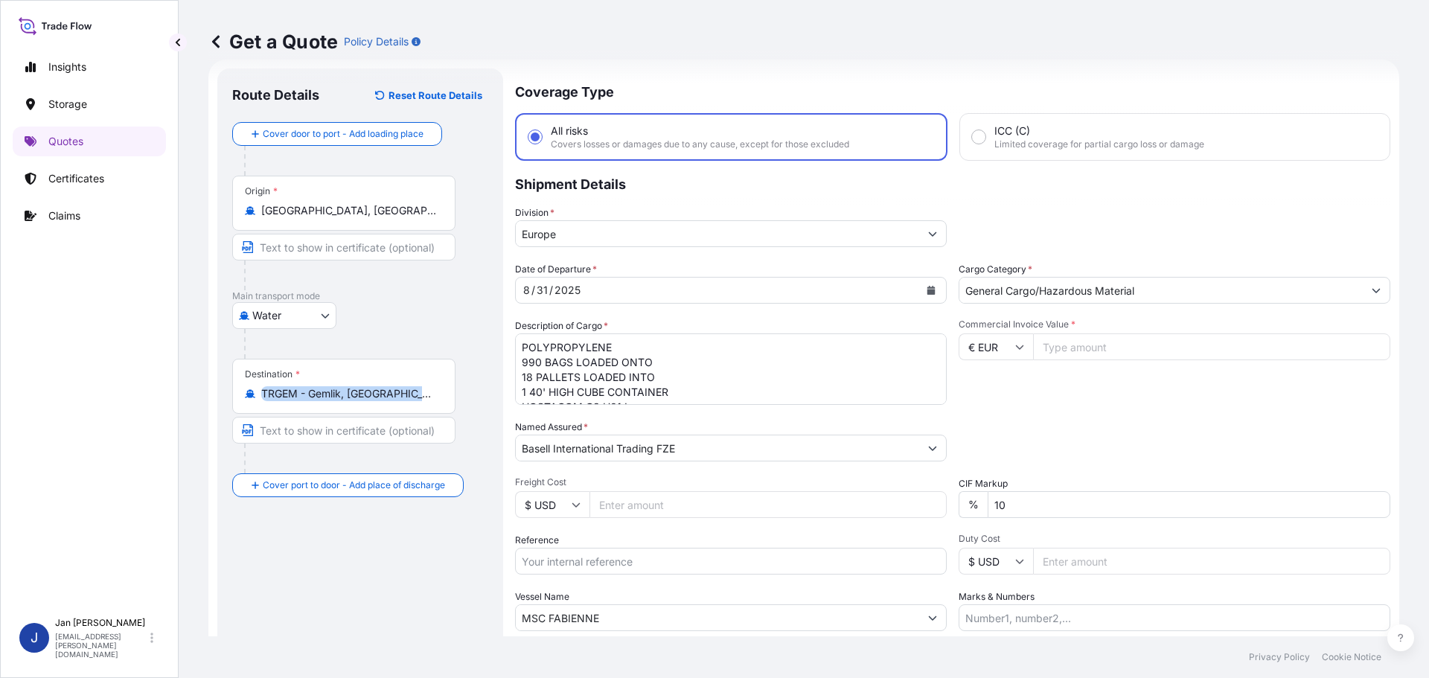
click at [359, 401] on input "TRGEM - Gemlik, [GEOGRAPHIC_DATA]" at bounding box center [349, 393] width 176 height 15
click at [359, 400] on input "TRGEM - Gemlik, [GEOGRAPHIC_DATA]" at bounding box center [349, 393] width 176 height 15
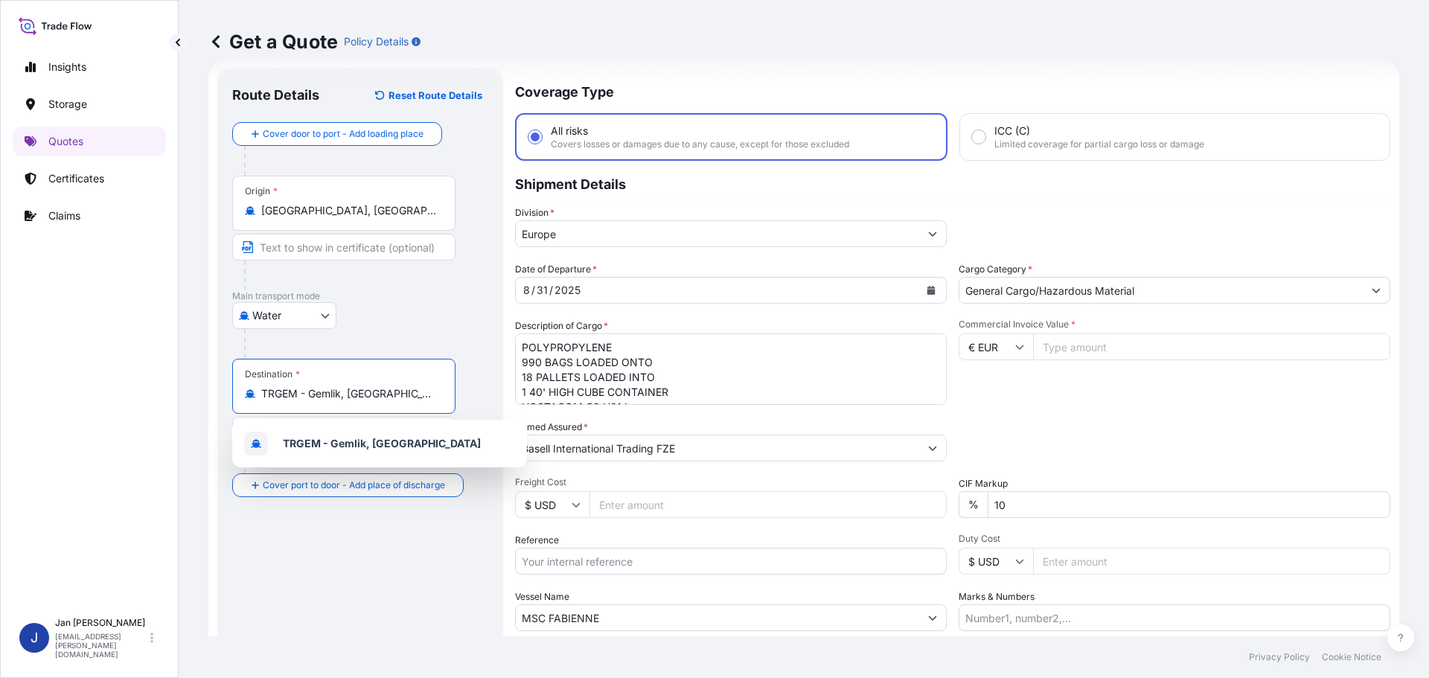
click at [359, 400] on input "TRGEM - Gemlik, [GEOGRAPHIC_DATA]" at bounding box center [349, 393] width 176 height 15
paste input "DAMMAM, [GEOGRAPHIC_DATA]"
click at [369, 426] on div "[GEOGRAPHIC_DATA] [GEOGRAPHIC_DATA] Any port in this location" at bounding box center [379, 447] width 283 height 42
type input "Dammam [GEOGRAPHIC_DATA]"
click at [1119, 234] on div "Division * [GEOGRAPHIC_DATA]" at bounding box center [952, 226] width 875 height 42
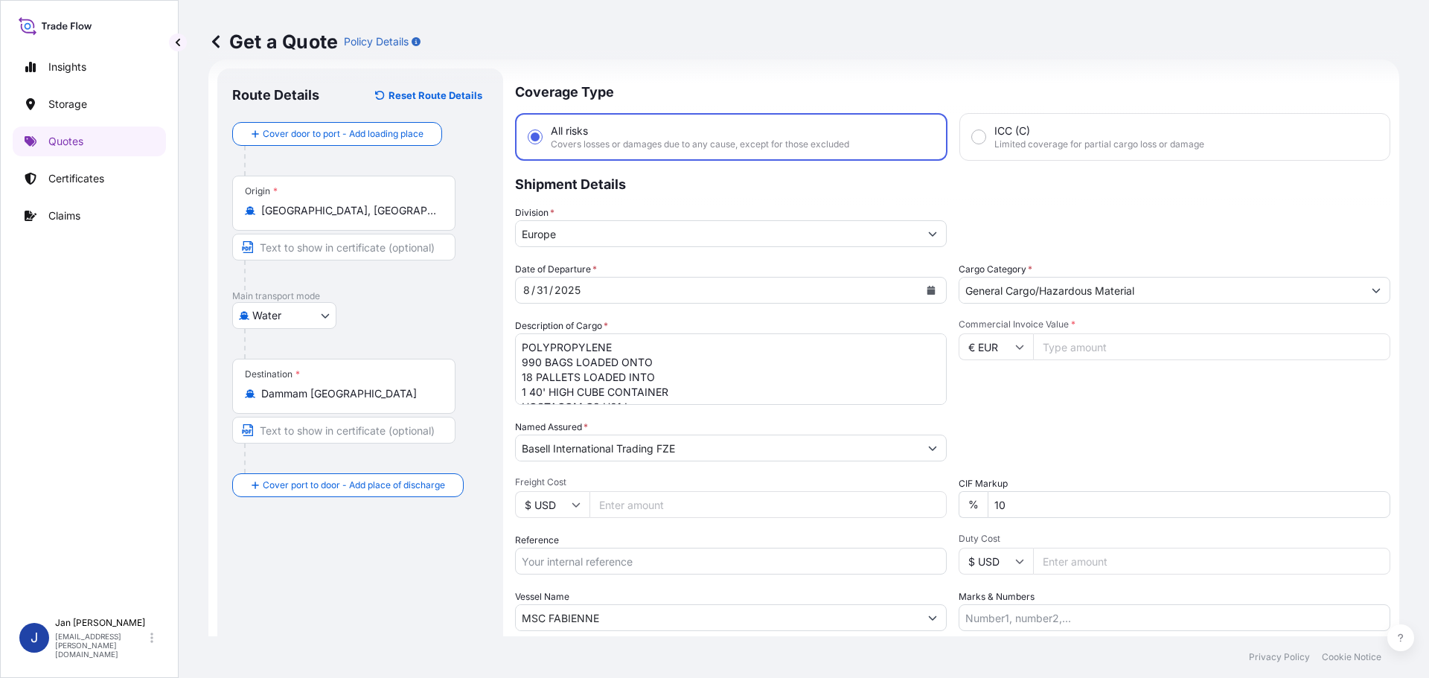
click at [653, 556] on input "Reference" at bounding box center [731, 561] width 432 height 27
paste input "1187431745"
type input "1187431745 /"
click at [925, 470] on div "Date of Departure * [DATE] Cargo Category * General Cargo/Hazardous Material De…" at bounding box center [952, 446] width 875 height 369
click at [927, 290] on icon "Calendar" at bounding box center [931, 290] width 9 height 9
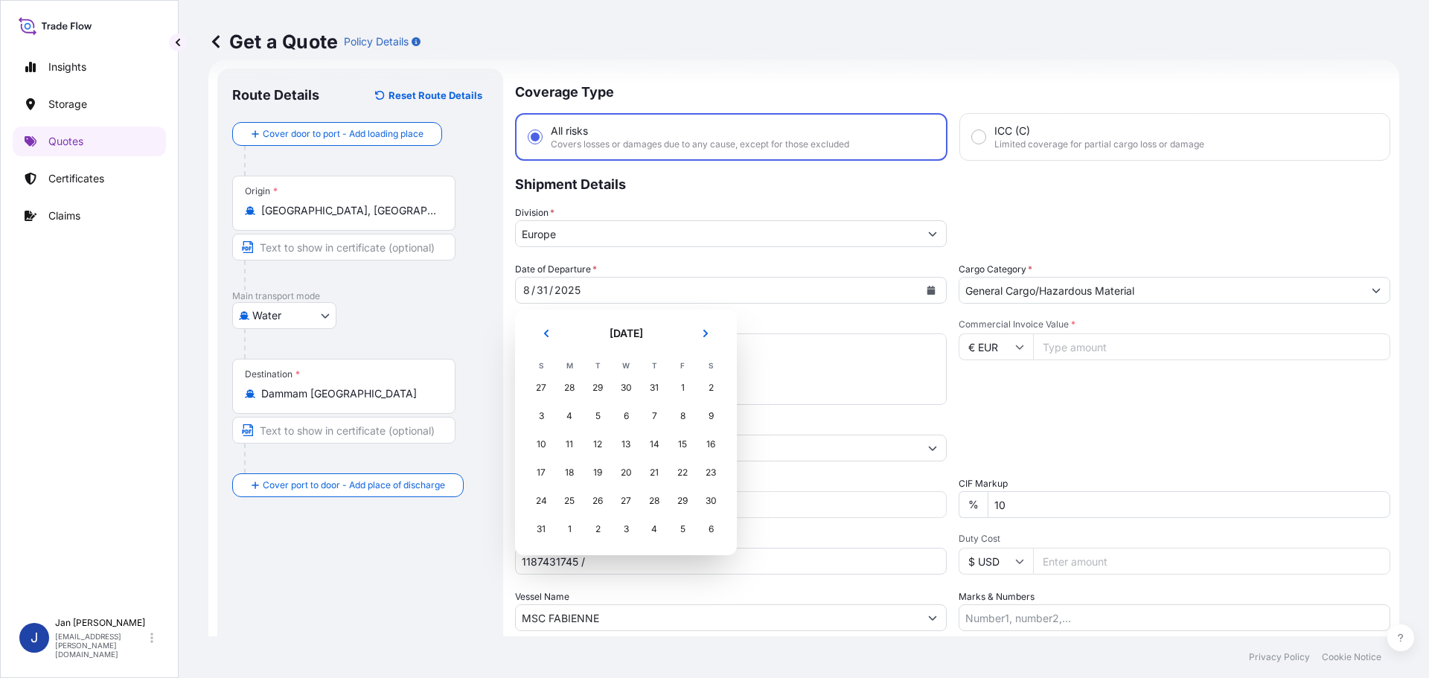
click at [623, 387] on div "30" at bounding box center [626, 387] width 27 height 27
click at [627, 385] on div "30" at bounding box center [626, 387] width 27 height 27
click at [629, 385] on div "30" at bounding box center [626, 387] width 27 height 27
click at [629, 383] on div "30" at bounding box center [626, 387] width 27 height 27
click at [553, 328] on button "Previous" at bounding box center [546, 334] width 33 height 24
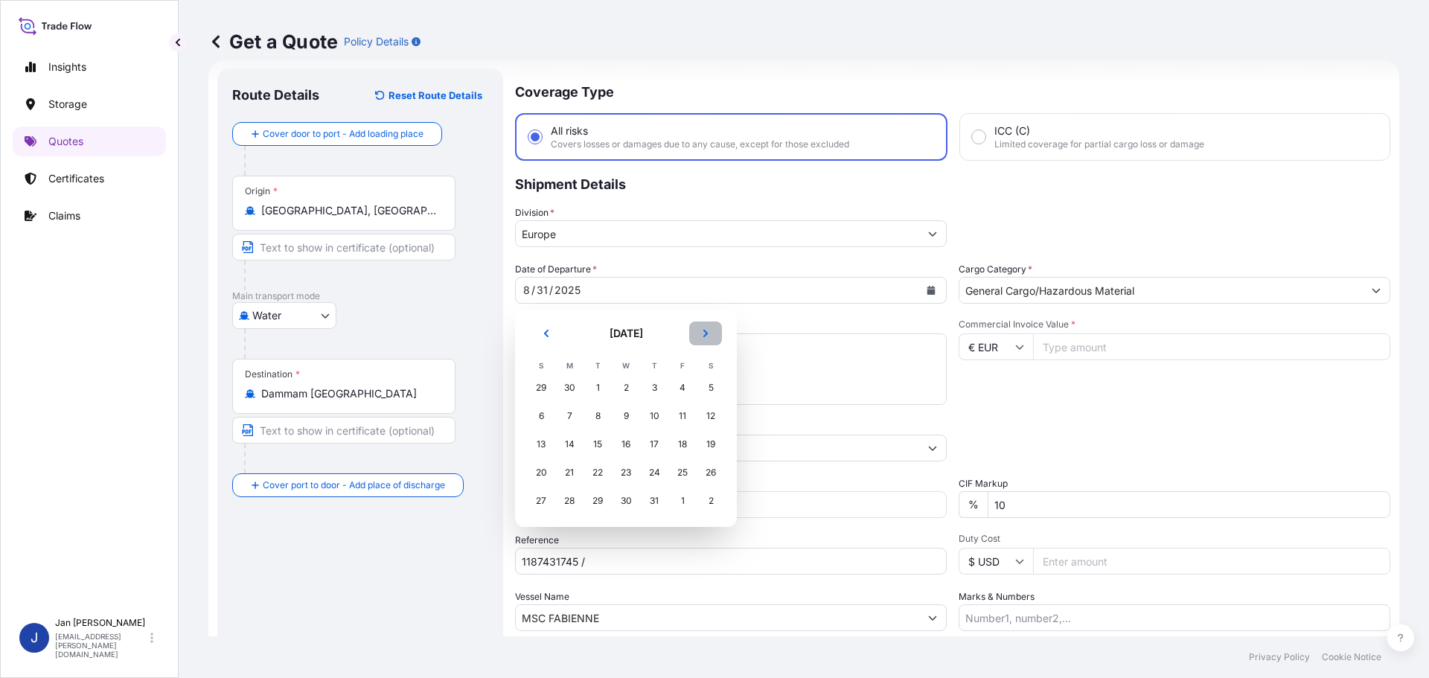
click at [704, 342] on button "Next" at bounding box center [705, 334] width 33 height 24
click at [630, 385] on div "30" at bounding box center [626, 387] width 27 height 27
click at [627, 385] on div "30" at bounding box center [626, 387] width 27 height 27
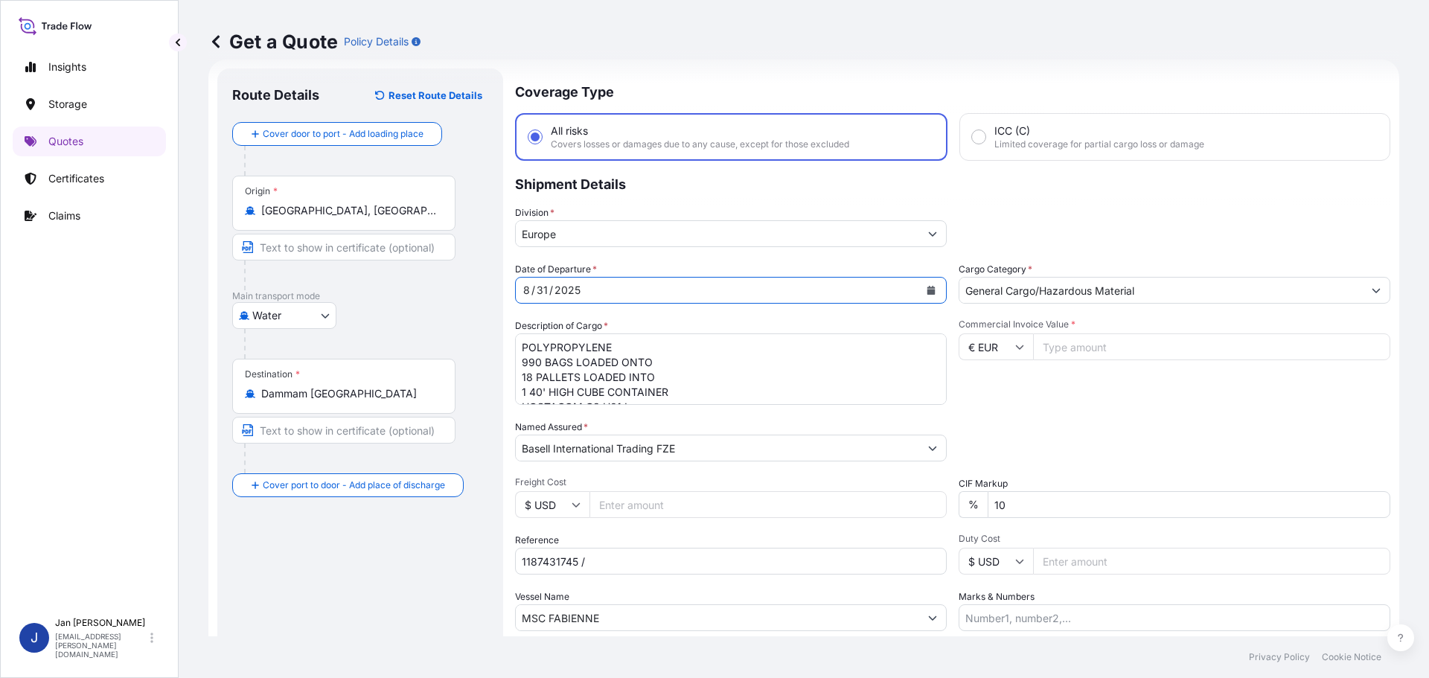
click at [924, 284] on button "Calendar" at bounding box center [931, 290] width 24 height 24
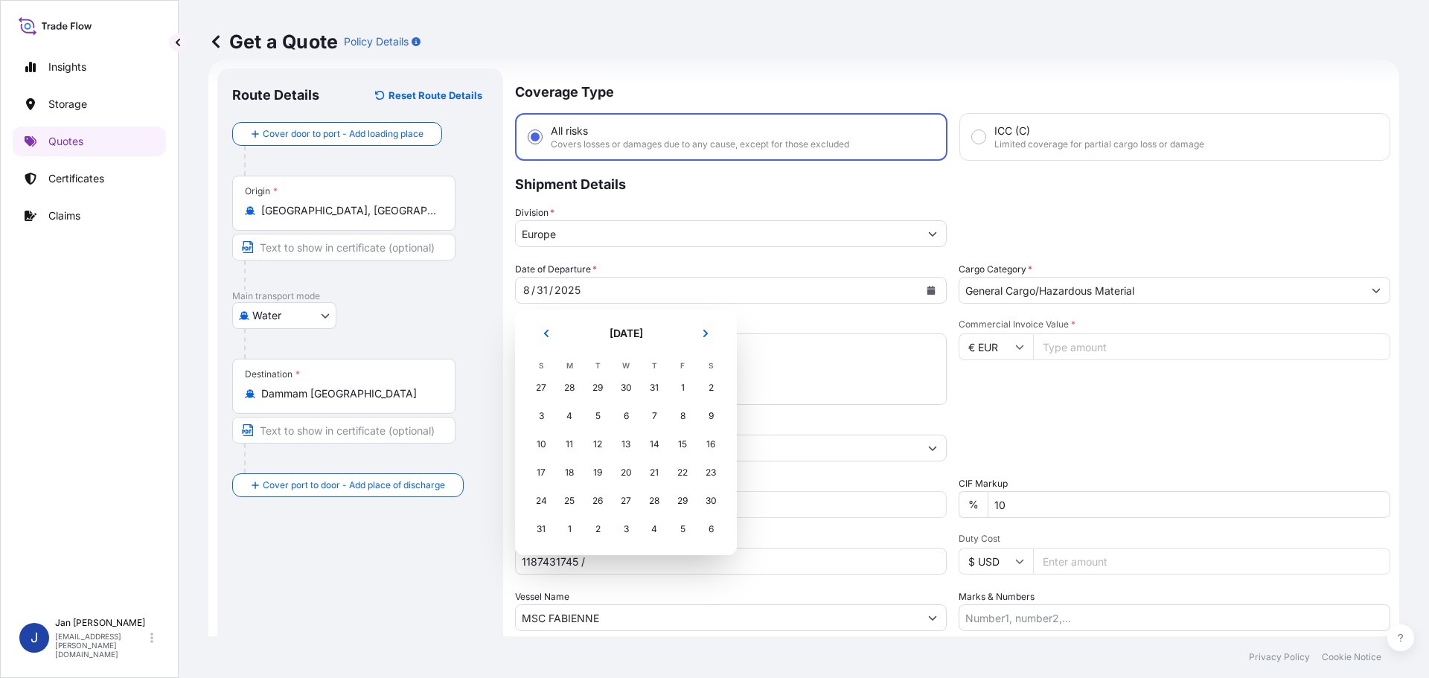
click at [624, 389] on div "30" at bounding box center [626, 387] width 27 height 27
click at [627, 382] on div "30" at bounding box center [626, 387] width 27 height 27
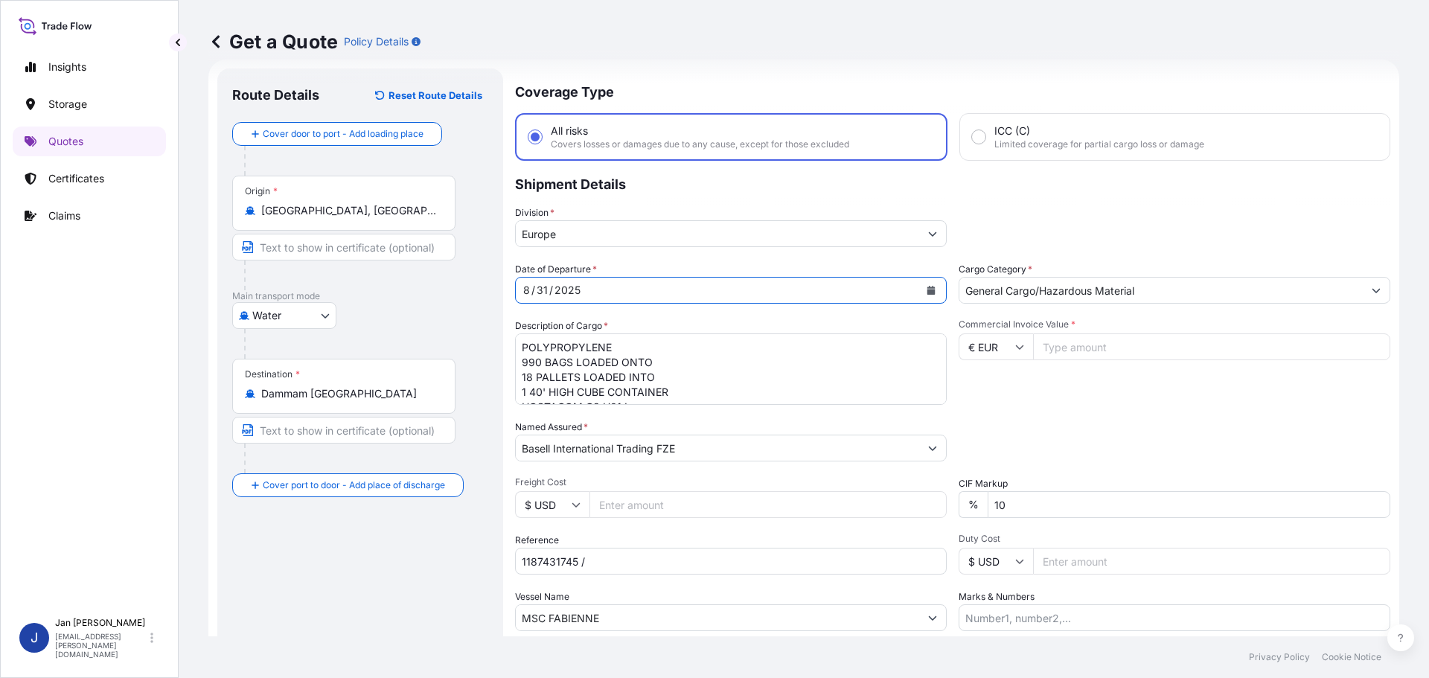
click at [573, 298] on div "2025" at bounding box center [567, 290] width 29 height 18
click at [546, 290] on div "31" at bounding box center [542, 290] width 14 height 18
click at [545, 290] on div "31" at bounding box center [542, 290] width 14 height 18
click at [477, 270] on form "Route Details Reset Route Details Cover door to port - Add loading place Place …" at bounding box center [803, 405] width 1191 height 691
click at [537, 289] on div "2" at bounding box center [540, 290] width 10 height 18
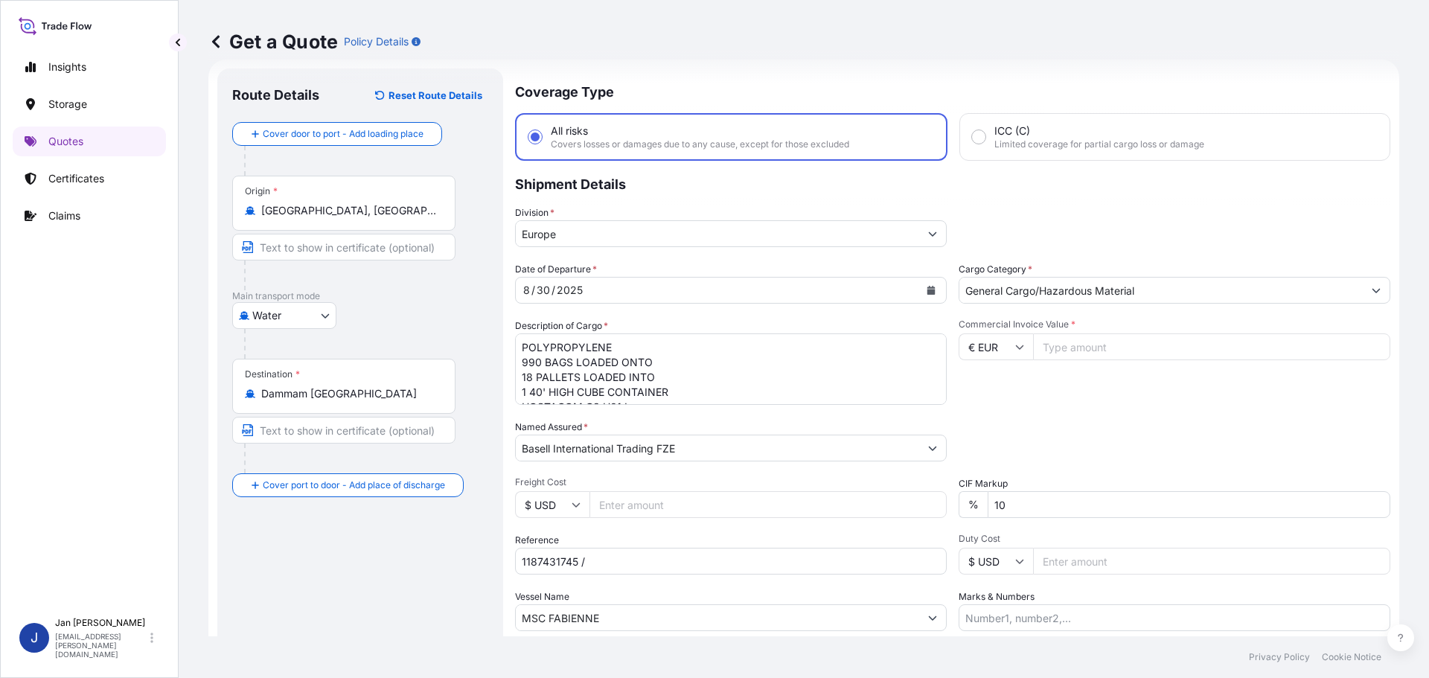
click at [605, 319] on label "Description of Cargo *" at bounding box center [561, 326] width 93 height 15
click at [605, 333] on textarea "POLYPROPYLENE 990 BAGS LOADED ONTO 18 PALLETS LOADED INTO 1 40' HIGH CUBE CONTA…" at bounding box center [731, 368] width 432 height 71
click at [979, 399] on div "Commercial Invoice Value * € EUR" at bounding box center [1175, 362] width 432 height 86
click at [710, 368] on textarea "POLYPROPYLENE 990 BAGS LOADED ONTO 18 PALLETS LOADED INTO 1 40' HIGH CUBE CONTA…" at bounding box center [731, 368] width 432 height 71
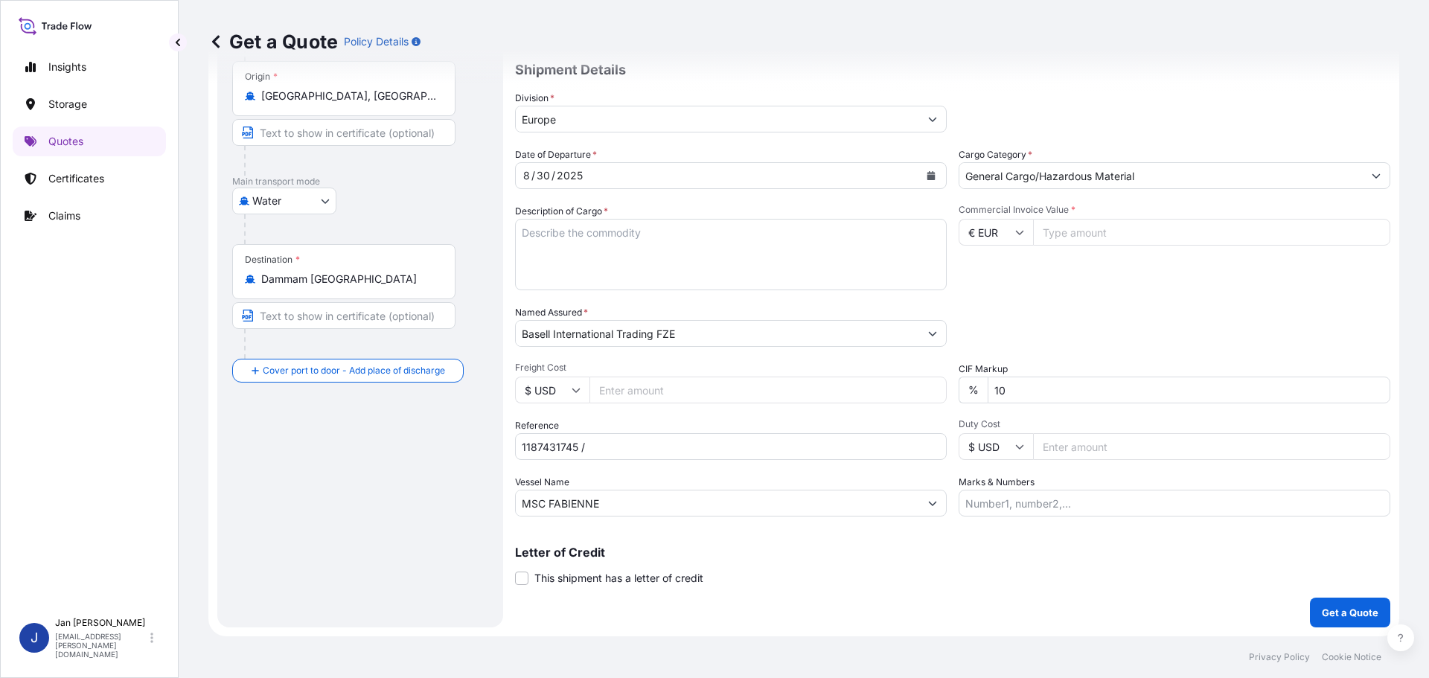
drag, startPoint x: 785, startPoint y: 476, endPoint x: 785, endPoint y: 487, distance: 11.2
click at [785, 476] on div "Vessel Name MSC FABIENNE" at bounding box center [731, 496] width 432 height 42
click at [785, 490] on input "MSC FABIENNE" at bounding box center [717, 503] width 403 height 27
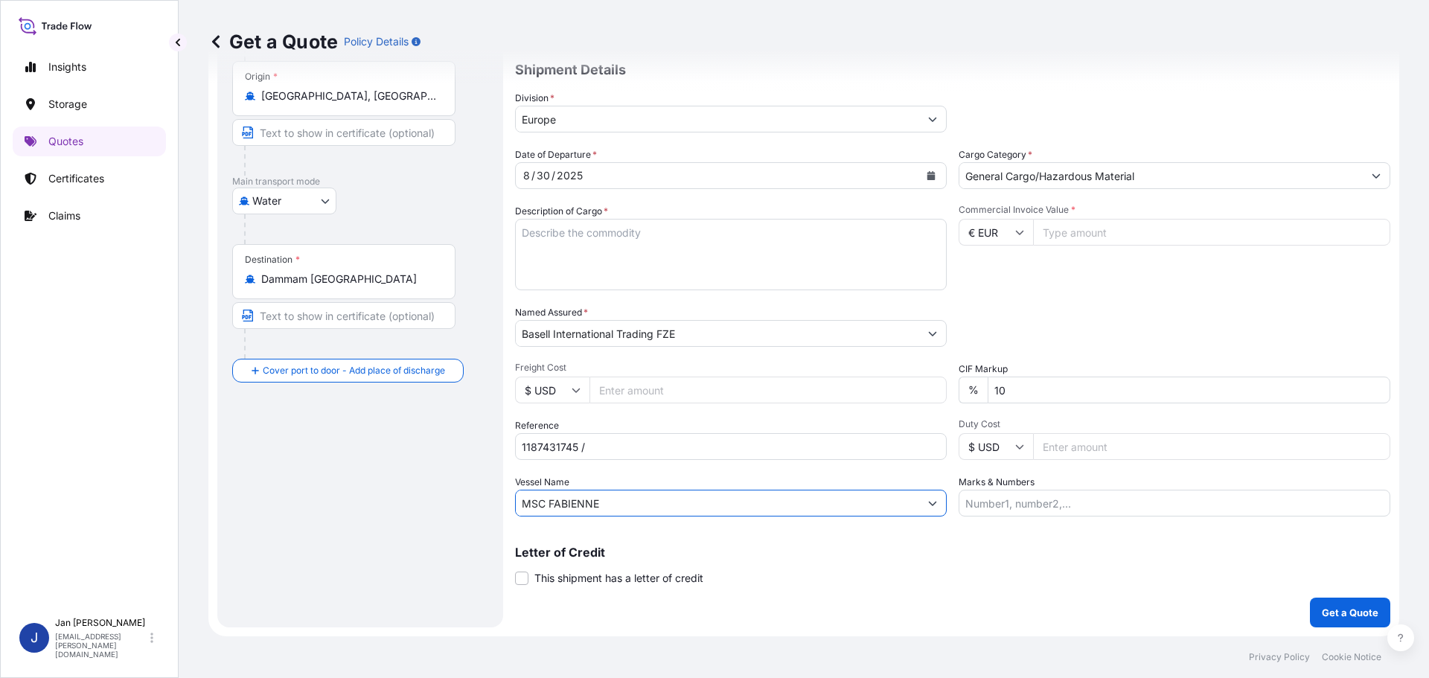
paste input "ROTTERDAM EXPRESS"
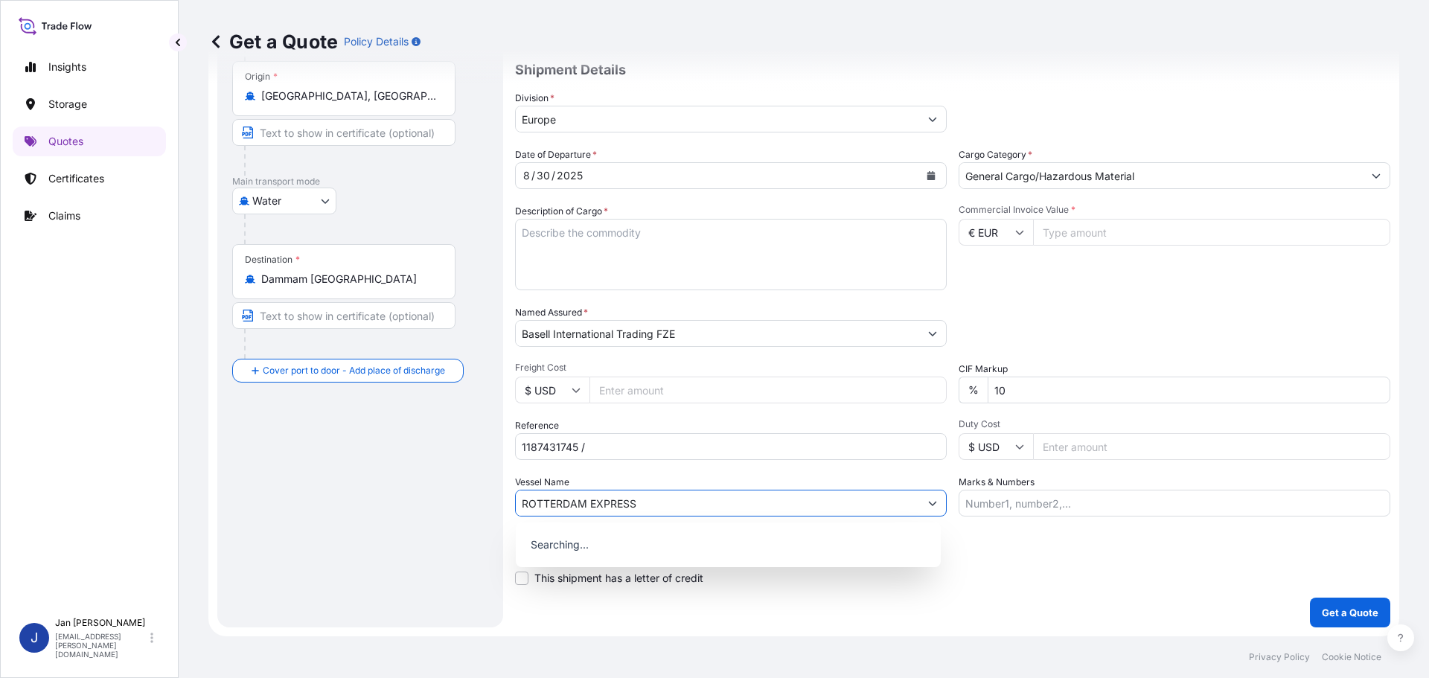
type input "ROTTERDAM EXPRESS"
click at [1187, 240] on input "Commercial Invoice Value *" at bounding box center [1211, 232] width 357 height 27
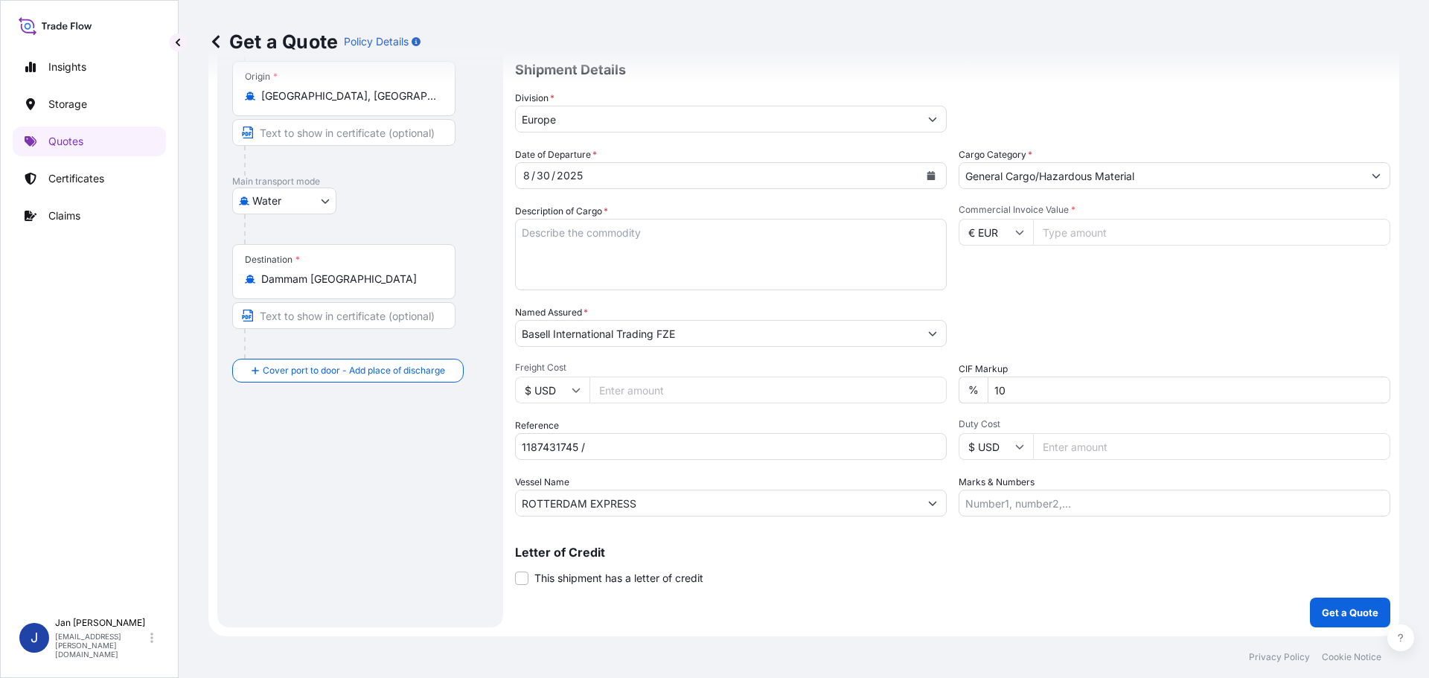
click at [1188, 320] on div "Packing Category Type to search a container mode Please select a primary mode o…" at bounding box center [1175, 326] width 432 height 42
click at [1128, 221] on input "Commercial Invoice Value *" at bounding box center [1211, 232] width 357 height 27
paste input "38.64"
type input "38638.76"
click at [1107, 282] on div "Commercial Invoice Value * € EUR 38638.76" at bounding box center [1175, 247] width 432 height 86
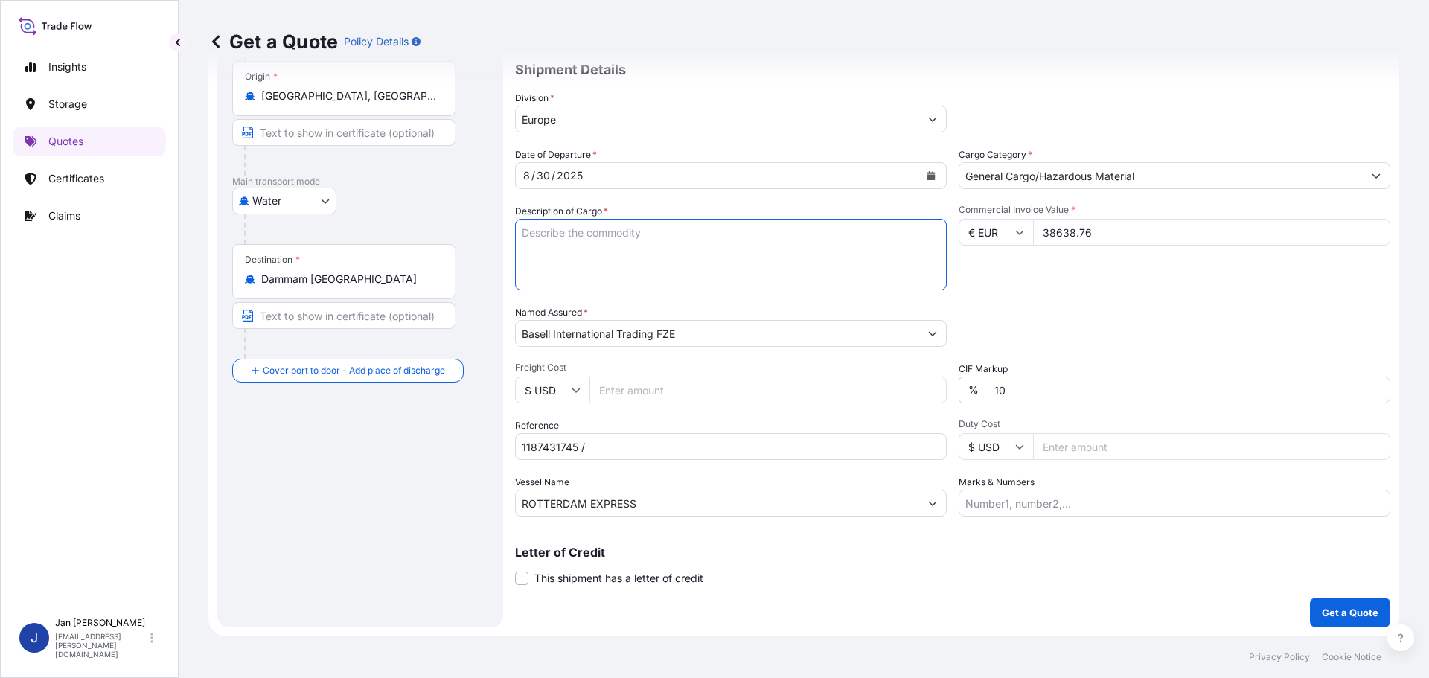
click at [679, 251] on textarea "POLYPROPYLENE 990 BAGS LOADED ONTO 18 PALLETS LOADED INTO 1 40' HIGH CUBE CONTA…" at bounding box center [731, 254] width 432 height 71
paste textarea "POLYPROPYLENE 990 BAGS LOADED ONTO 18 PALLETS LOADED INTO 1 40' HIGH CUBE CONTA…"
type textarea "POLYPROPYLENE 990 BAGS LOADED ONTO 18 PALLETS LOADED INTO 1 40' HIGH CUBE CONTA…"
click at [697, 452] on input "1187431745 /" at bounding box center [731, 446] width 432 height 27
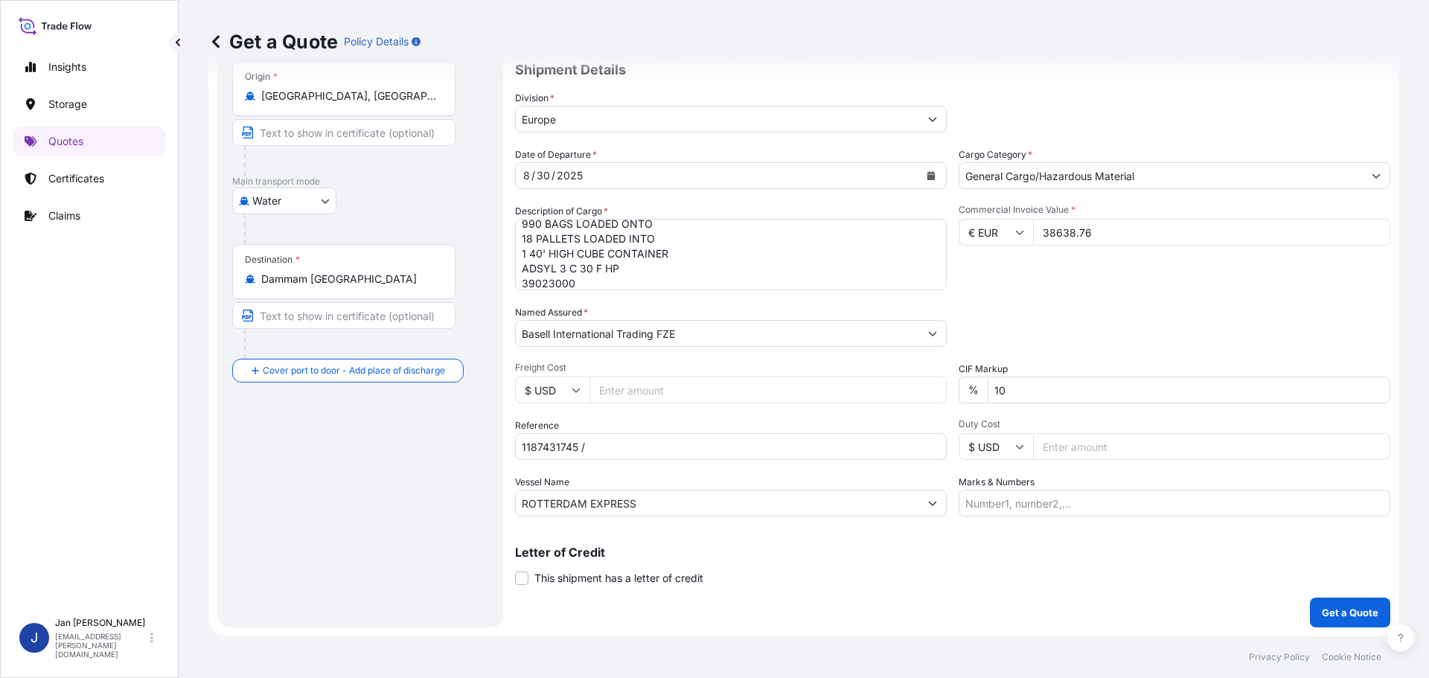
paste input "5013216031 / 5013217010 / 304255322"
type input "1187431745 / 5013216031 / 5013217010 / 304255322"
click at [1356, 607] on p "Get a Quote" at bounding box center [1350, 612] width 57 height 15
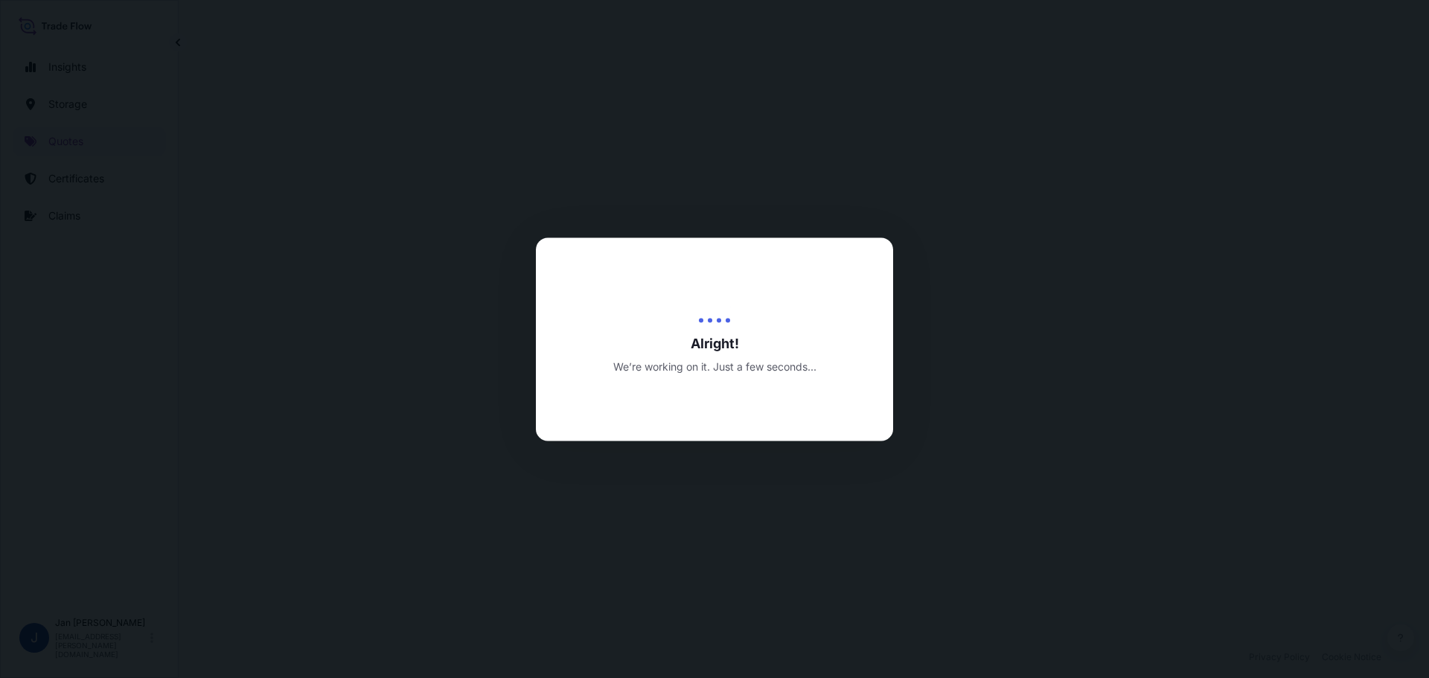
select select "Water"
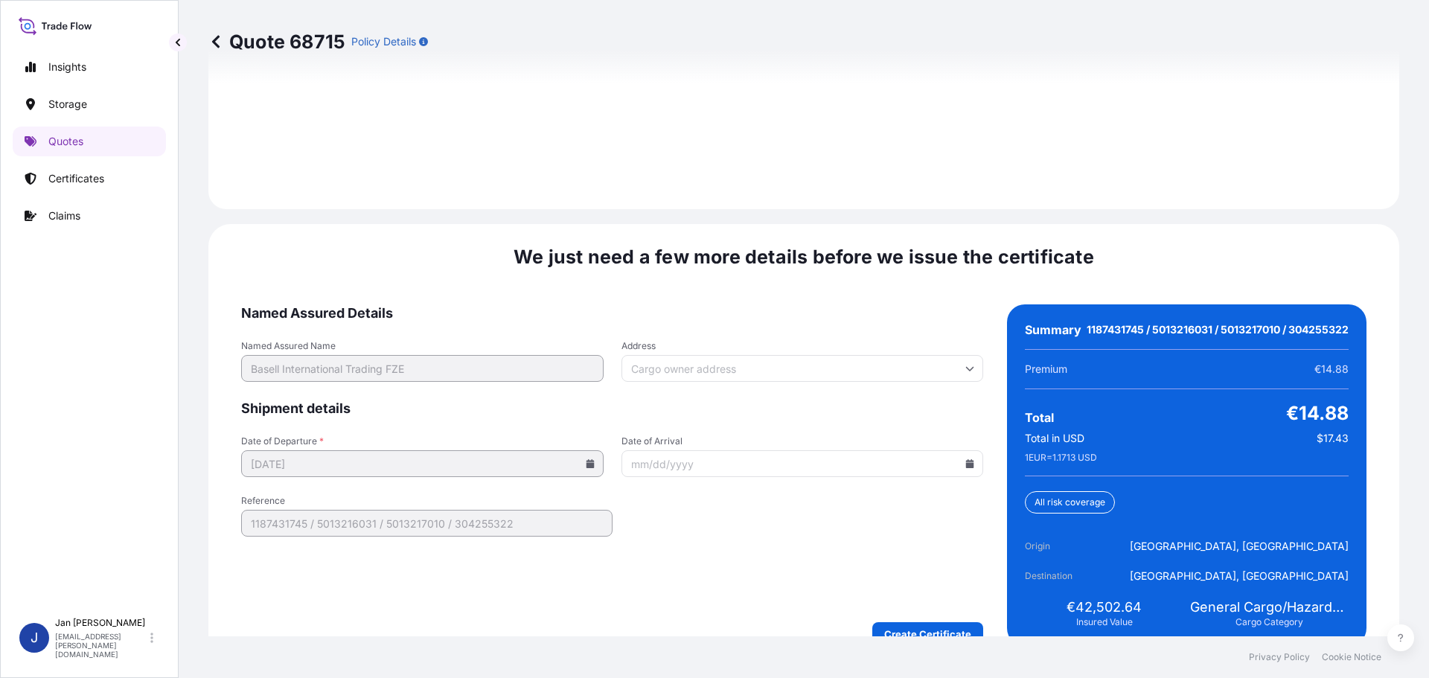
scroll to position [2190, 0]
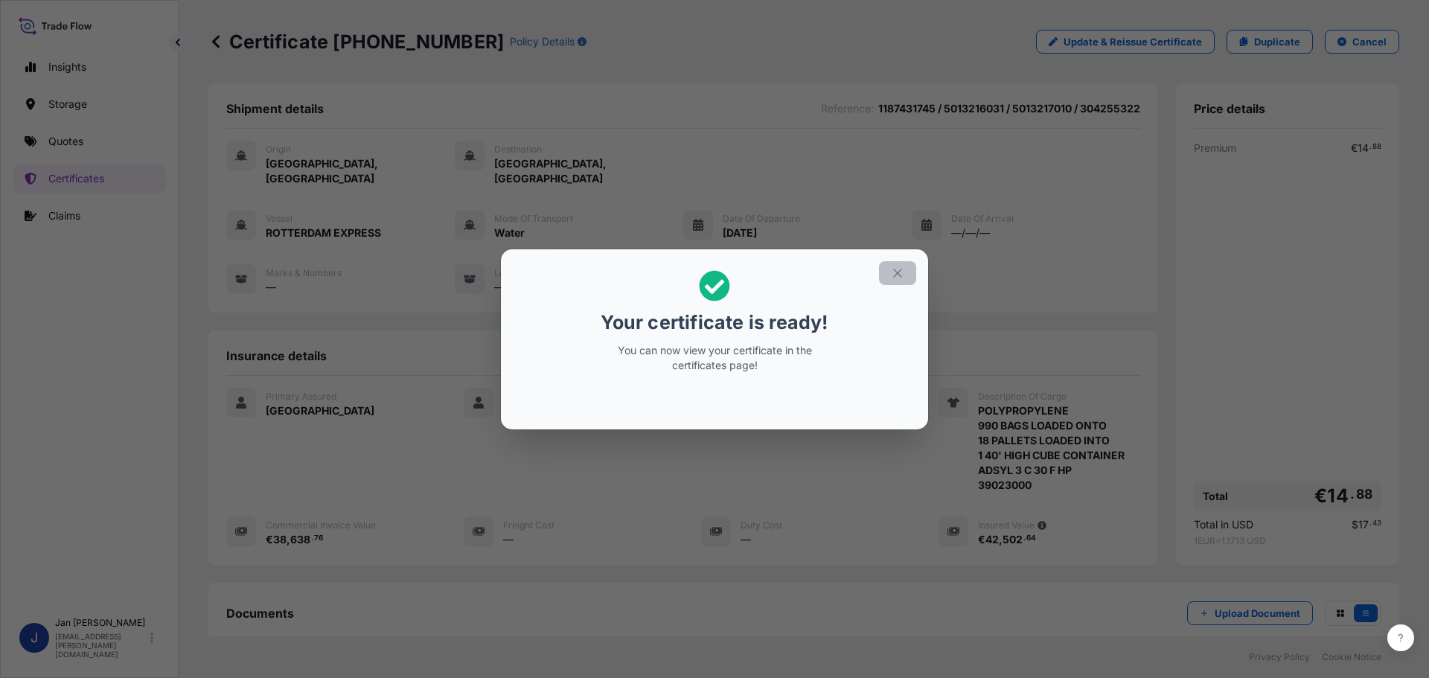
click at [909, 271] on button "button" at bounding box center [897, 273] width 37 height 24
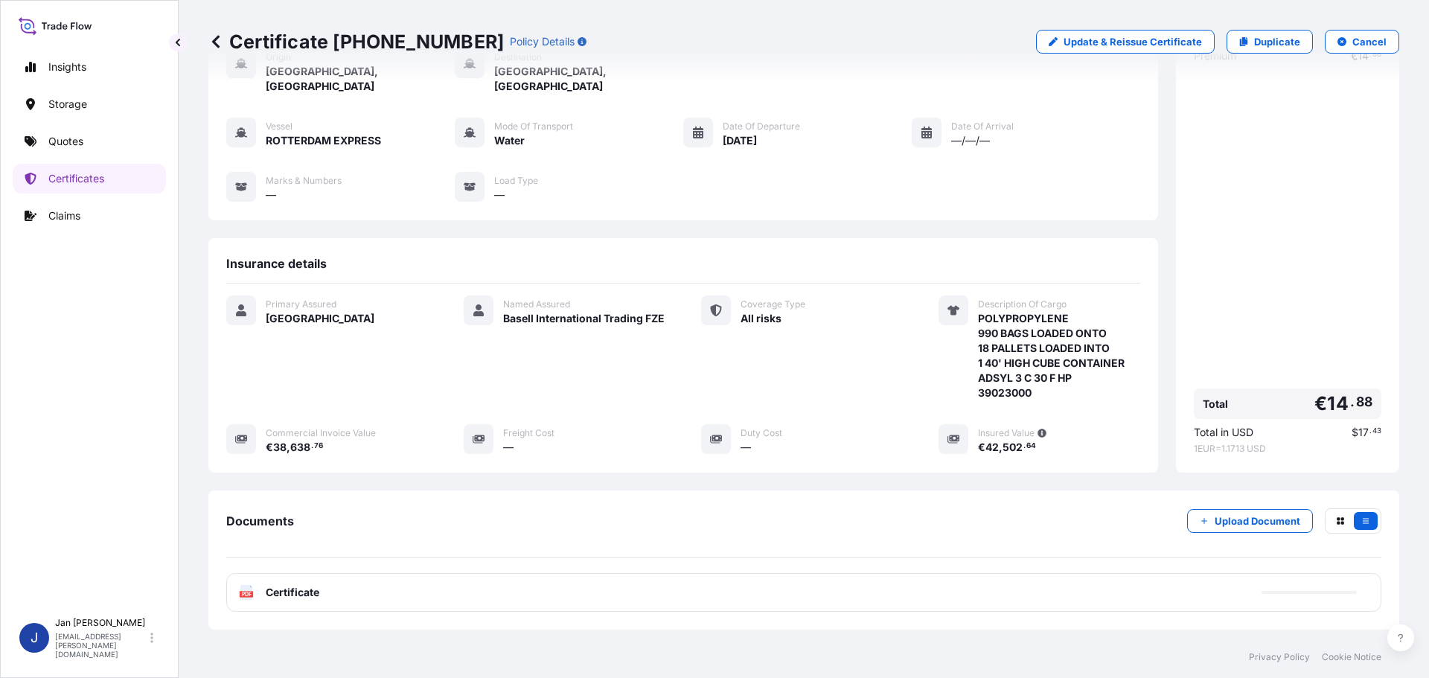
scroll to position [164, 0]
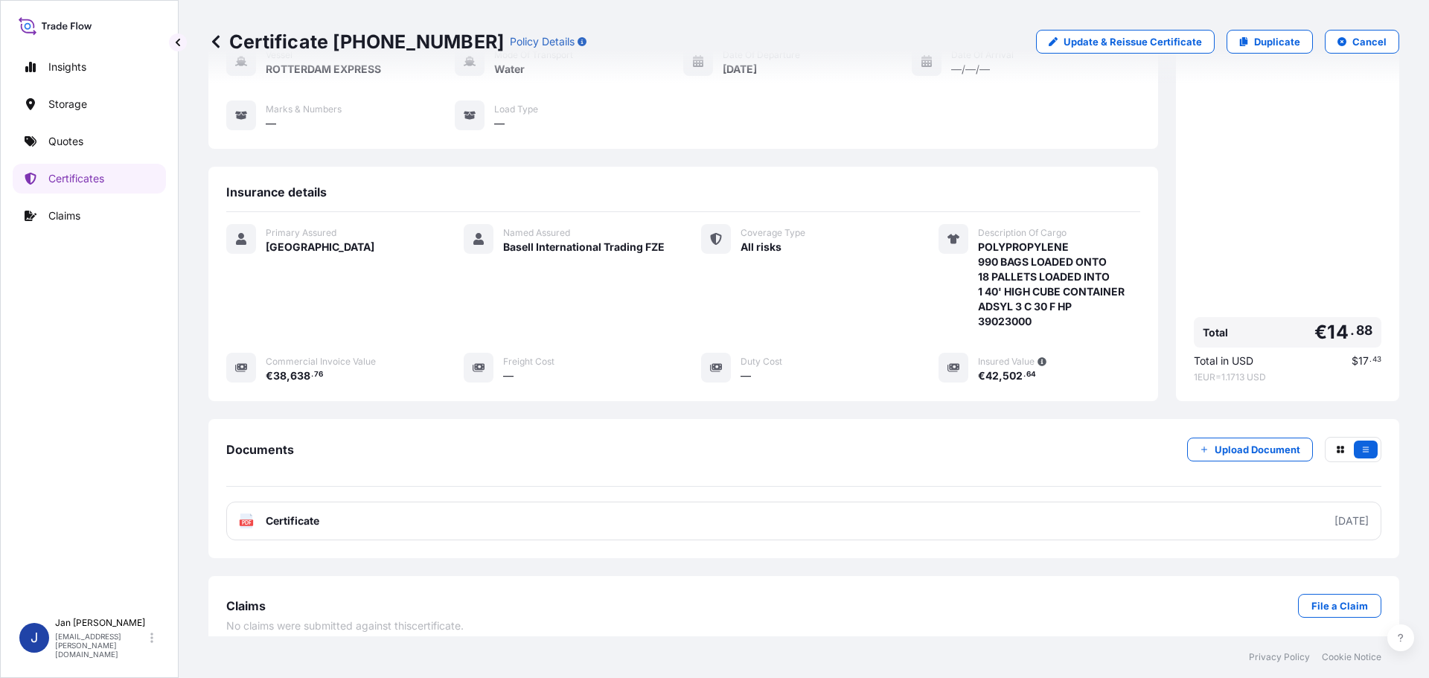
click at [267, 528] on div "Documents Upload Document PDF Certificate [DATE]" at bounding box center [803, 488] width 1191 height 139
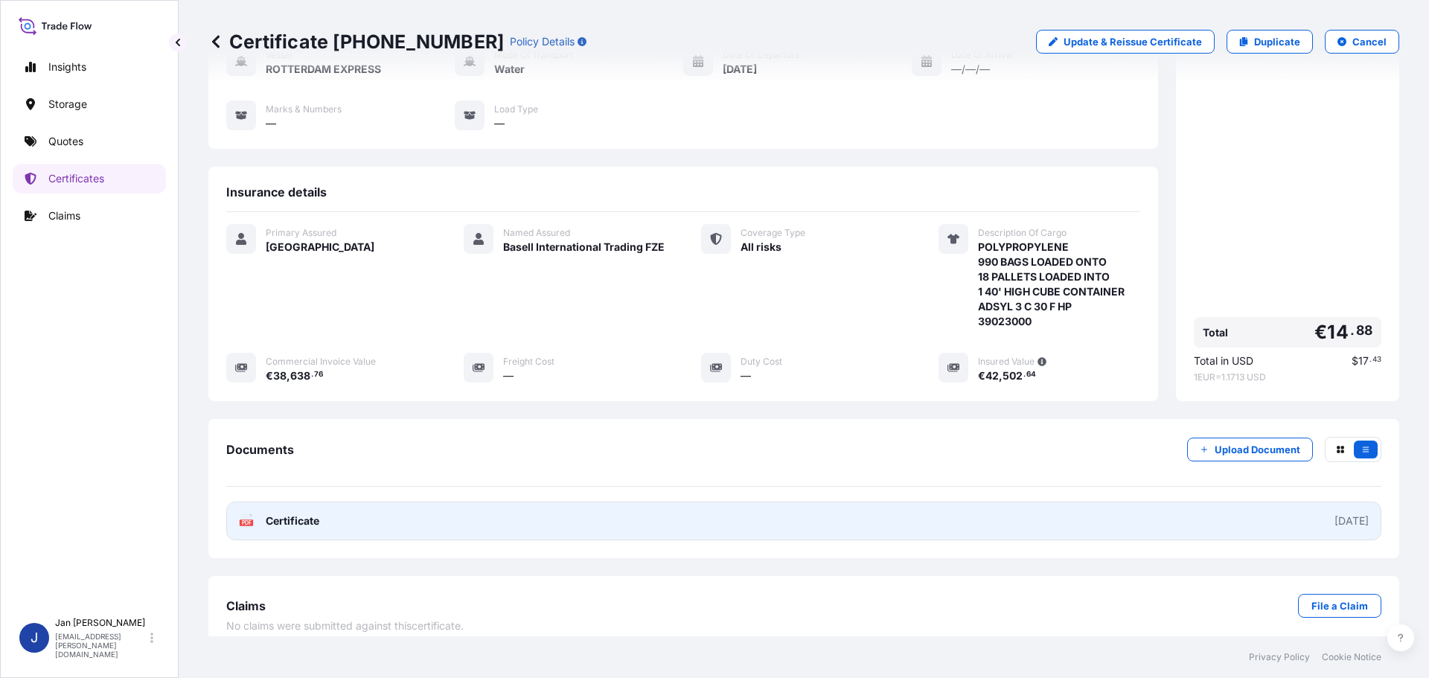
click at [278, 514] on span "Certificate" at bounding box center [293, 521] width 54 height 15
